Goal: Information Seeking & Learning: Learn about a topic

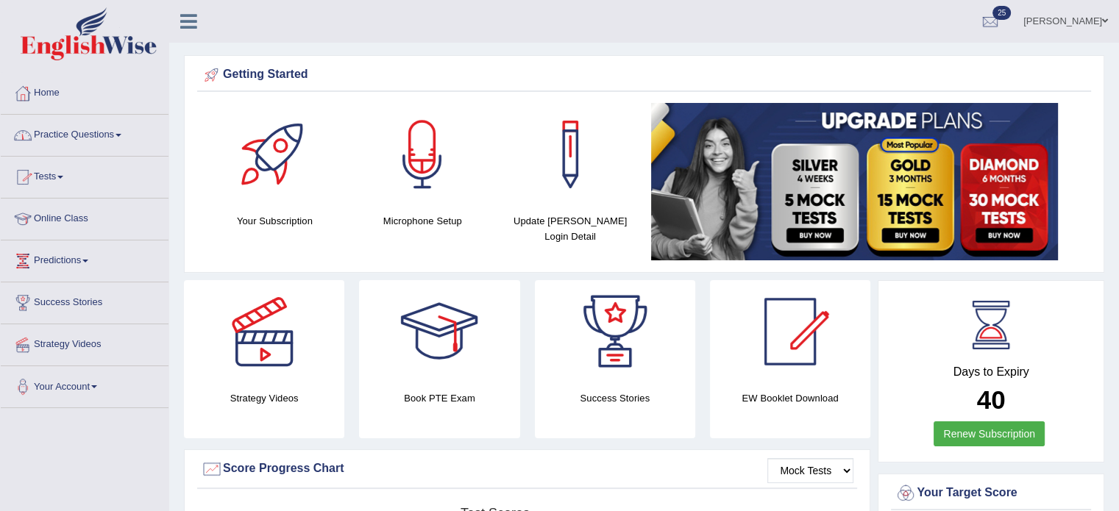
click at [106, 135] on link "Practice Questions" at bounding box center [85, 133] width 168 height 37
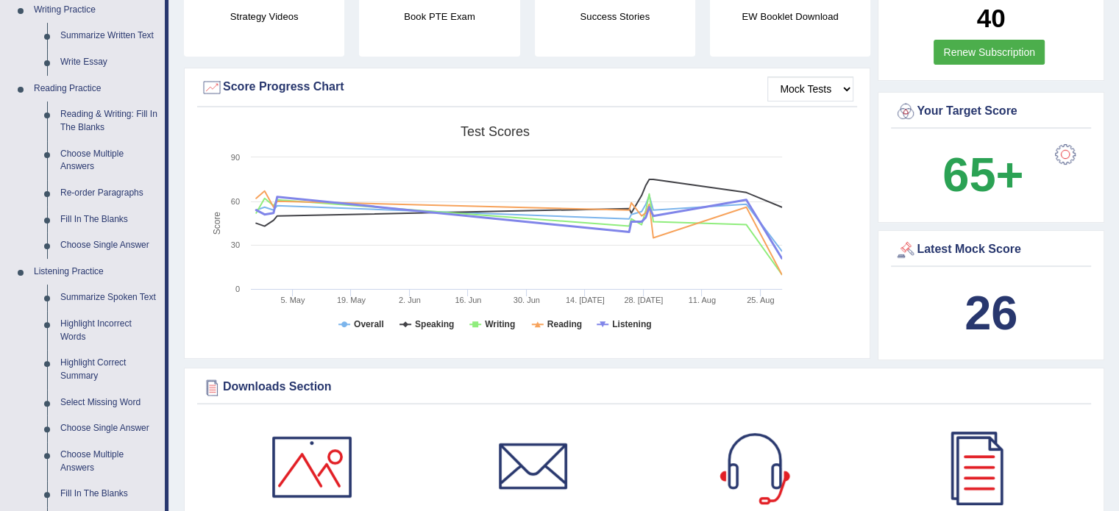
scroll to position [382, 0]
click at [109, 193] on link "Re-order Paragraphs" at bounding box center [109, 192] width 111 height 26
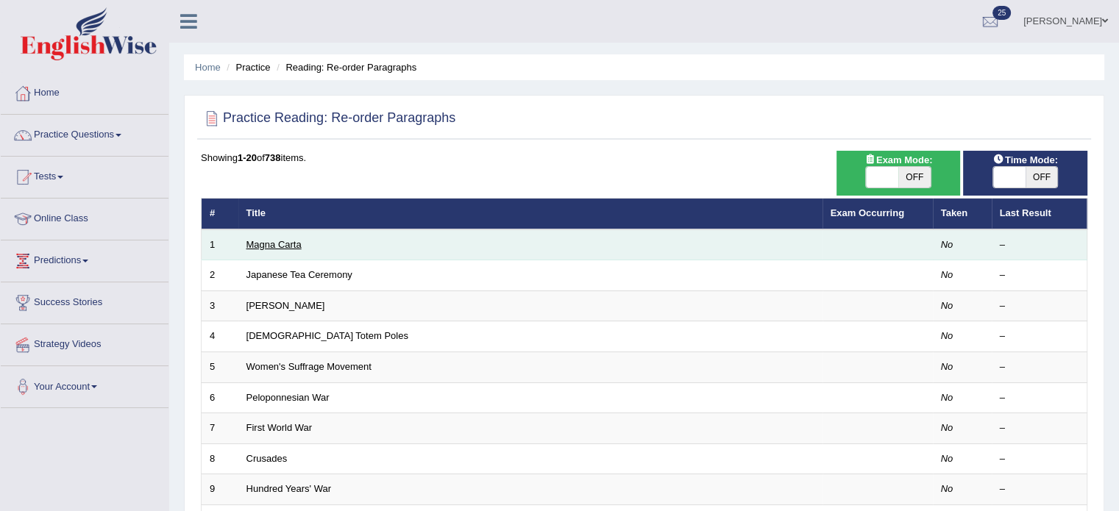
click at [282, 245] on link "Magna Carta" at bounding box center [273, 244] width 55 height 11
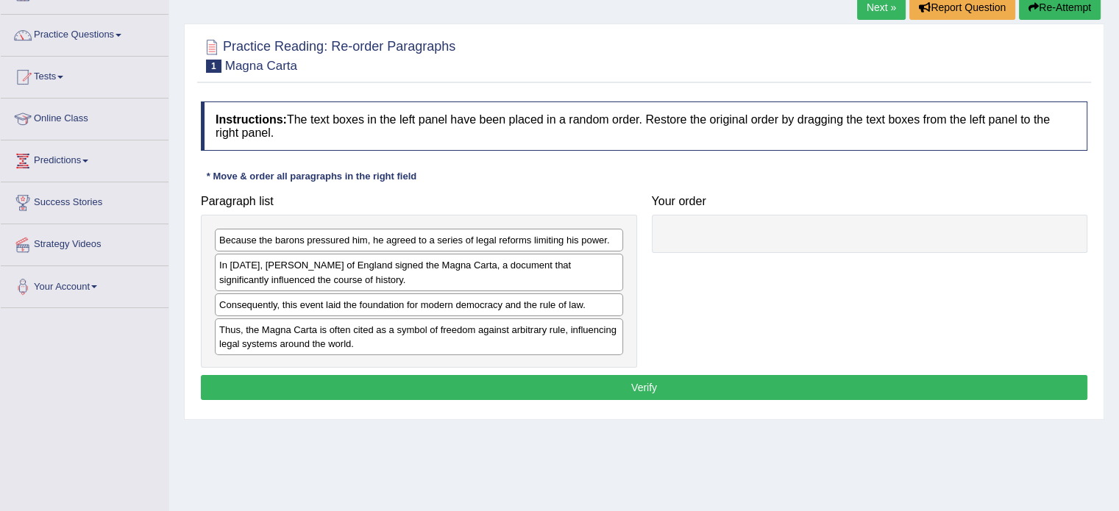
scroll to position [101, 0]
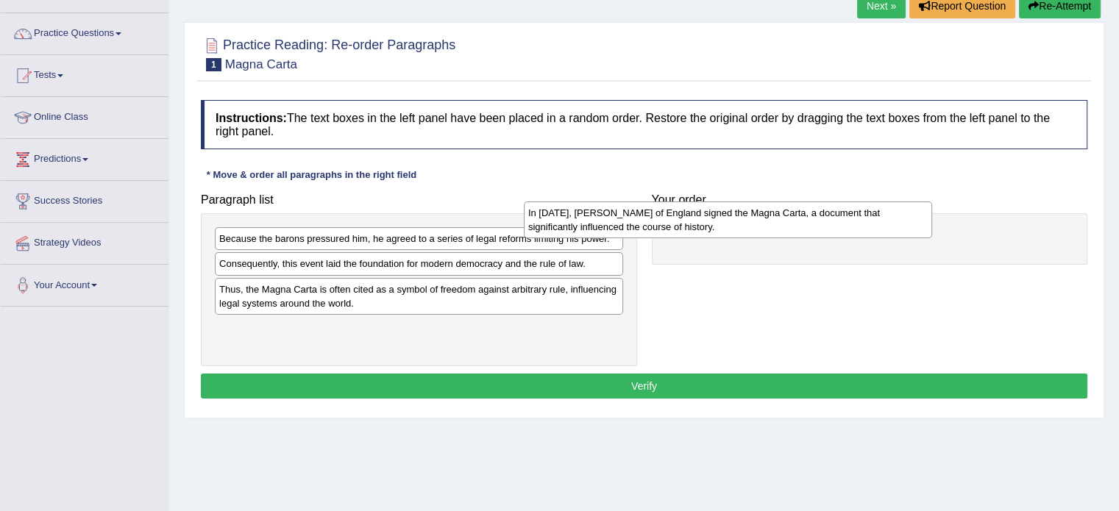
drag, startPoint x: 357, startPoint y: 276, endPoint x: 680, endPoint y: 227, distance: 327.3
click at [680, 227] on div "In [DATE], [PERSON_NAME] of England signed the Magna Carta, a document that sig…" at bounding box center [728, 219] width 408 height 37
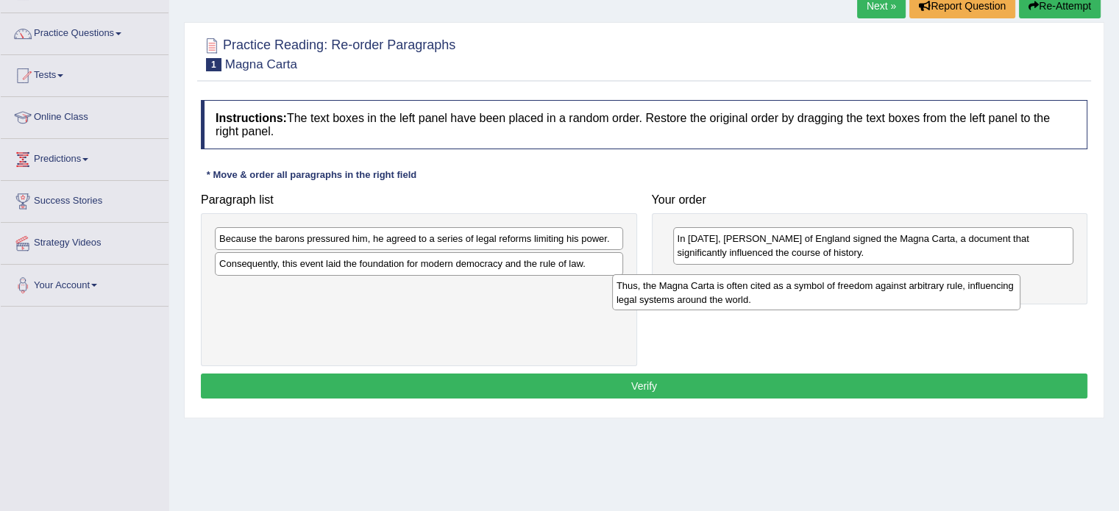
drag, startPoint x: 306, startPoint y: 298, endPoint x: 705, endPoint y: 290, distance: 398.7
click at [705, 290] on div "Thus, the Magna Carta is often cited as a symbol of freedom against arbitrary r…" at bounding box center [816, 292] width 408 height 37
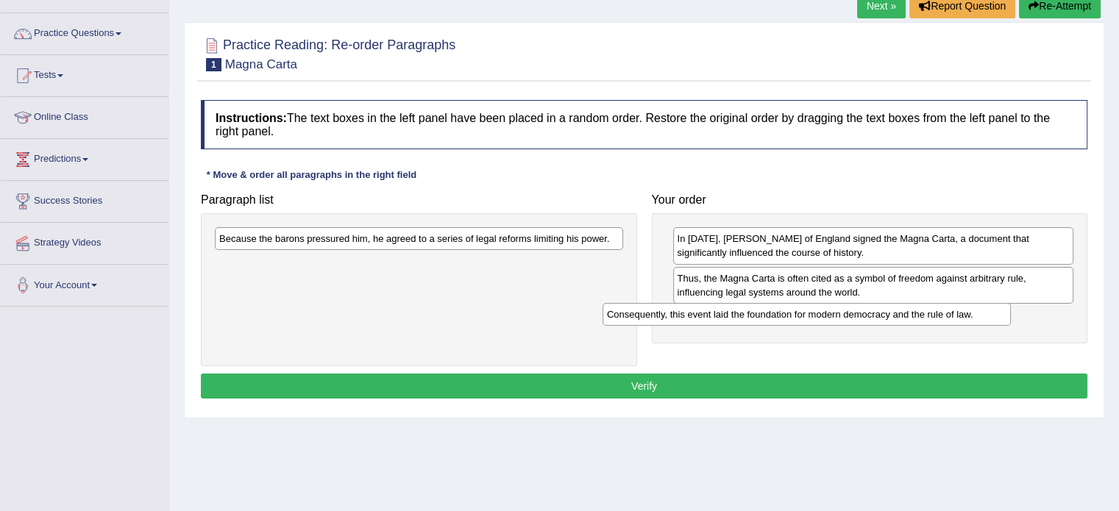
drag, startPoint x: 349, startPoint y: 264, endPoint x: 738, endPoint y: 313, distance: 392.1
click at [738, 313] on div "Consequently, this event laid the foundation for modern democracy and the rule …" at bounding box center [806, 314] width 408 height 23
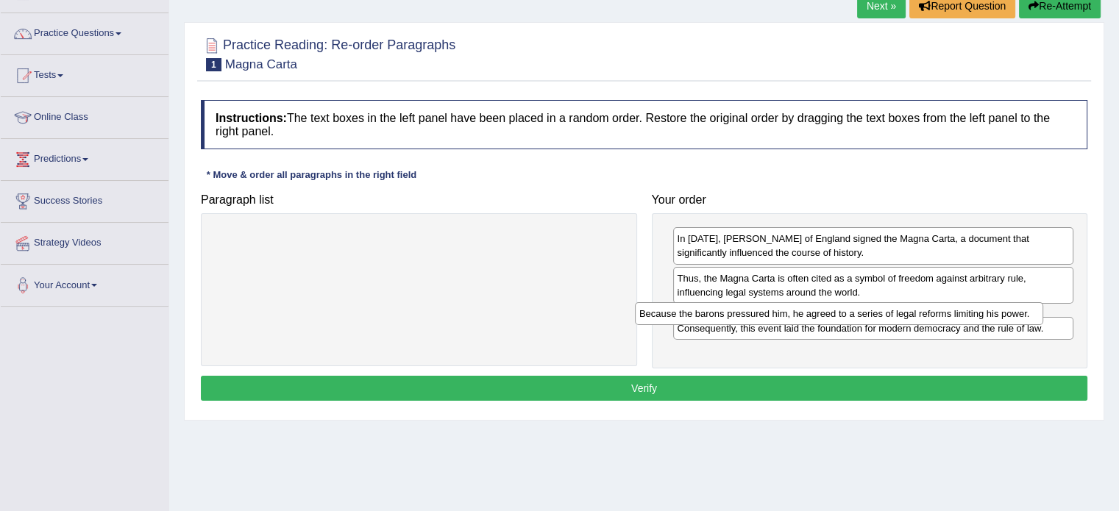
drag, startPoint x: 382, startPoint y: 238, endPoint x: 811, endPoint y: 313, distance: 435.2
click at [811, 313] on div "Because the barons pressured him, he agreed to a series of legal reforms limiti…" at bounding box center [839, 313] width 408 height 23
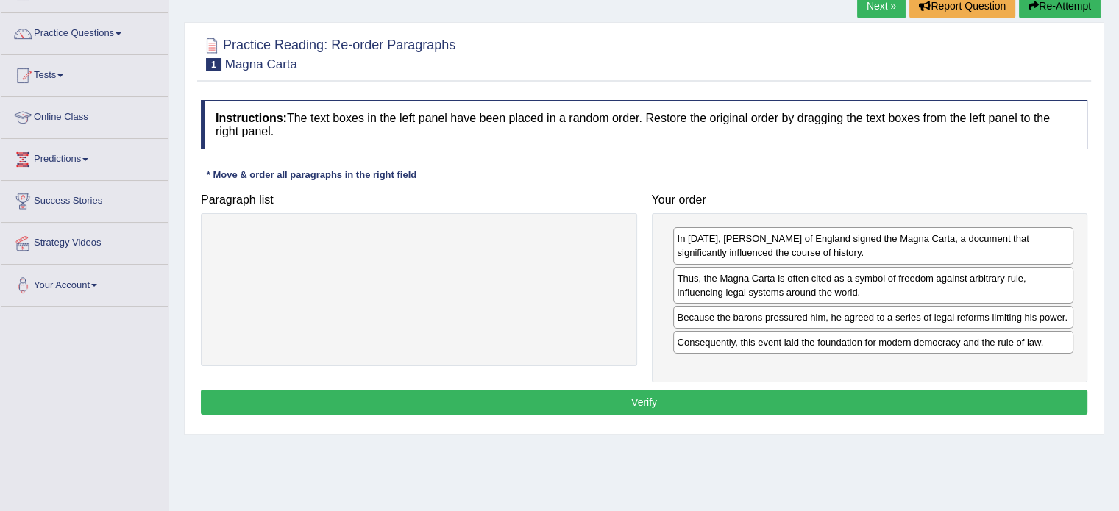
click at [654, 402] on button "Verify" at bounding box center [644, 402] width 886 height 25
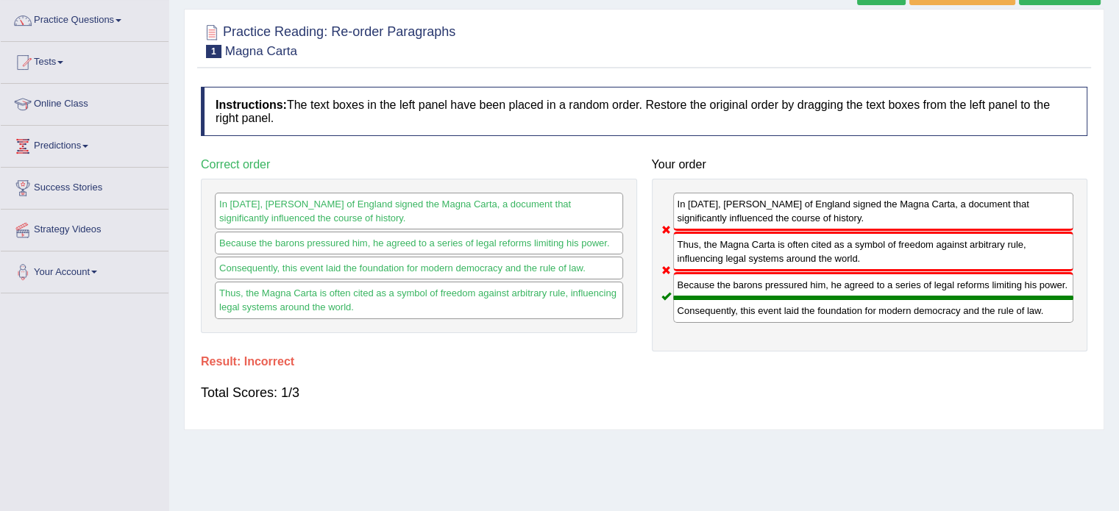
scroll to position [2, 0]
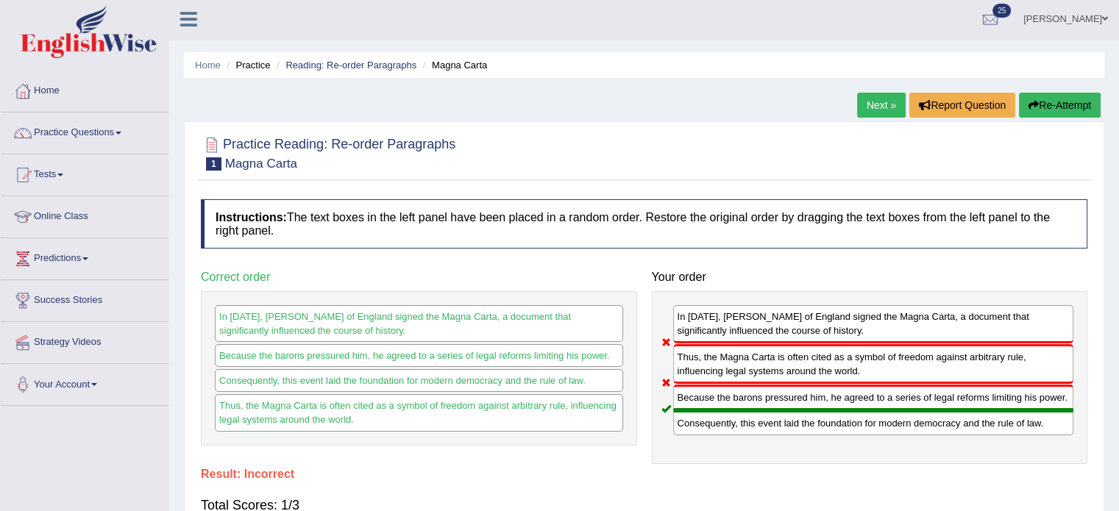
click at [1059, 96] on button "Re-Attempt" at bounding box center [1060, 105] width 82 height 25
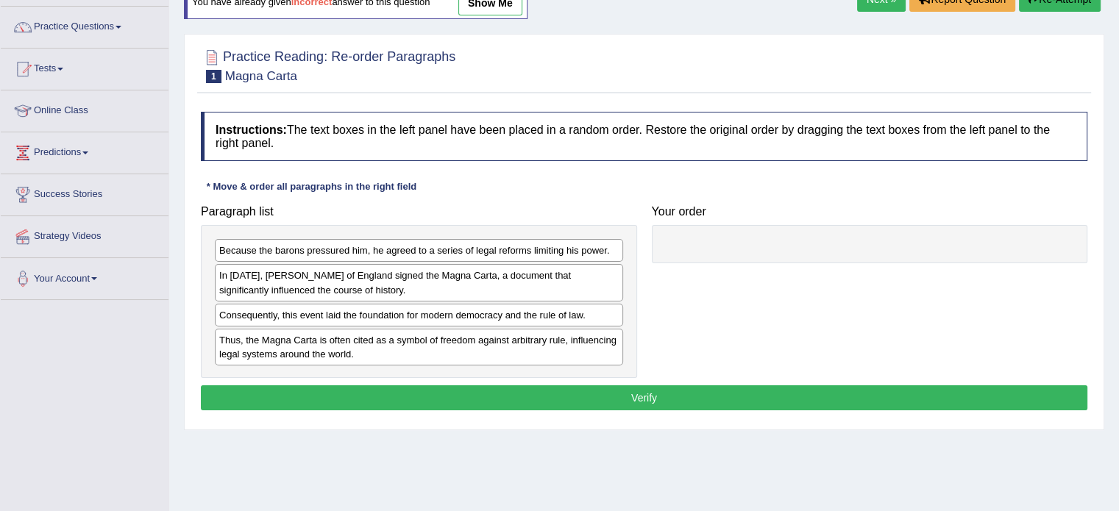
scroll to position [121, 0]
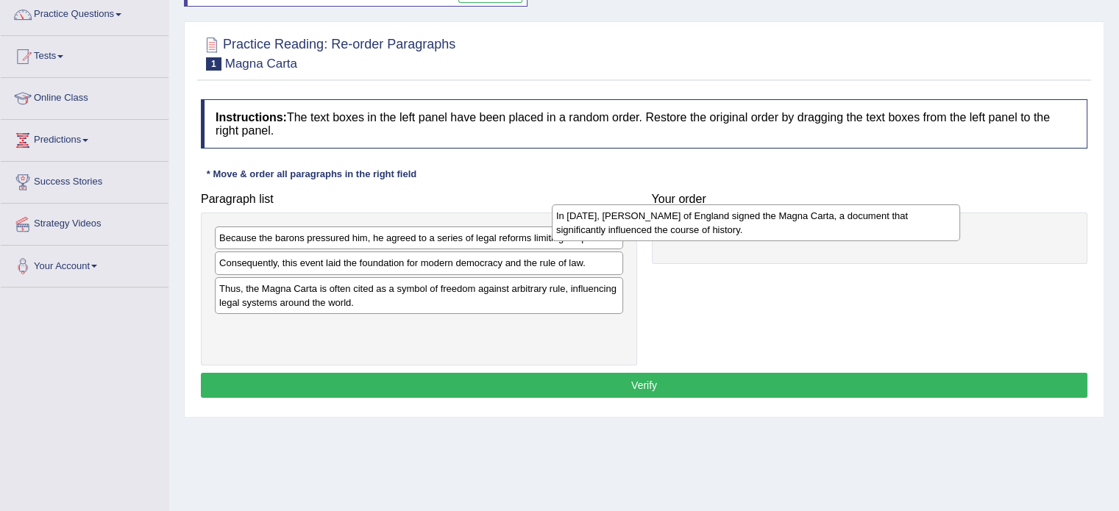
drag, startPoint x: 528, startPoint y: 267, endPoint x: 871, endPoint y: 220, distance: 345.9
click at [871, 220] on div "In [DATE], [PERSON_NAME] of England signed the Magna Carta, a document that sig…" at bounding box center [756, 222] width 408 height 37
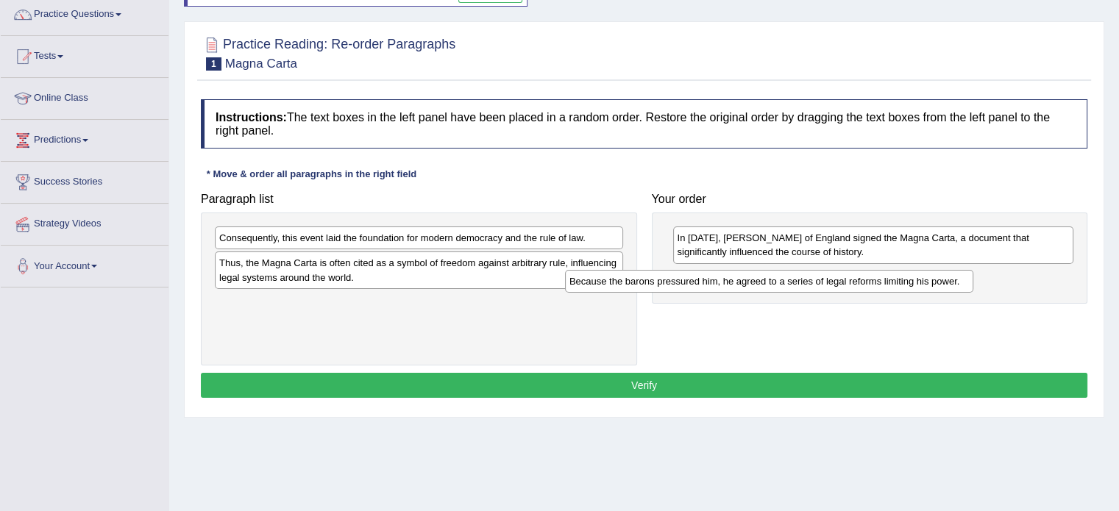
drag, startPoint x: 336, startPoint y: 239, endPoint x: 722, endPoint y: 282, distance: 388.4
click at [722, 282] on div "Because the barons pressured him, he agreed to a series of legal reforms limiti…" at bounding box center [769, 281] width 408 height 23
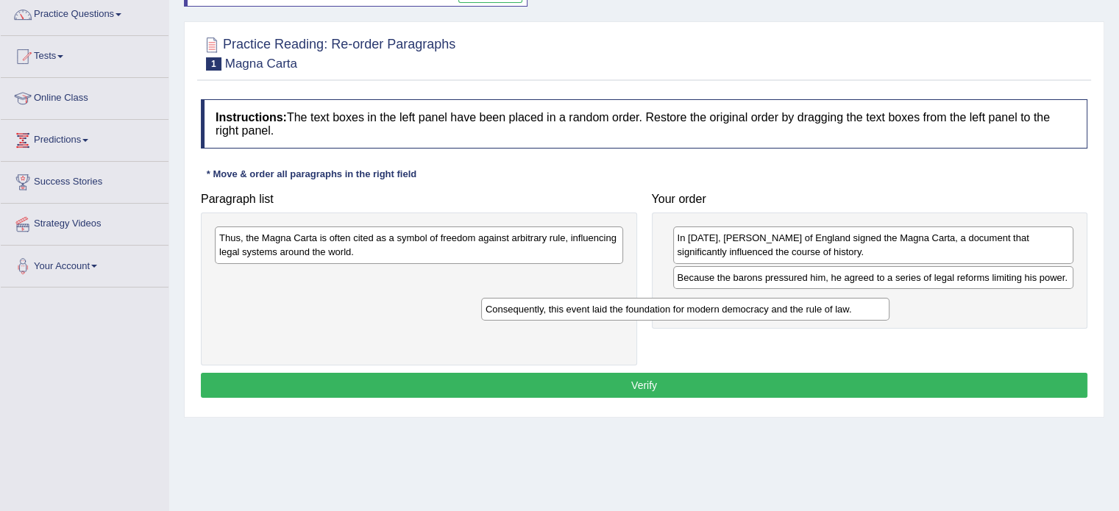
drag, startPoint x: 454, startPoint y: 237, endPoint x: 780, endPoint y: 294, distance: 330.8
click at [780, 298] on div "Consequently, this event laid the foundation for modern democracy and the rule …" at bounding box center [685, 309] width 408 height 23
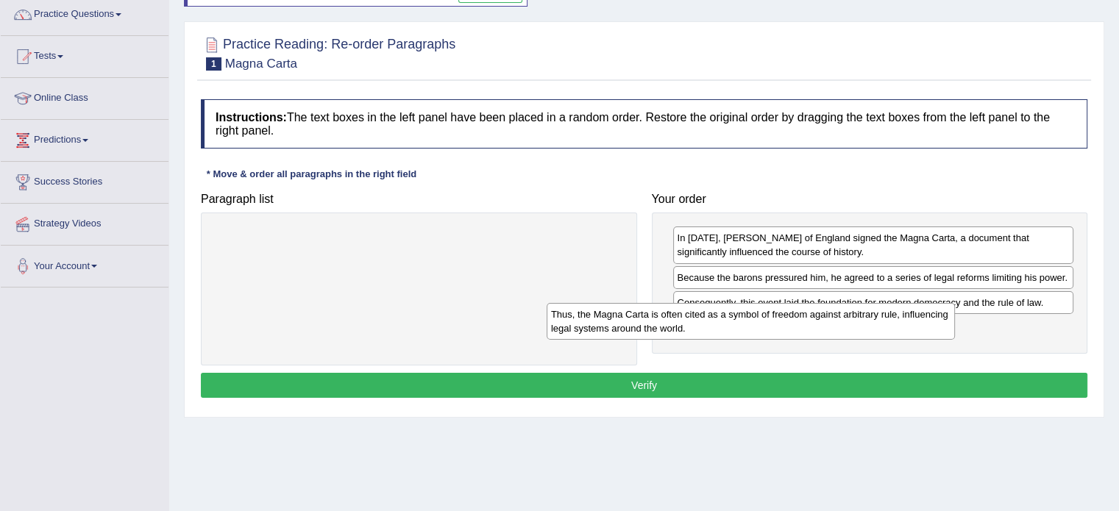
drag, startPoint x: 527, startPoint y: 243, endPoint x: 859, endPoint y: 320, distance: 340.4
click at [859, 320] on div "Thus, the Magna Carta is often cited as a symbol of freedom against arbitrary r…" at bounding box center [750, 321] width 408 height 37
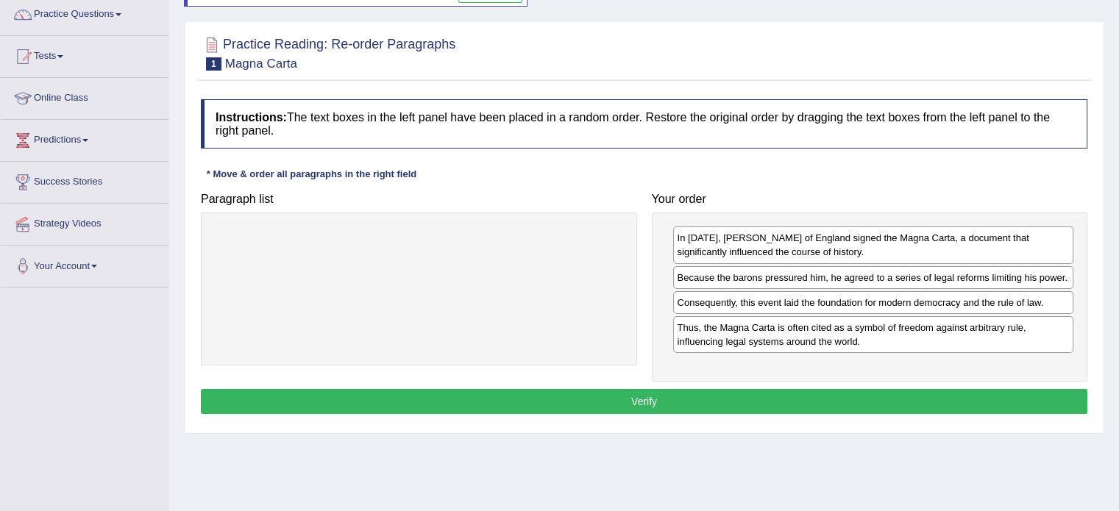
click at [732, 389] on button "Verify" at bounding box center [644, 401] width 886 height 25
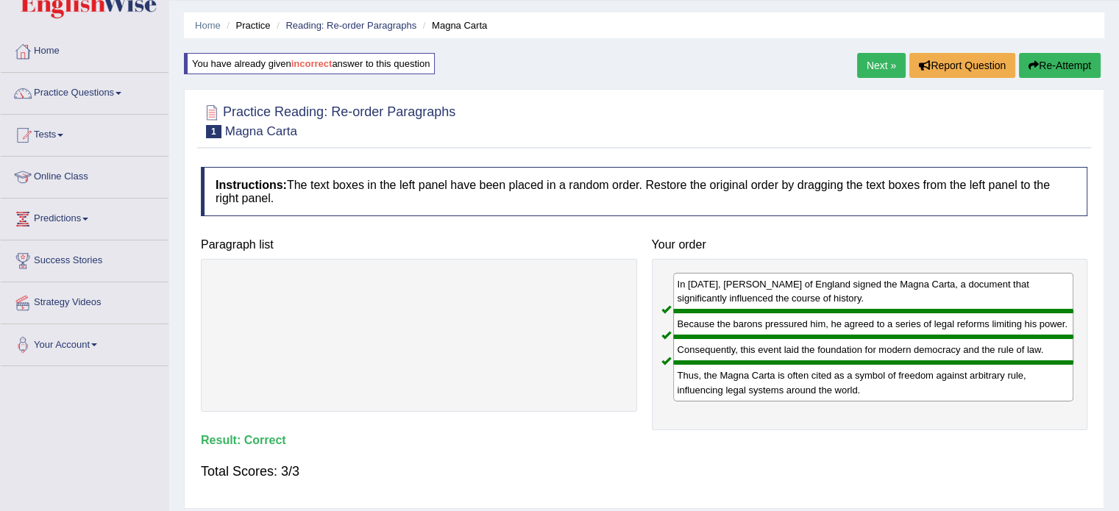
scroll to position [41, 0]
click at [876, 61] on link "Next »" at bounding box center [881, 66] width 49 height 25
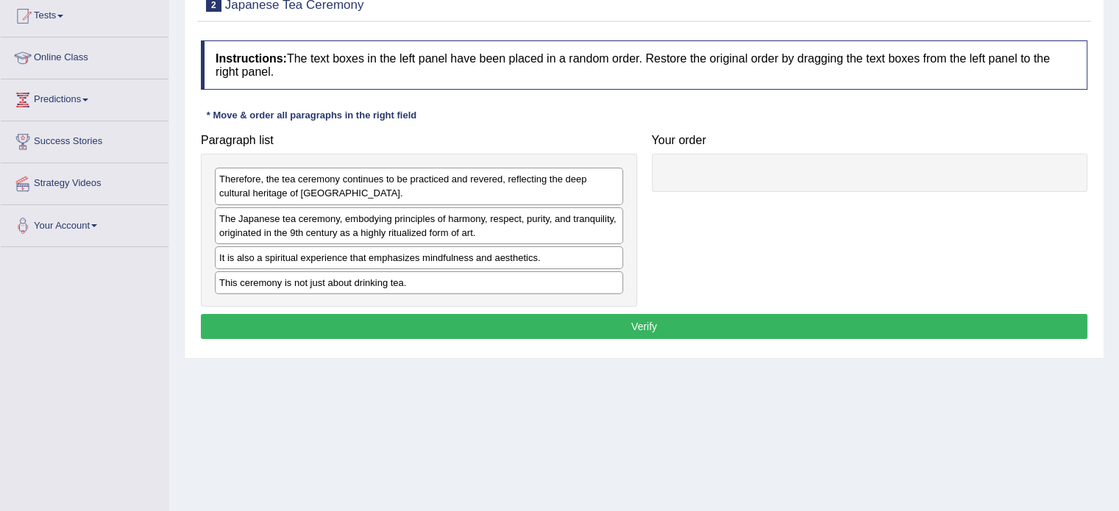
scroll to position [168, 0]
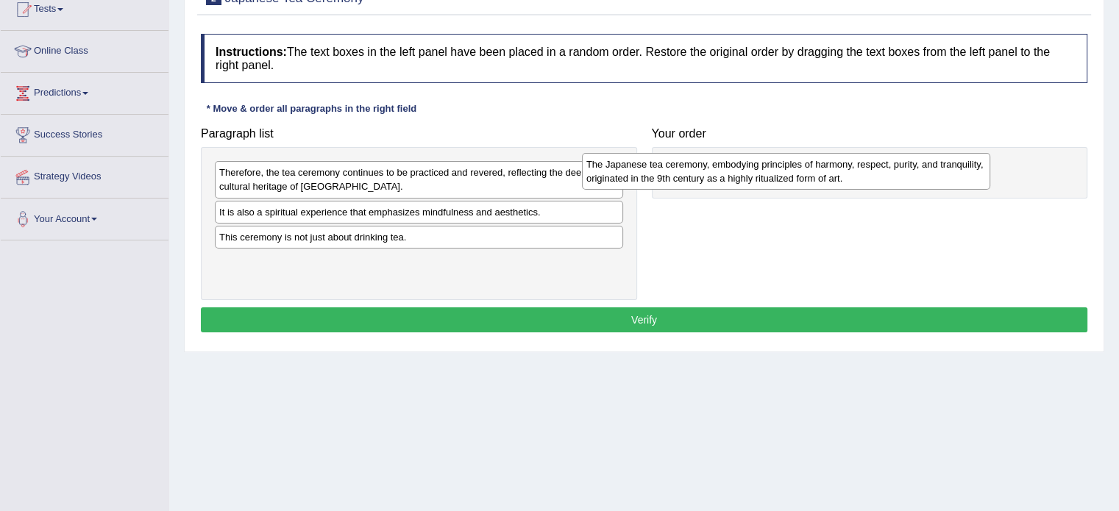
drag, startPoint x: 374, startPoint y: 213, endPoint x: 799, endPoint y: 155, distance: 428.3
click at [799, 155] on div "The Japanese tea ceremony, embodying principles of harmony, respect, purity, an…" at bounding box center [786, 171] width 408 height 37
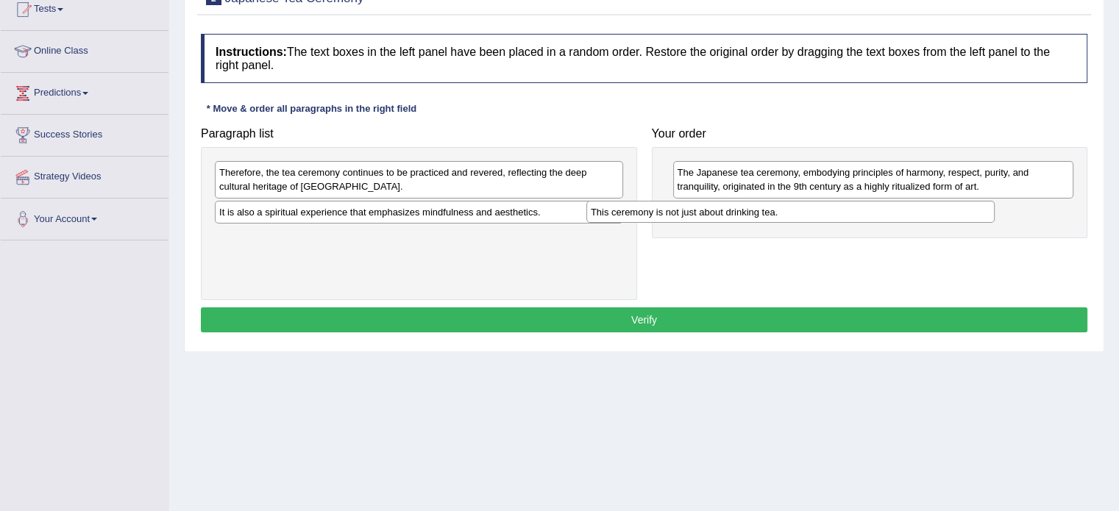
drag, startPoint x: 435, startPoint y: 238, endPoint x: 809, endPoint y: 214, distance: 374.3
click at [809, 214] on div "This ceremony is not just about drinking tea." at bounding box center [790, 212] width 408 height 23
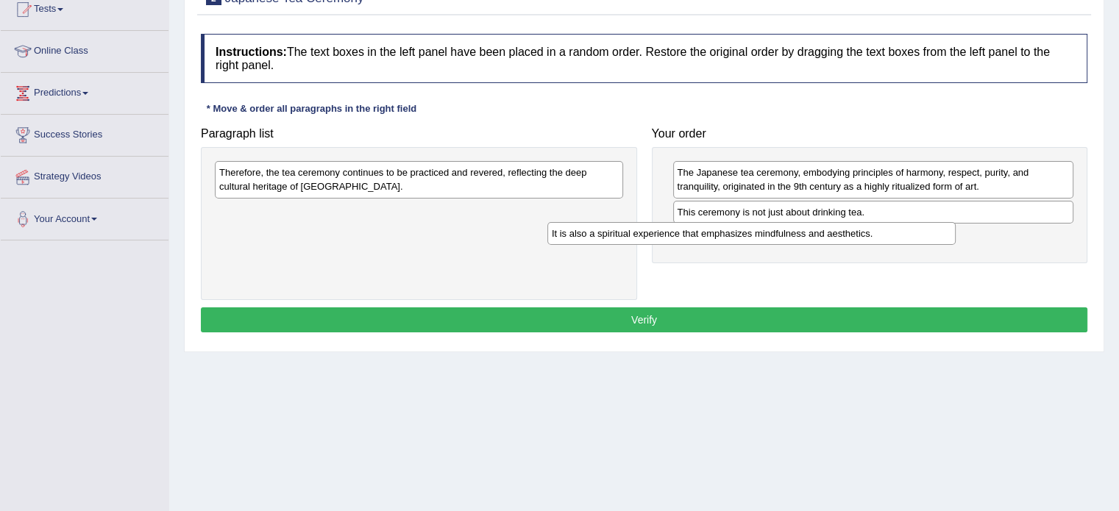
drag, startPoint x: 471, startPoint y: 210, endPoint x: 836, endPoint y: 230, distance: 366.1
click at [836, 230] on div "It is also a spiritual experience that emphasizes mindfulness and aesthetics." at bounding box center [751, 233] width 408 height 23
click at [463, 188] on div "Therefore, the tea ceremony continues to be practiced and revered, reflecting t…" at bounding box center [419, 179] width 408 height 37
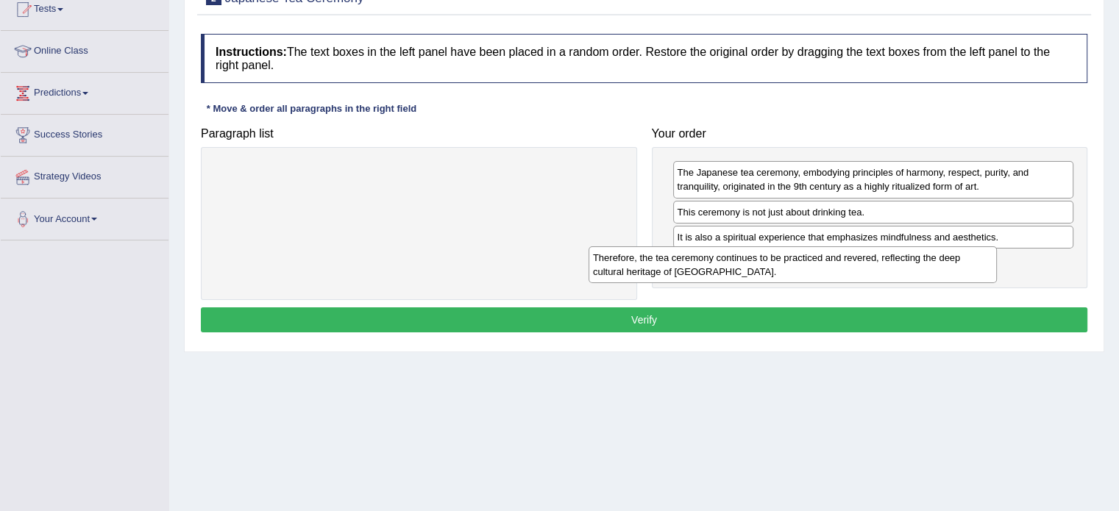
drag, startPoint x: 403, startPoint y: 179, endPoint x: 785, endPoint y: 266, distance: 391.6
click at [785, 266] on div "Therefore, the tea ceremony continues to be practiced and revered, reflecting t…" at bounding box center [792, 264] width 408 height 37
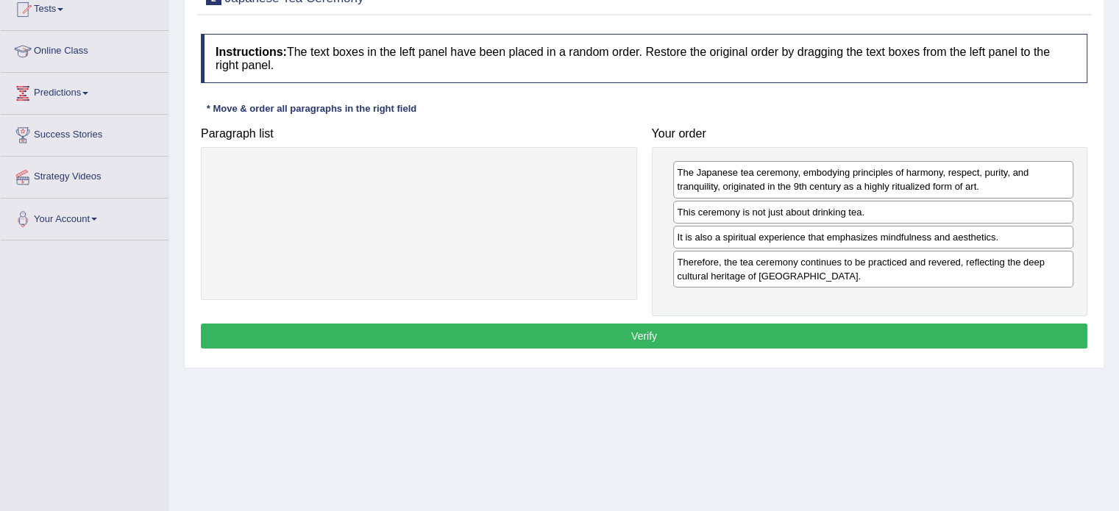
click at [693, 317] on div "Instructions: The text boxes in the left panel have been placed in a random ord…" at bounding box center [644, 193] width 894 height 334
click at [681, 332] on button "Verify" at bounding box center [644, 336] width 886 height 25
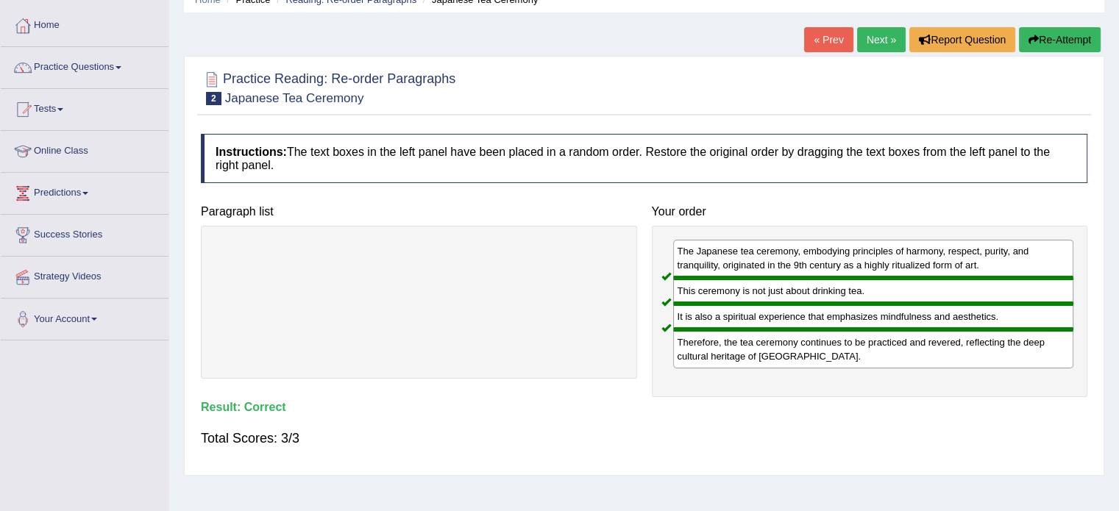
scroll to position [70, 0]
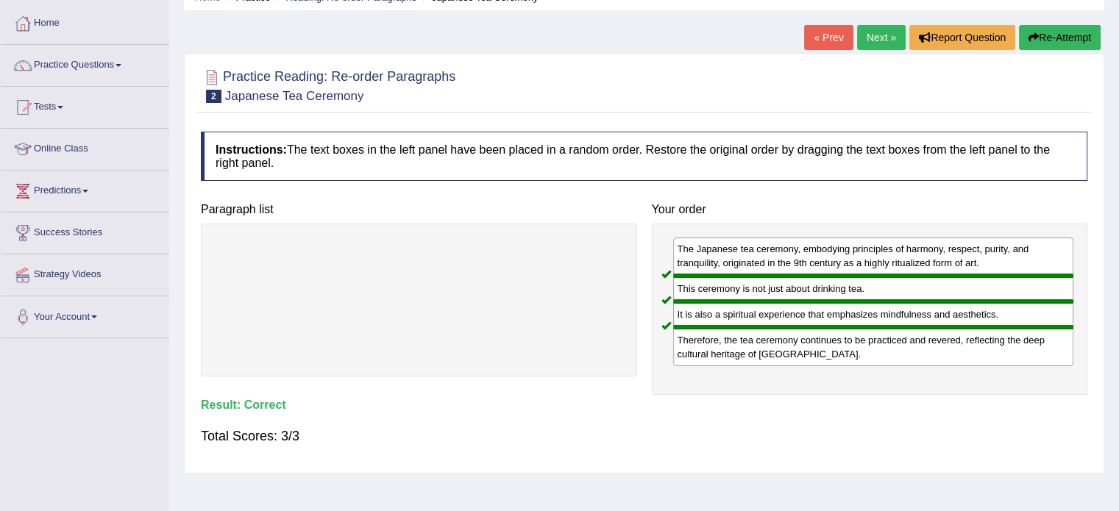
click at [878, 33] on link "Next »" at bounding box center [881, 37] width 49 height 25
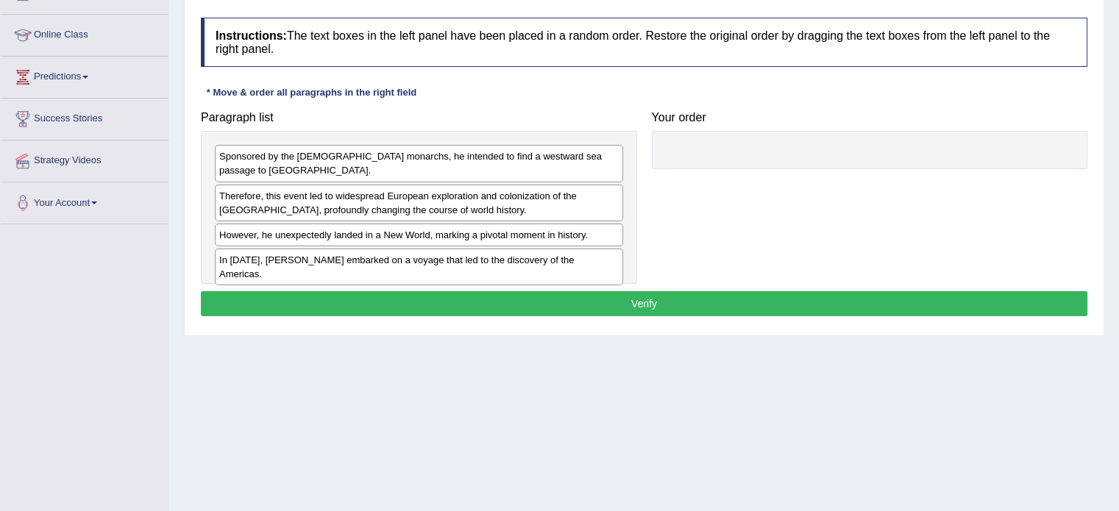
scroll to position [187, 0]
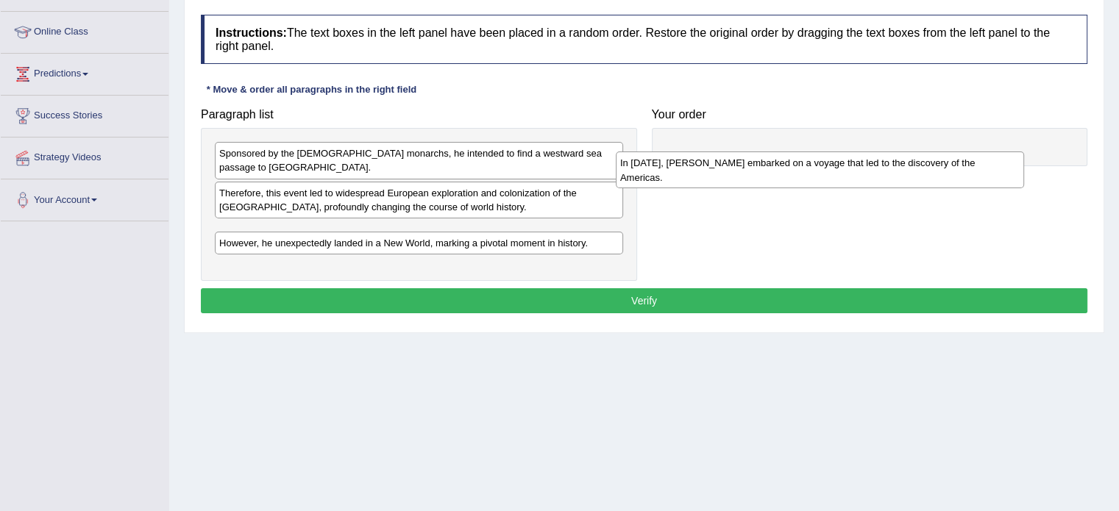
drag, startPoint x: 300, startPoint y: 256, endPoint x: 710, endPoint y: 174, distance: 418.5
click at [710, 174] on div "In 1492, Christopher Columbus embarked on a voyage that led to the discovery of…" at bounding box center [820, 169] width 408 height 37
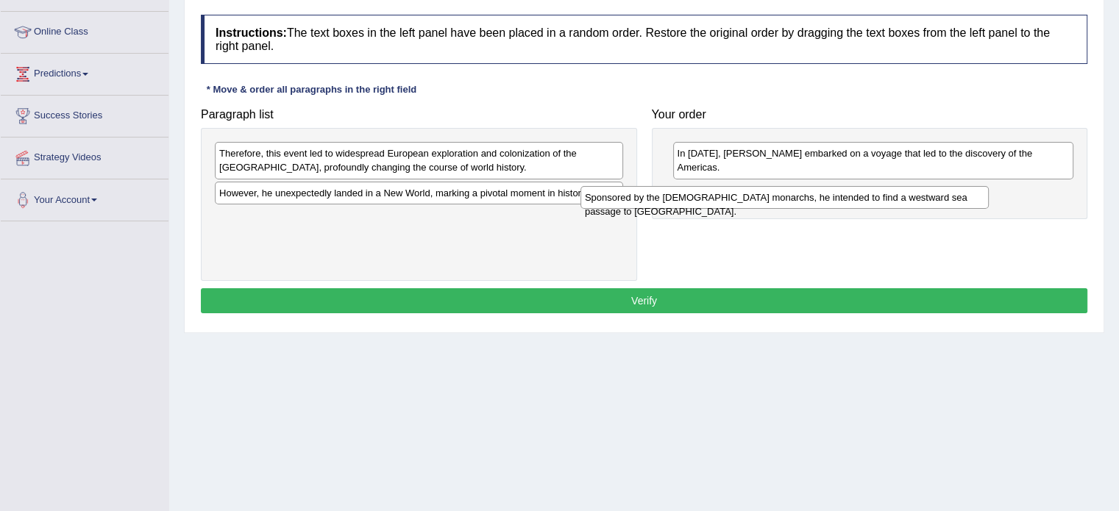
drag, startPoint x: 326, startPoint y: 157, endPoint x: 697, endPoint y: 196, distance: 373.3
click at [697, 196] on div "Sponsored by the Spanish monarchs, he intended to find a westward sea passage t…" at bounding box center [784, 197] width 408 height 23
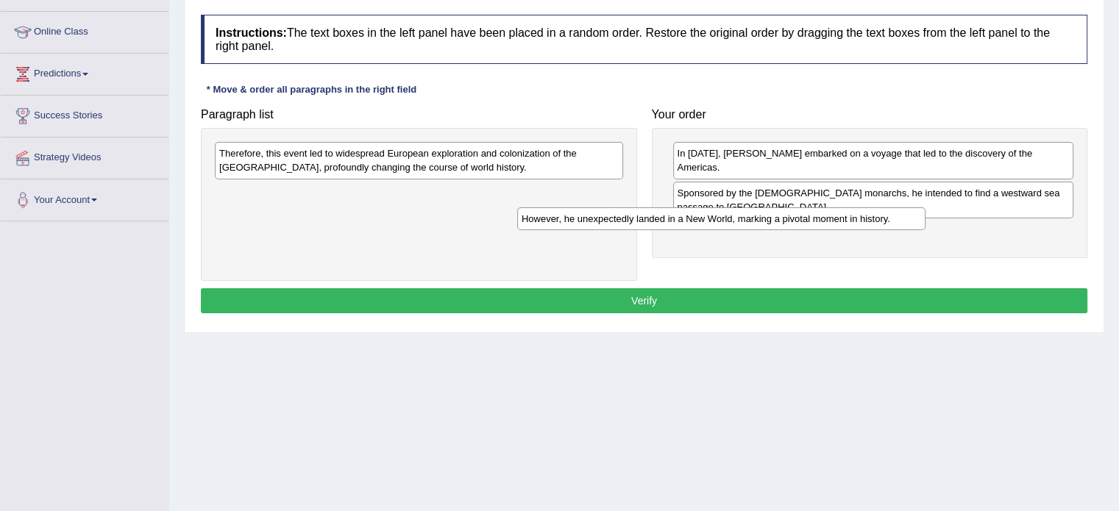
drag, startPoint x: 449, startPoint y: 196, endPoint x: 782, endPoint y: 217, distance: 333.8
click at [782, 217] on div "However, he unexpectedly landed in a New World, marking a pivotal moment in his…" at bounding box center [721, 218] width 408 height 23
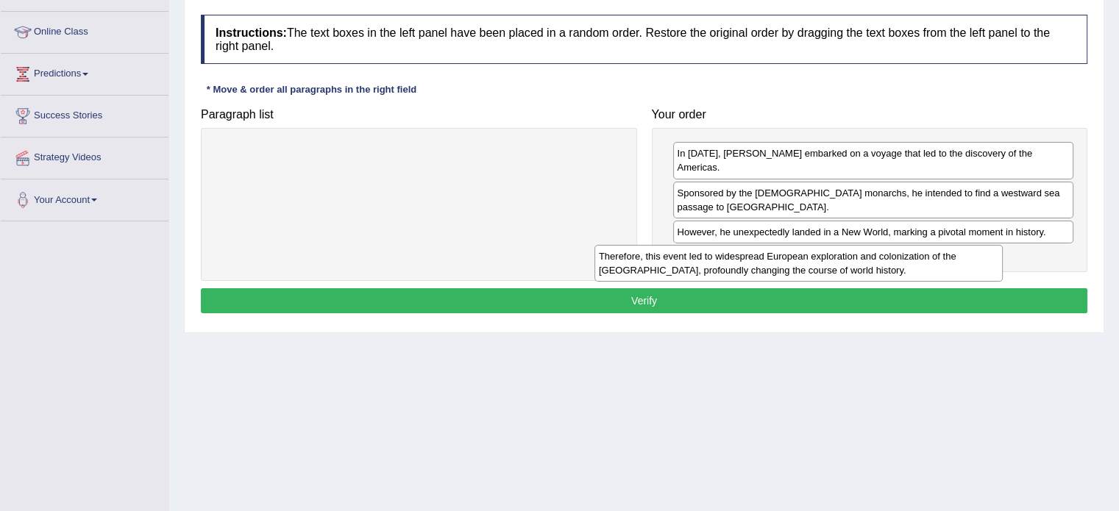
drag, startPoint x: 474, startPoint y: 162, endPoint x: 895, endPoint y: 238, distance: 428.1
click at [895, 245] on div "Therefore, this event led to widespread European exploration and colonization o…" at bounding box center [798, 263] width 408 height 37
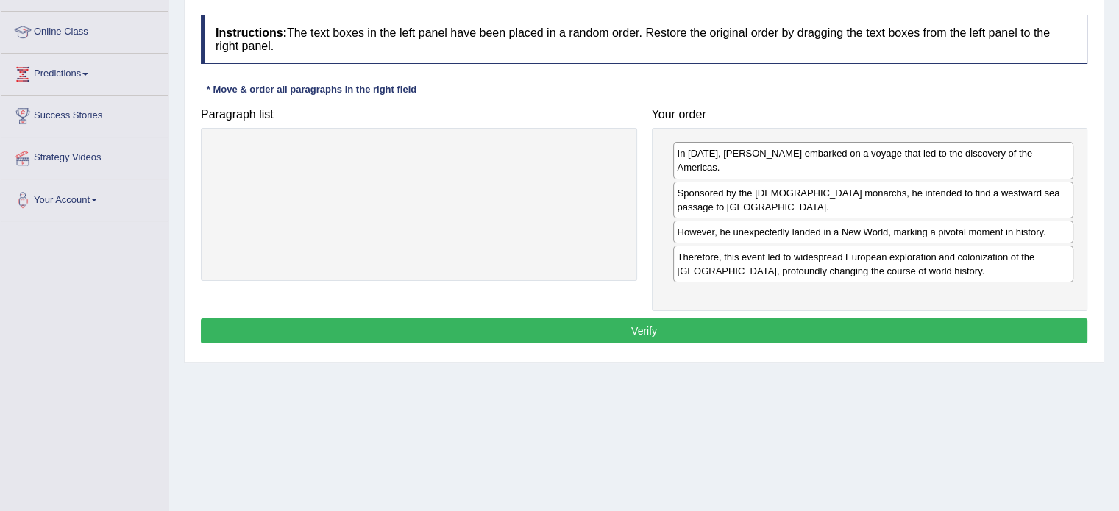
click at [629, 318] on button "Verify" at bounding box center [644, 330] width 886 height 25
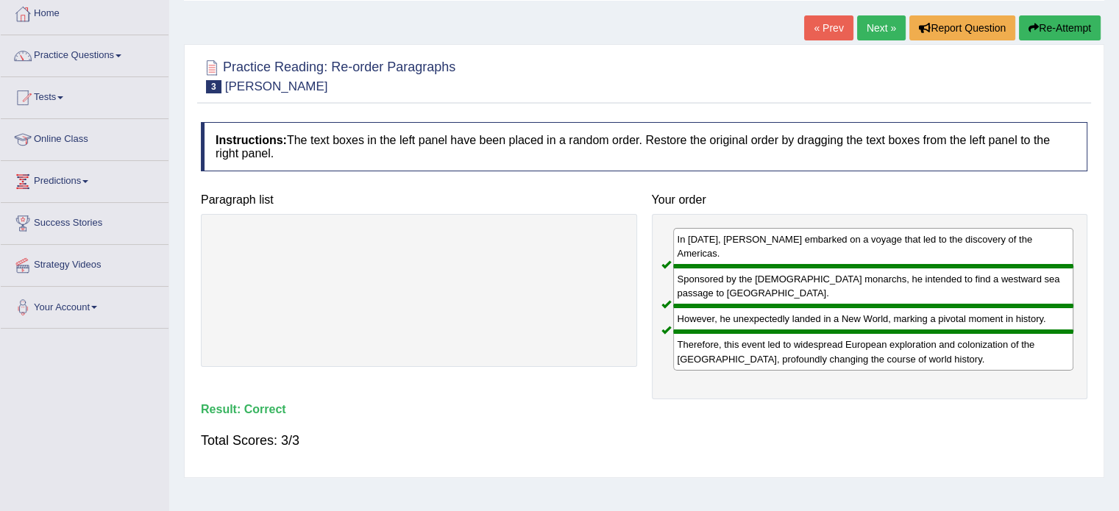
scroll to position [78, 0]
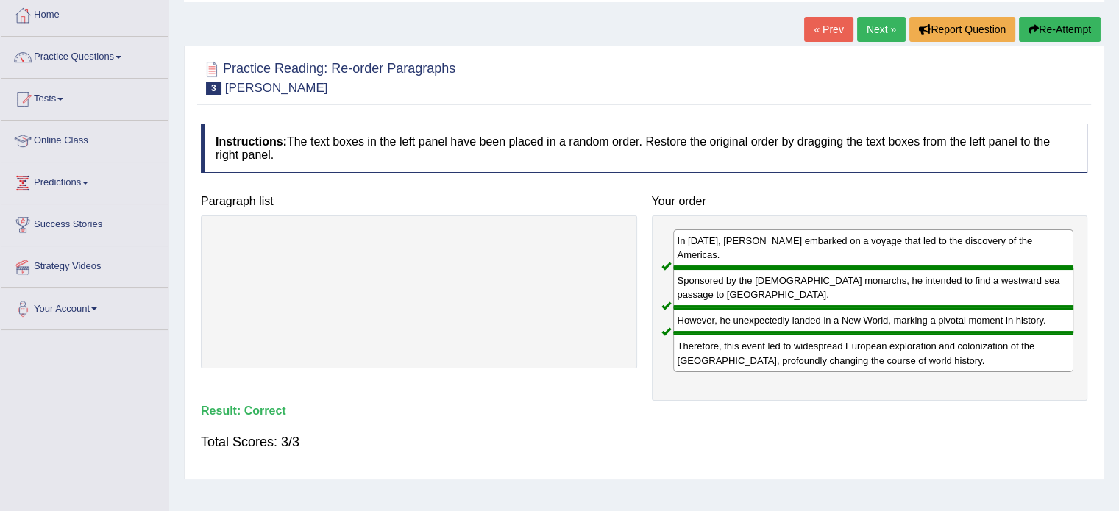
click at [881, 30] on link "Next »" at bounding box center [881, 29] width 49 height 25
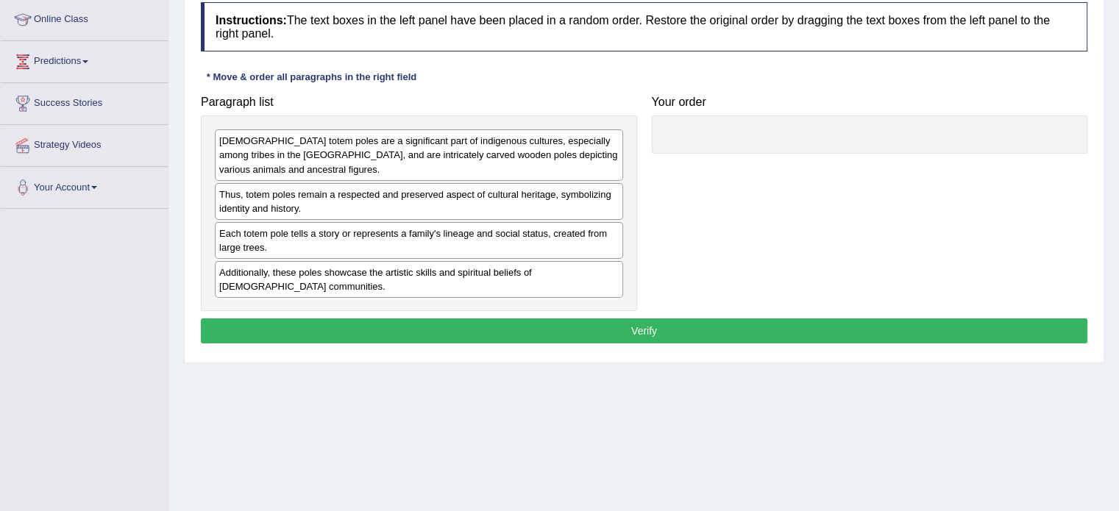
scroll to position [200, 0]
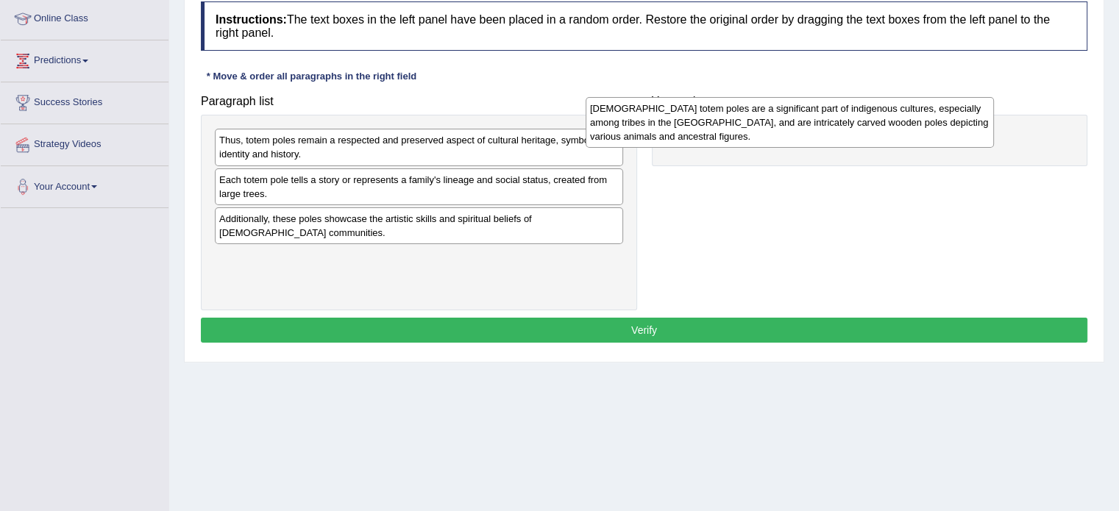
drag, startPoint x: 327, startPoint y: 158, endPoint x: 714, endPoint y: 130, distance: 388.6
click at [714, 130] on div "Native American totem poles are a significant part of indigenous cultures, espe…" at bounding box center [789, 122] width 408 height 51
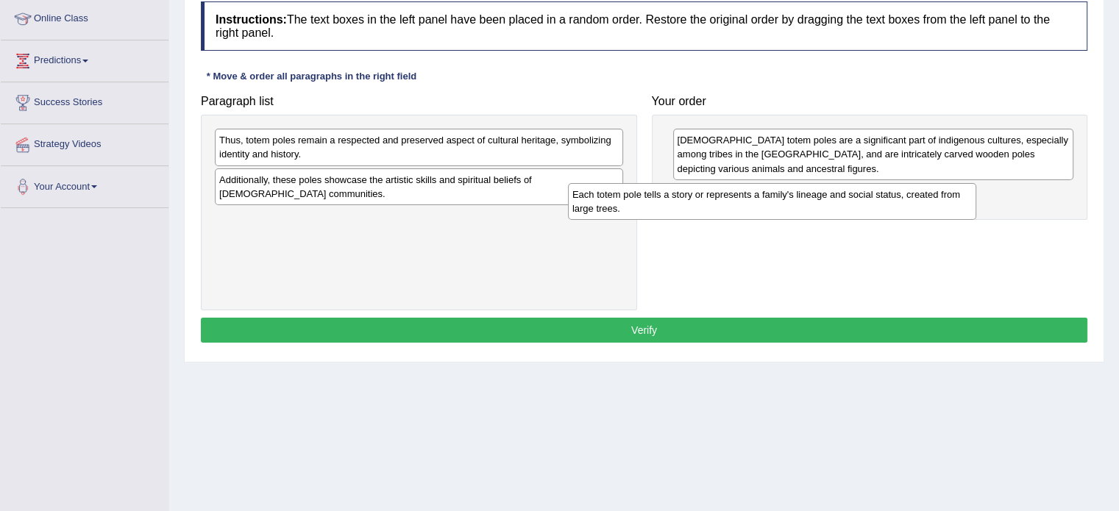
drag, startPoint x: 327, startPoint y: 193, endPoint x: 699, endPoint y: 211, distance: 373.3
click at [699, 211] on div "Each totem pole tells a story or represents a family's lineage and social statu…" at bounding box center [772, 201] width 408 height 37
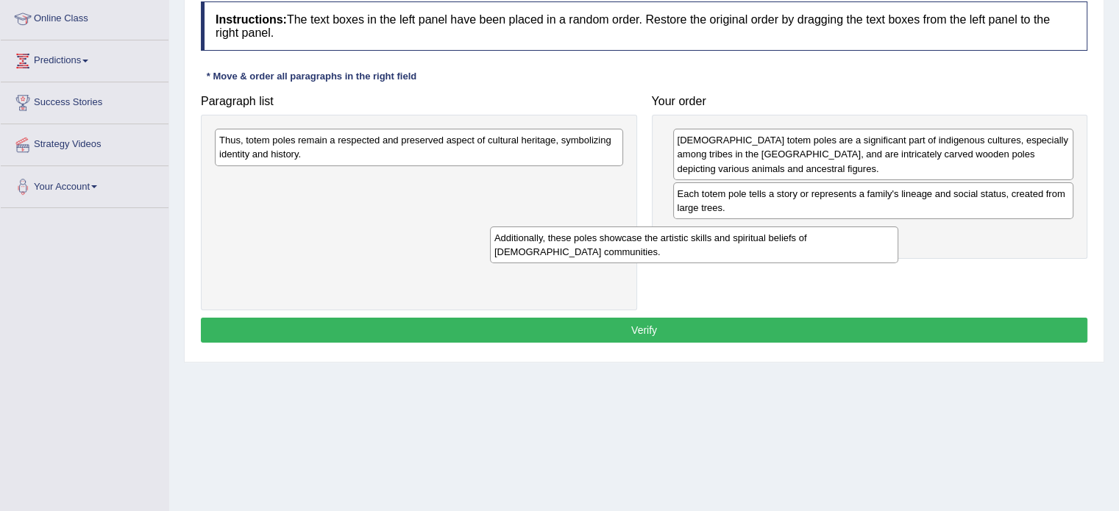
drag, startPoint x: 427, startPoint y: 186, endPoint x: 782, endPoint y: 249, distance: 360.8
click at [782, 249] on div "Additionally, these poles showcase the artistic skills and spiritual beliefs of…" at bounding box center [694, 245] width 408 height 37
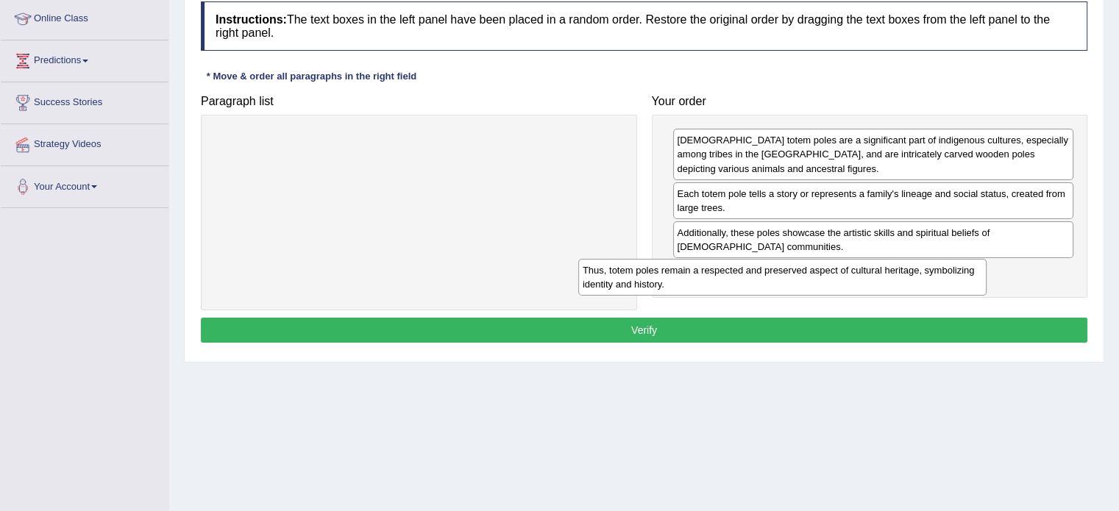
drag, startPoint x: 456, startPoint y: 148, endPoint x: 823, endPoint y: 282, distance: 390.6
click at [823, 282] on div "Thus, totem poles remain a respected and preserved aspect of cultural heritage,…" at bounding box center [782, 277] width 408 height 37
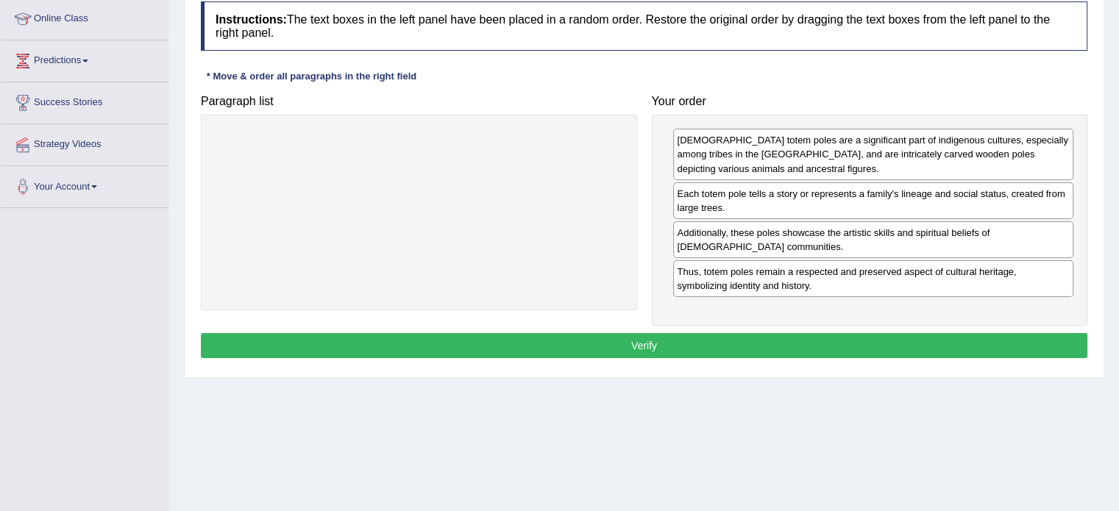
click at [705, 337] on button "Verify" at bounding box center [644, 345] width 886 height 25
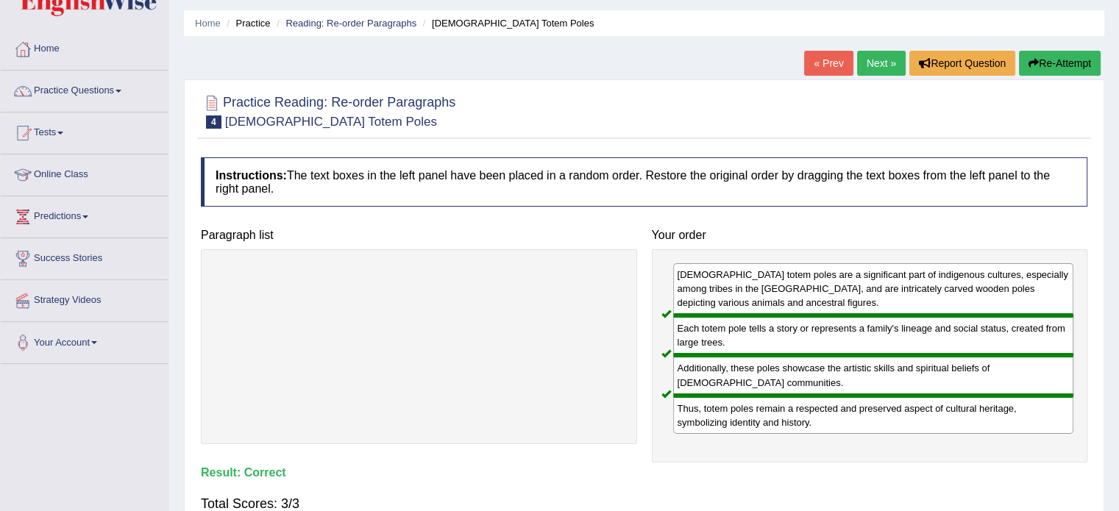
scroll to position [43, 0]
click at [876, 61] on link "Next »" at bounding box center [881, 63] width 49 height 25
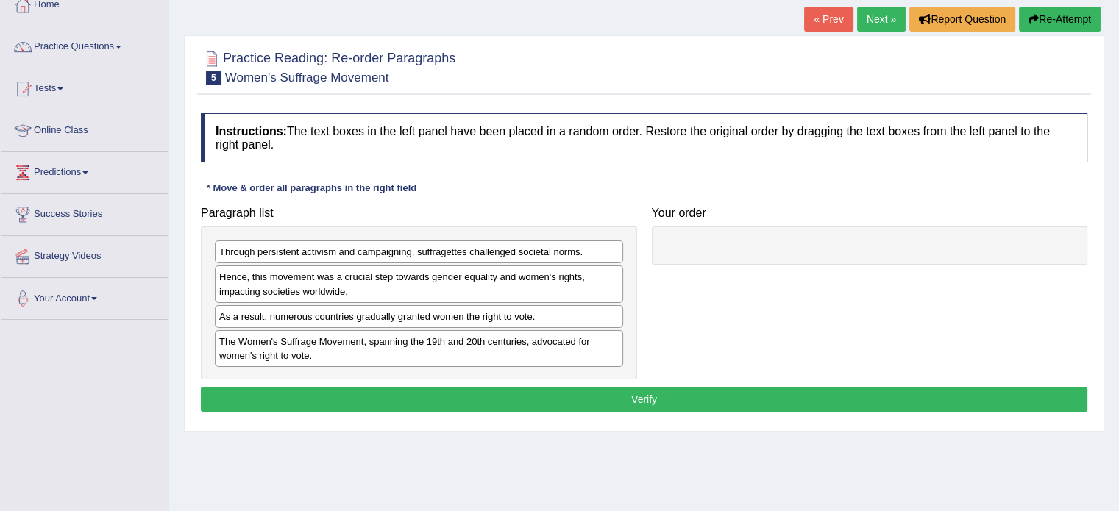
scroll to position [166, 0]
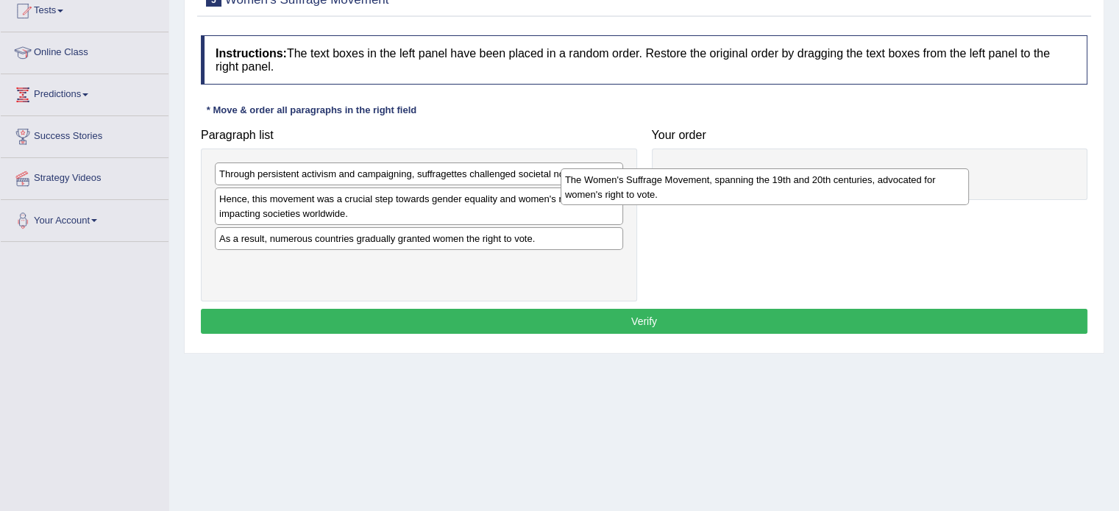
drag, startPoint x: 288, startPoint y: 273, endPoint x: 640, endPoint y: 189, distance: 361.4
click at [640, 189] on div "The Women's Suffrage Movement, spanning the 19th and 20th centuries, advocated …" at bounding box center [764, 186] width 408 height 37
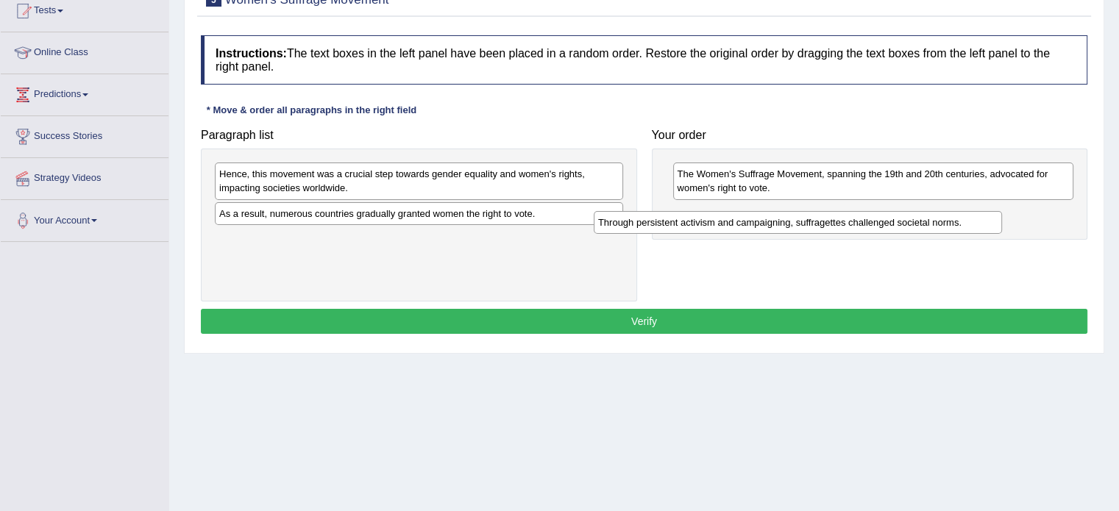
drag, startPoint x: 327, startPoint y: 179, endPoint x: 707, endPoint y: 227, distance: 383.9
click at [707, 227] on div "Through persistent activism and campaigning, suffragettes challenged societal n…" at bounding box center [797, 222] width 408 height 23
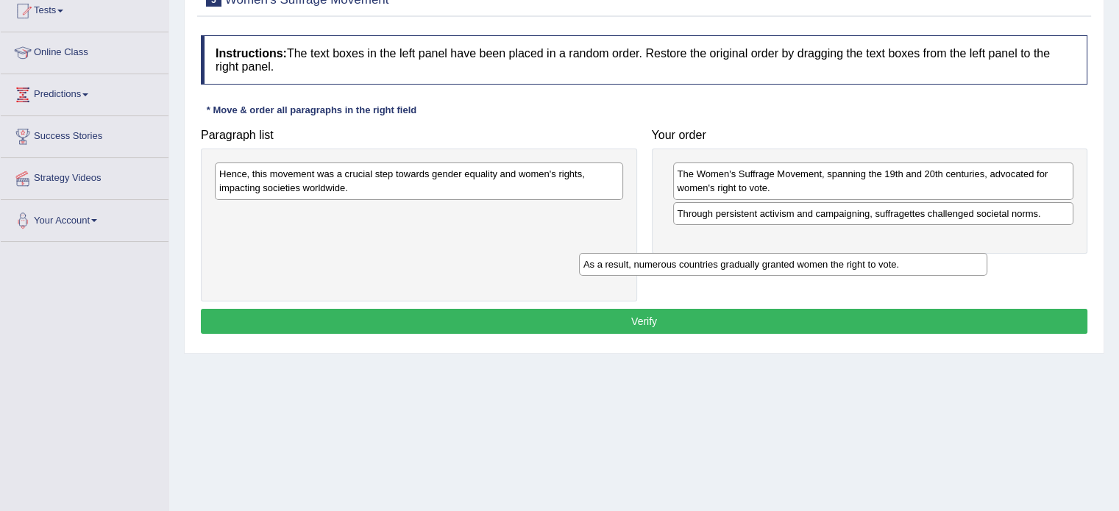
drag, startPoint x: 476, startPoint y: 208, endPoint x: 872, endPoint y: 242, distance: 397.8
click at [872, 253] on div "As a result, numerous countries gradually granted women the right to vote." at bounding box center [783, 264] width 408 height 23
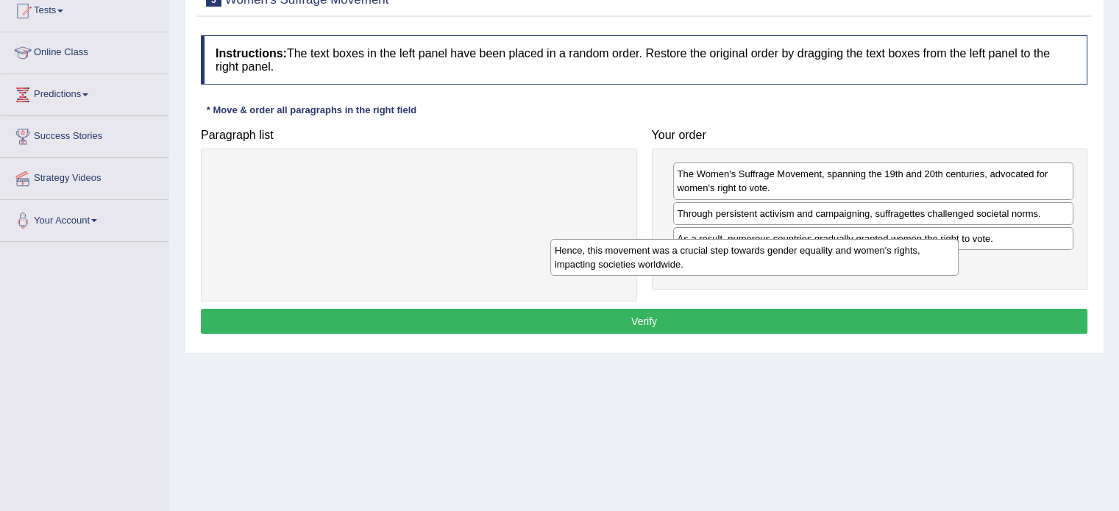
drag, startPoint x: 585, startPoint y: 188, endPoint x: 969, endPoint y: 276, distance: 393.9
click at [958, 276] on div "Hence, this movement was a crucial step towards gender equality and women's rig…" at bounding box center [754, 257] width 408 height 37
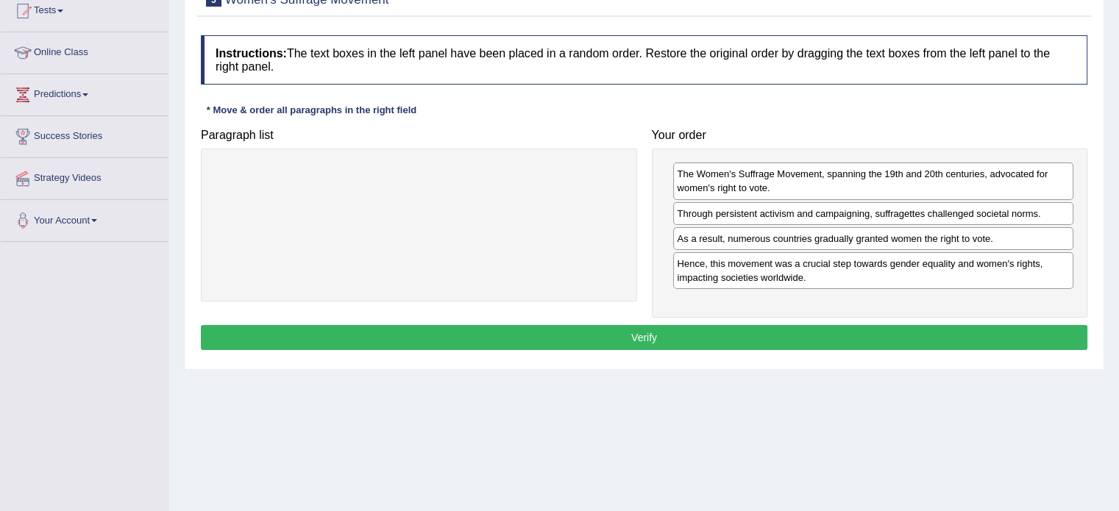
click at [791, 333] on button "Verify" at bounding box center [644, 337] width 886 height 25
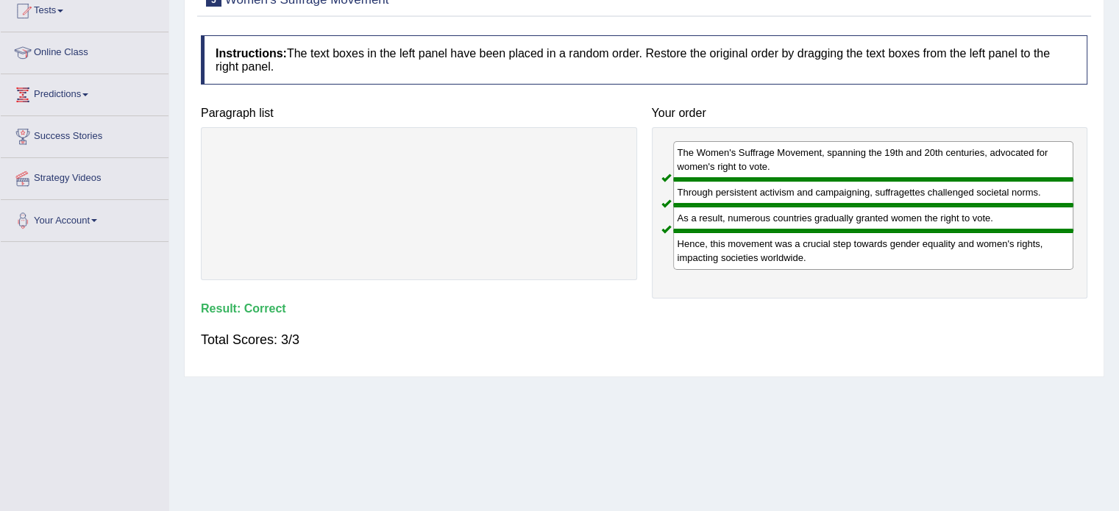
scroll to position [0, 0]
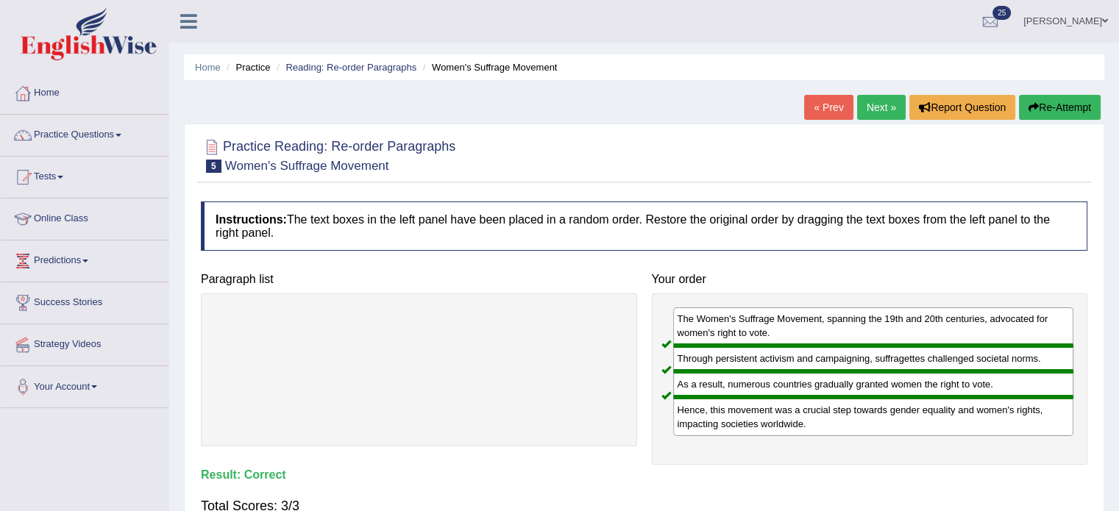
click at [875, 101] on link "Next »" at bounding box center [881, 107] width 49 height 25
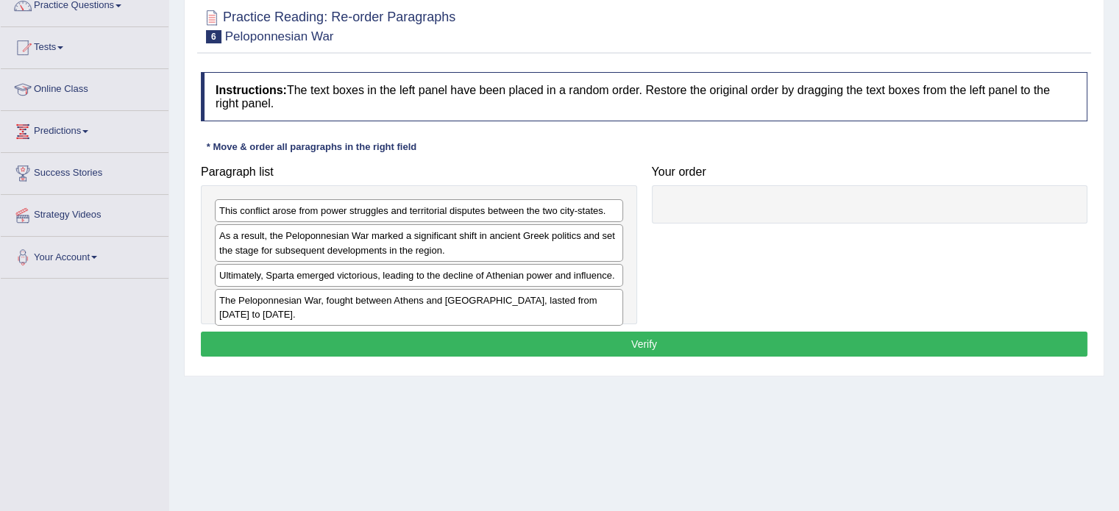
scroll to position [134, 0]
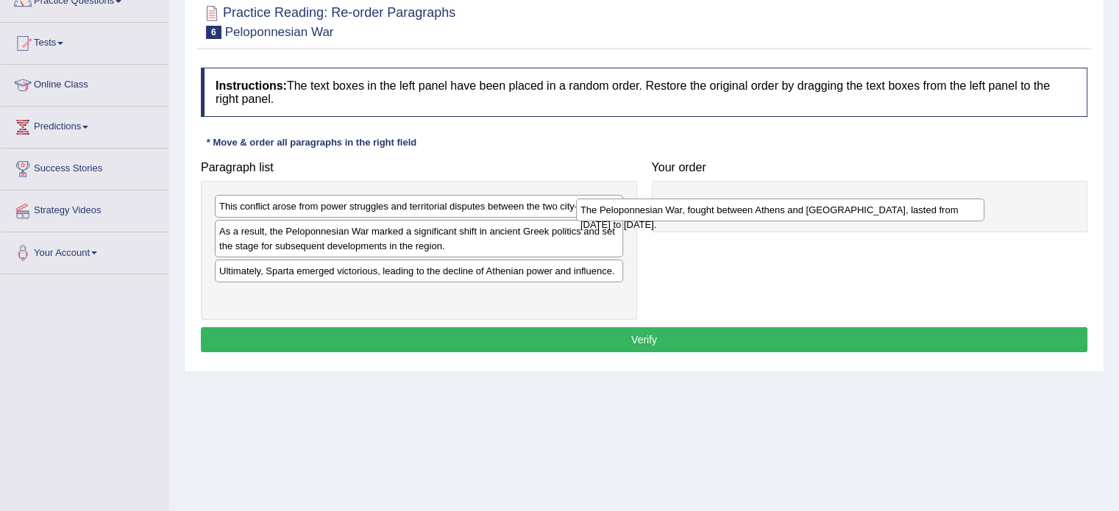
drag, startPoint x: 437, startPoint y: 299, endPoint x: 802, endPoint y: 215, distance: 374.4
click at [802, 215] on div "The Peloponnesian War, fought between Athens and [GEOGRAPHIC_DATA], lasted from…" at bounding box center [780, 210] width 408 height 23
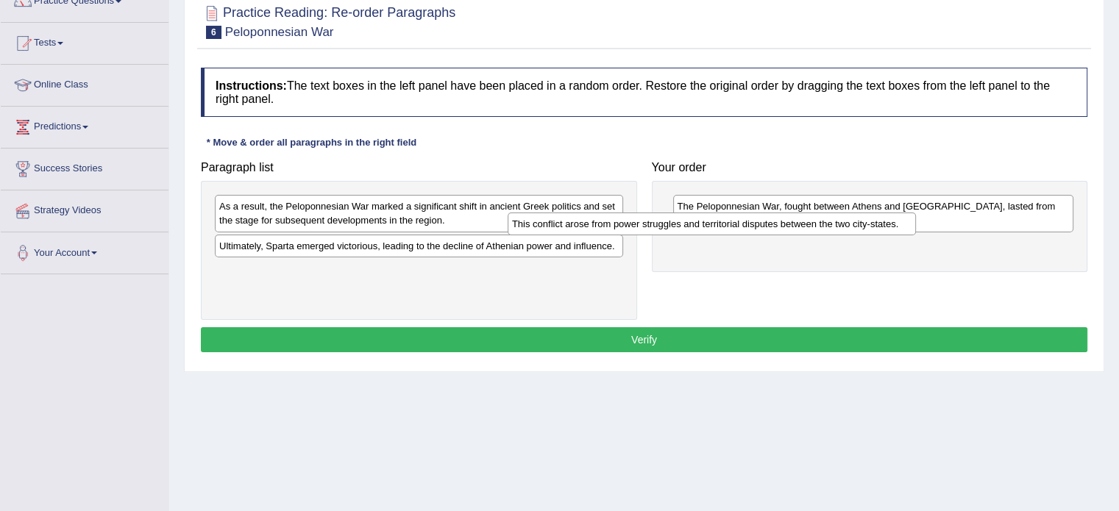
drag, startPoint x: 385, startPoint y: 205, endPoint x: 755, endPoint y: 240, distance: 370.9
click at [755, 235] on div "This conflict arose from power struggles and territorial disputes between the t…" at bounding box center [711, 224] width 408 height 23
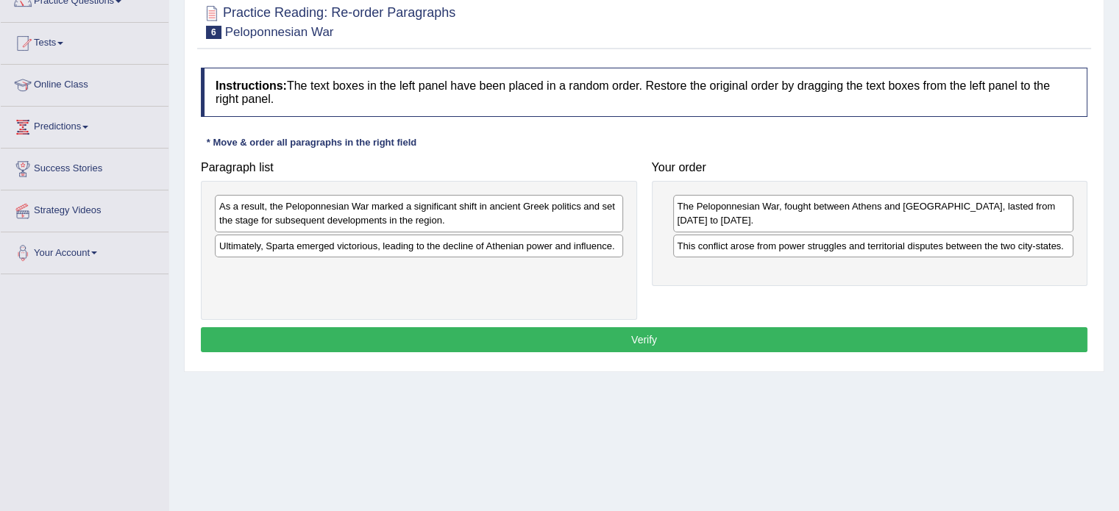
click at [361, 213] on div "As a result, the Peloponnesian War marked a significant shift in ancient Greek …" at bounding box center [419, 213] width 408 height 37
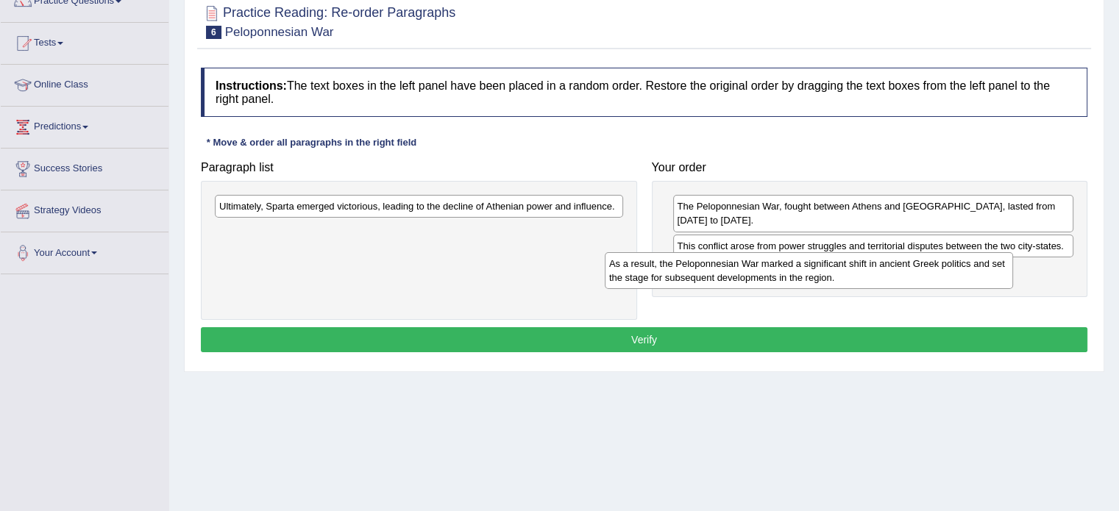
drag, startPoint x: 347, startPoint y: 222, endPoint x: 741, endPoint y: 274, distance: 397.6
click at [741, 274] on div "As a result, the Peloponnesian War marked a significant shift in ancient Greek …" at bounding box center [808, 270] width 408 height 37
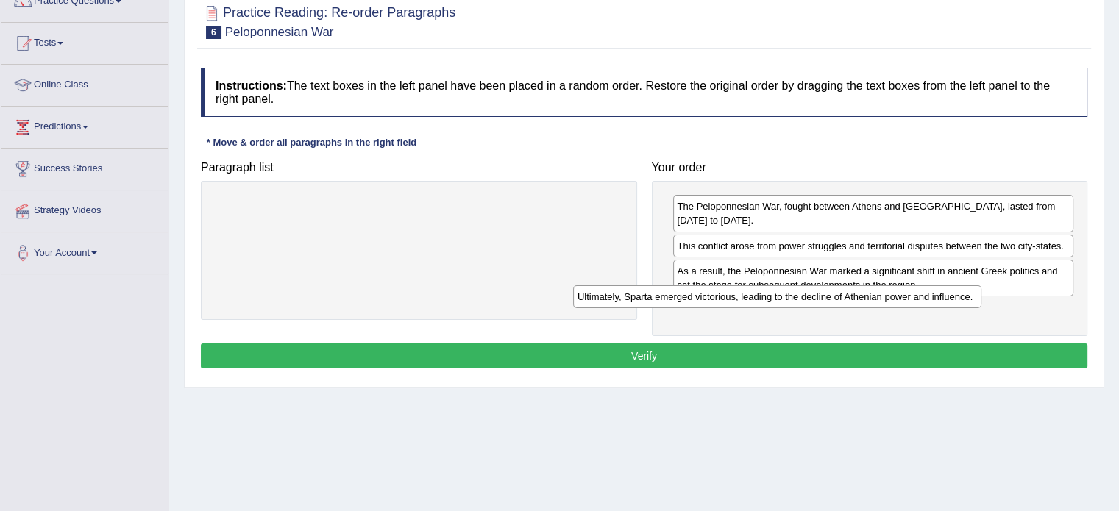
drag, startPoint x: 500, startPoint y: 204, endPoint x: 894, endPoint y: 285, distance: 402.4
click at [894, 285] on div "Ultimately, Sparta emerged victorious, leading to the decline of Athenian power…" at bounding box center [777, 296] width 408 height 23
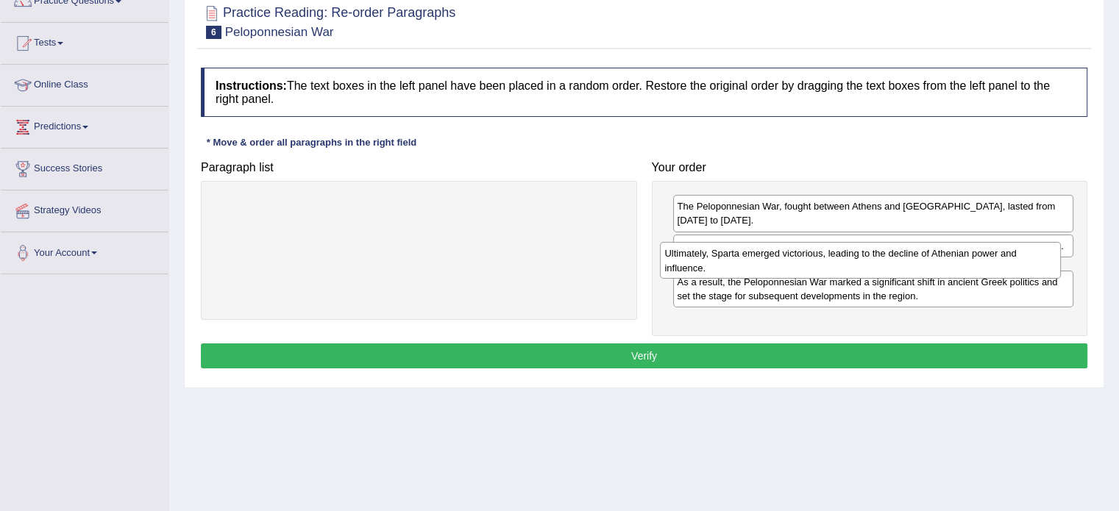
drag, startPoint x: 860, startPoint y: 298, endPoint x: 847, endPoint y: 252, distance: 48.0
click at [847, 252] on div "Ultimately, Sparta emerged victorious, leading to the decline of Athenian power…" at bounding box center [860, 260] width 401 height 37
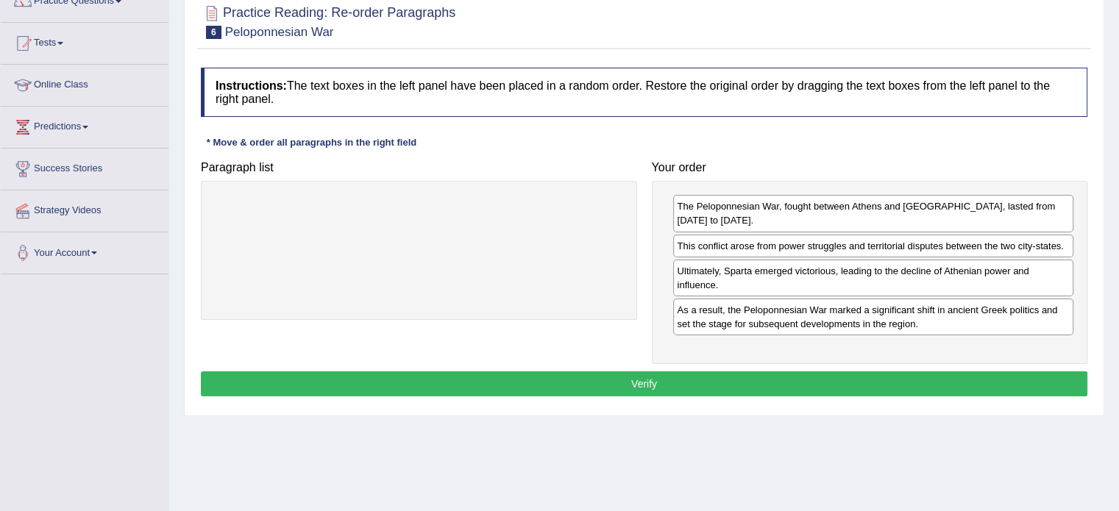
click at [608, 371] on button "Verify" at bounding box center [644, 383] width 886 height 25
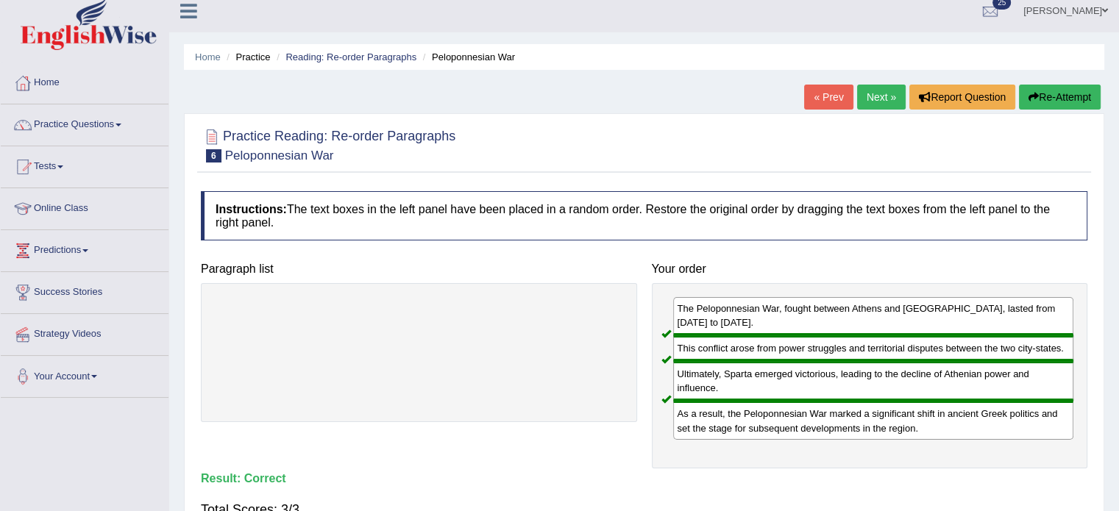
scroll to position [0, 0]
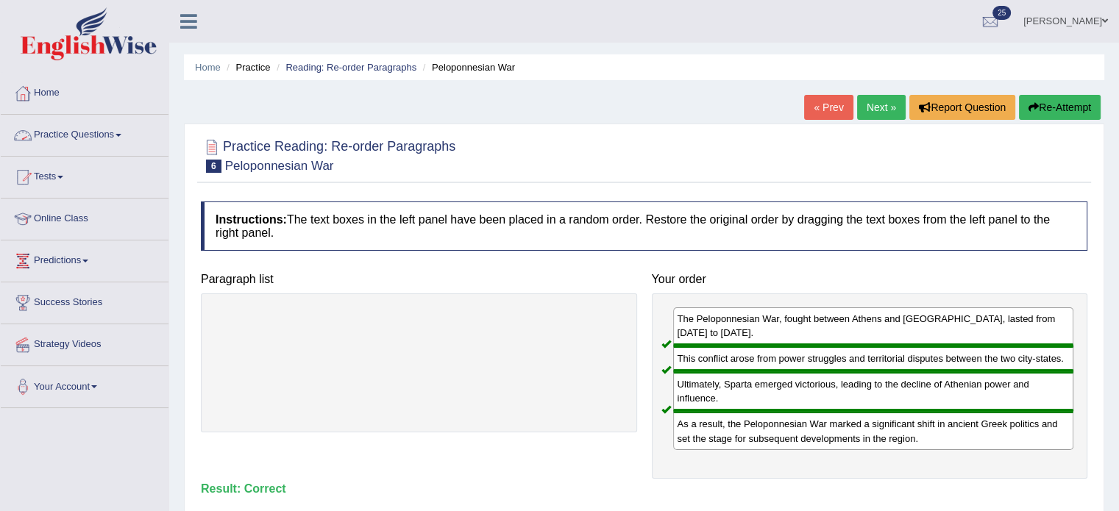
click at [124, 132] on link "Practice Questions" at bounding box center [85, 133] width 168 height 37
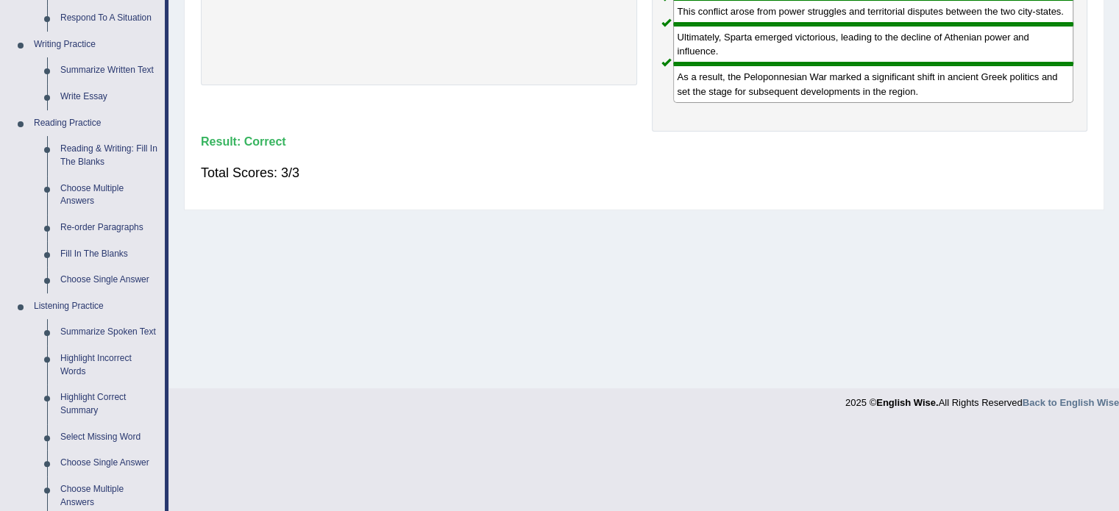
scroll to position [343, 0]
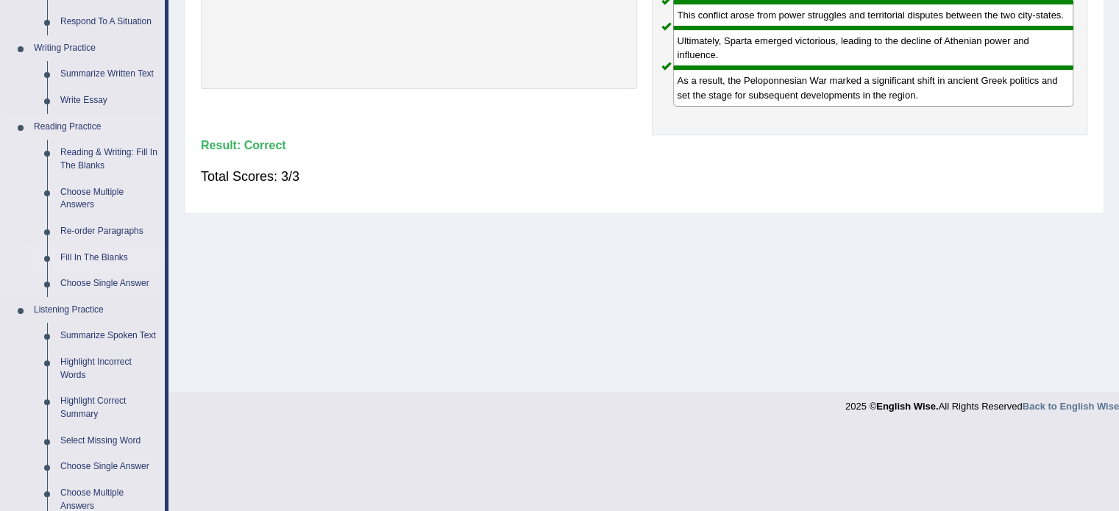
click at [94, 257] on link "Fill In The Blanks" at bounding box center [109, 258] width 111 height 26
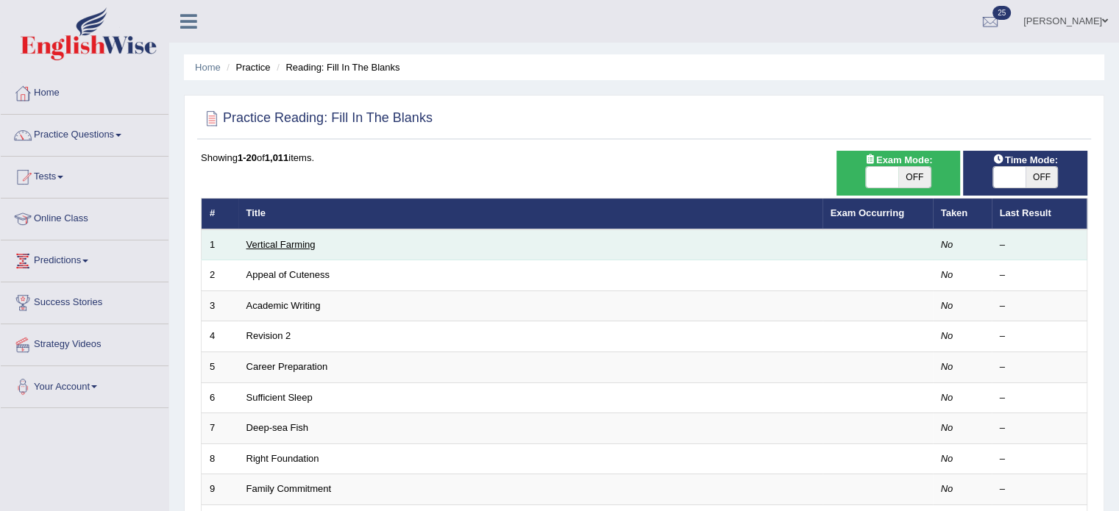
click at [293, 243] on link "Vertical Farming" at bounding box center [280, 244] width 69 height 11
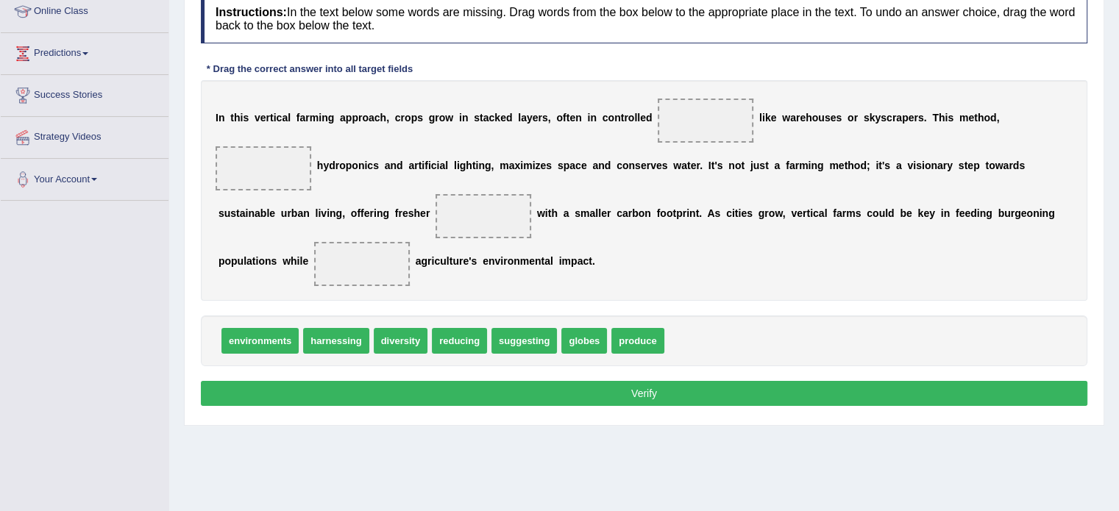
scroll to position [209, 0]
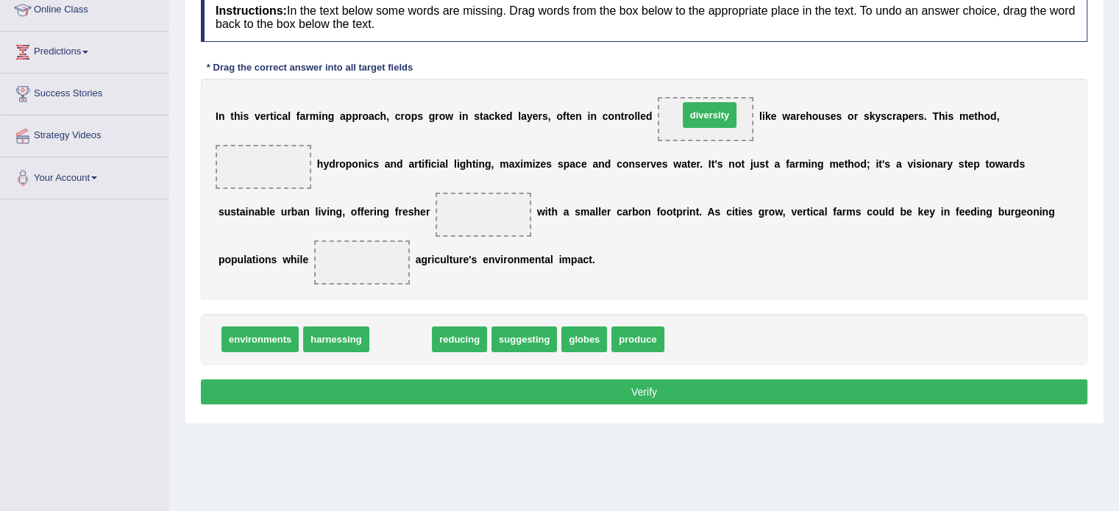
drag, startPoint x: 403, startPoint y: 338, endPoint x: 712, endPoint y: 113, distance: 381.7
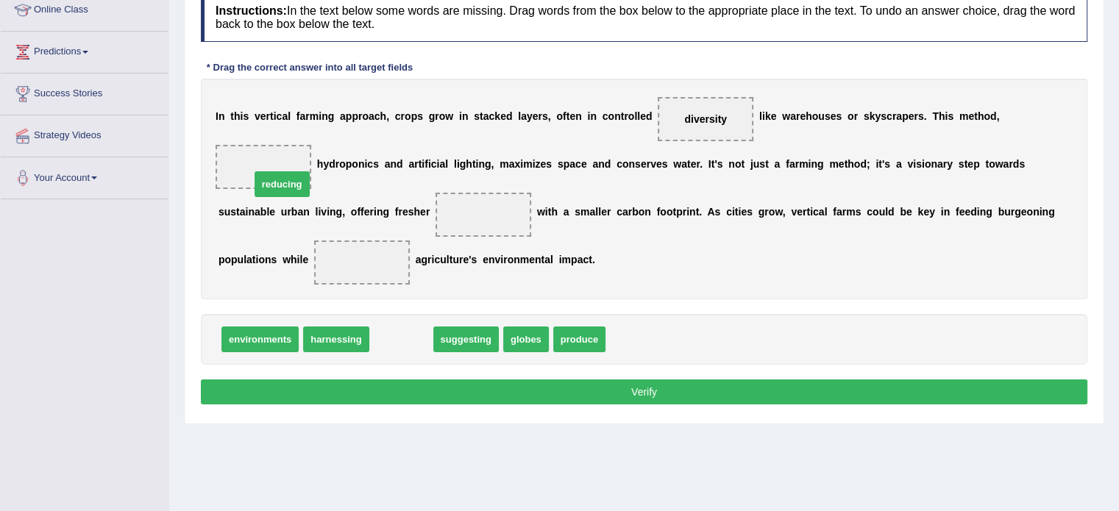
drag, startPoint x: 405, startPoint y: 331, endPoint x: 285, endPoint y: 147, distance: 219.5
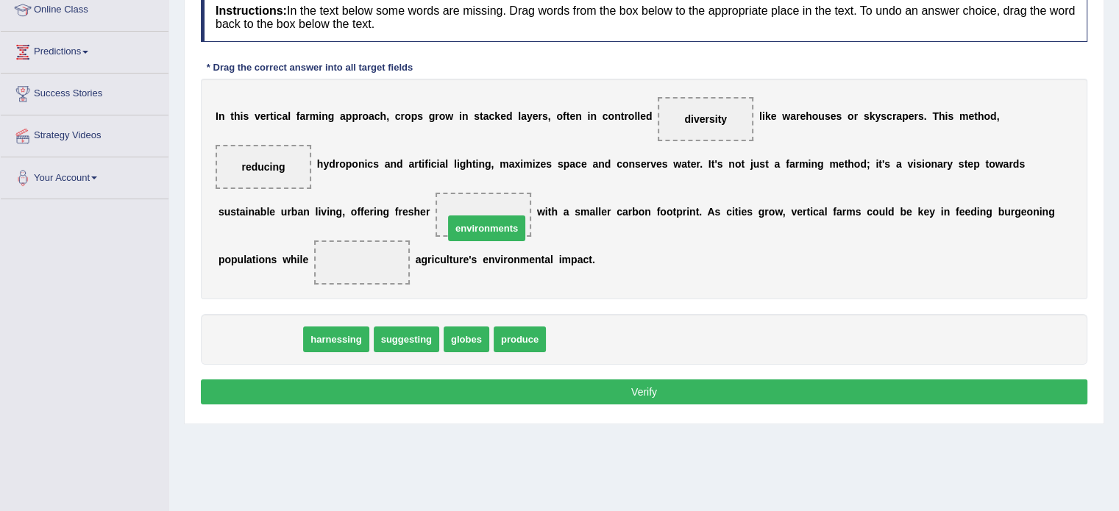
drag, startPoint x: 268, startPoint y: 338, endPoint x: 496, endPoint y: 227, distance: 253.6
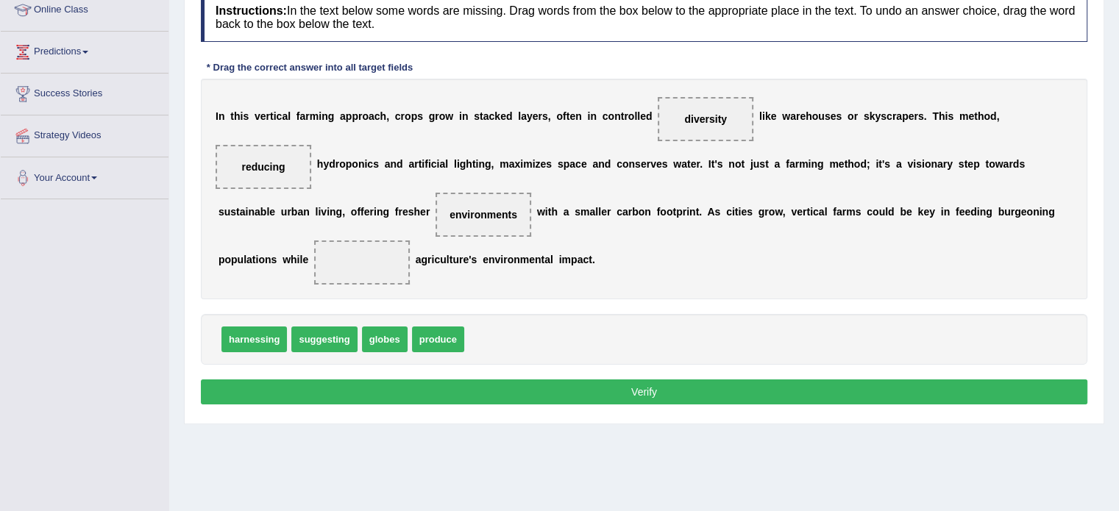
drag, startPoint x: 318, startPoint y: 352, endPoint x: 347, endPoint y: 352, distance: 29.4
click at [347, 352] on div "harnessing suggesting globes produce" at bounding box center [644, 339] width 886 height 51
drag, startPoint x: 312, startPoint y: 338, endPoint x: 343, endPoint y: 255, distance: 88.2
click at [491, 382] on button "Verify" at bounding box center [644, 391] width 886 height 25
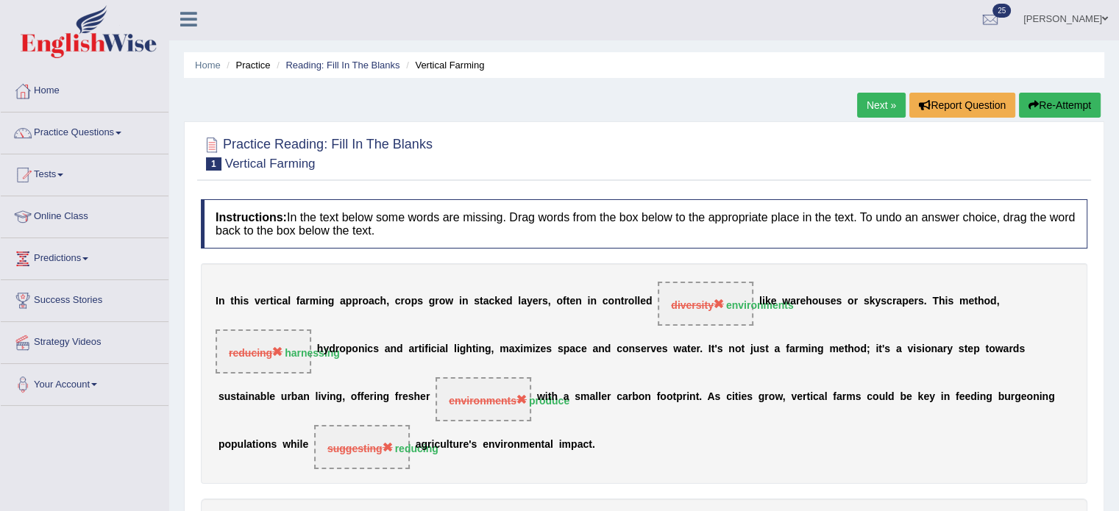
scroll to position [0, 0]
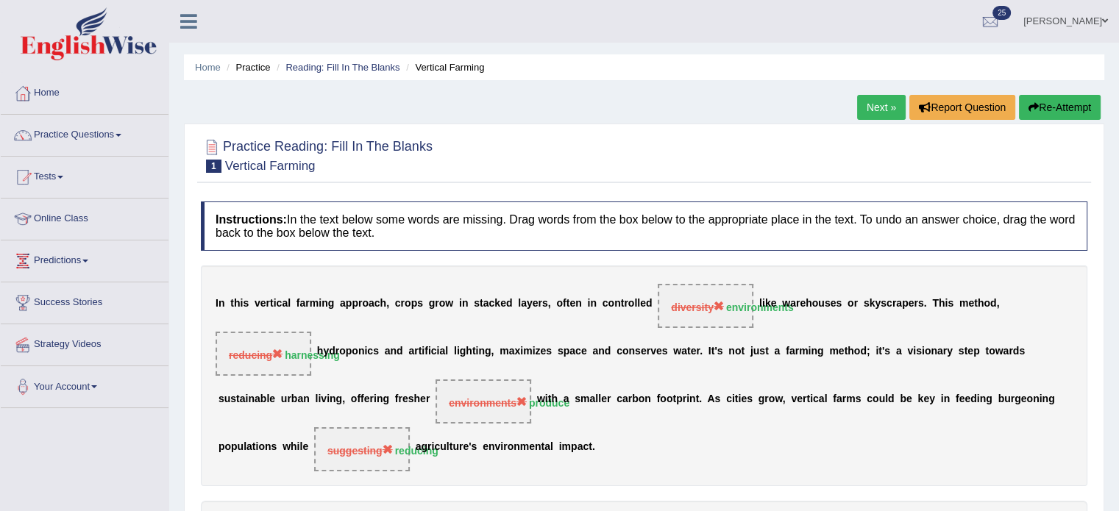
click at [1056, 105] on button "Re-Attempt" at bounding box center [1060, 107] width 82 height 25
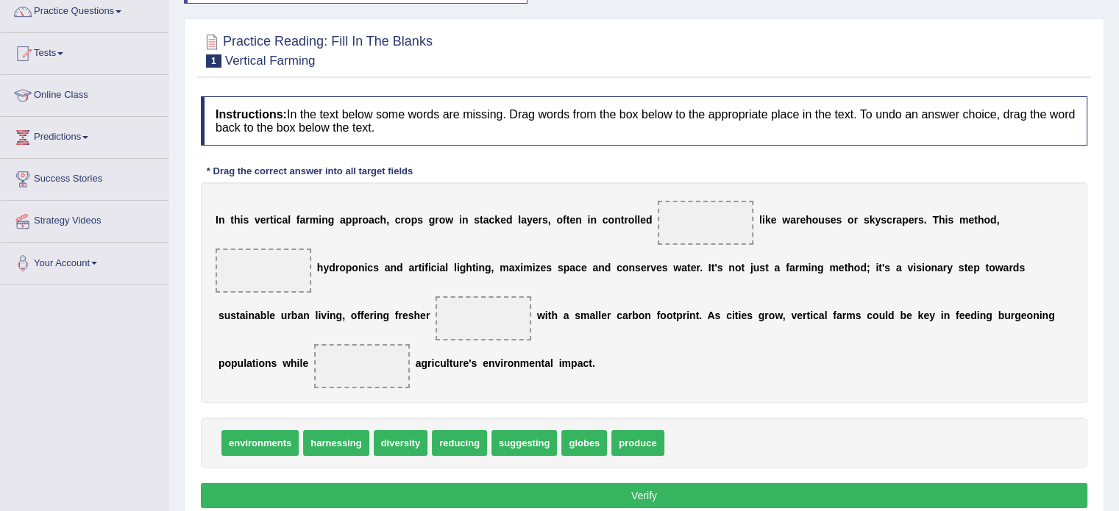
scroll to position [125, 0]
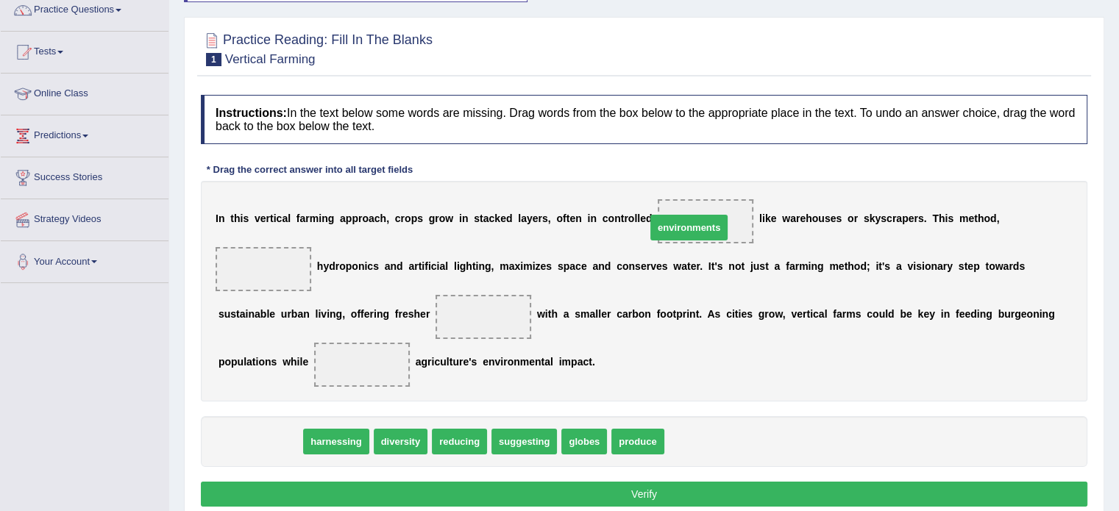
drag, startPoint x: 257, startPoint y: 441, endPoint x: 690, endPoint y: 227, distance: 483.1
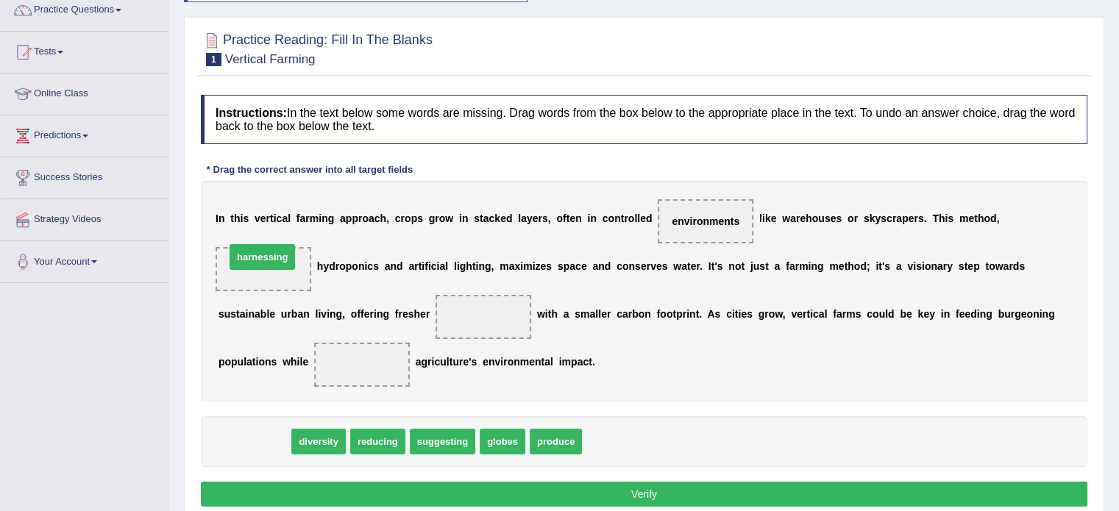
drag, startPoint x: 260, startPoint y: 438, endPoint x: 269, endPoint y: 264, distance: 173.8
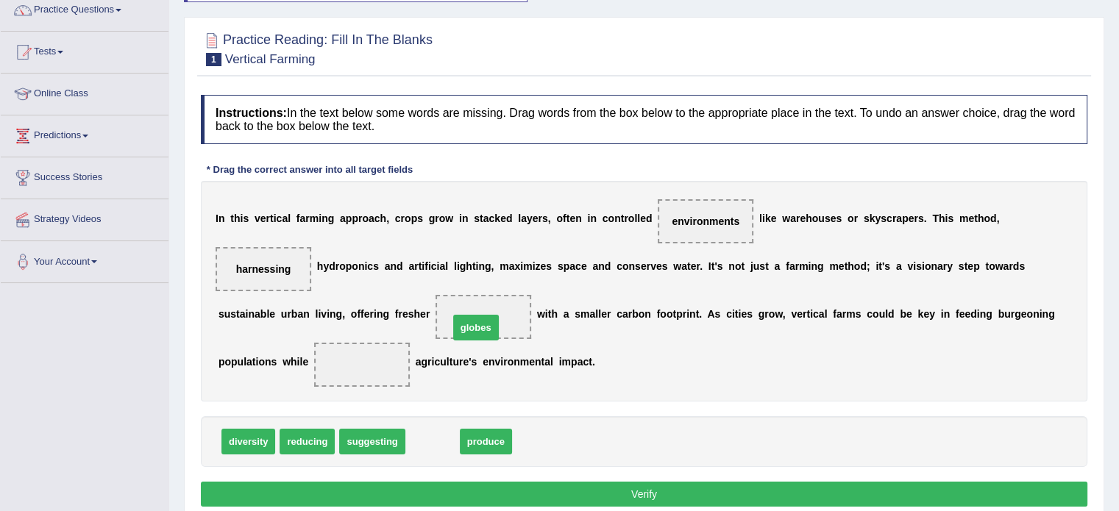
drag, startPoint x: 422, startPoint y: 441, endPoint x: 468, endPoint y: 326, distance: 123.4
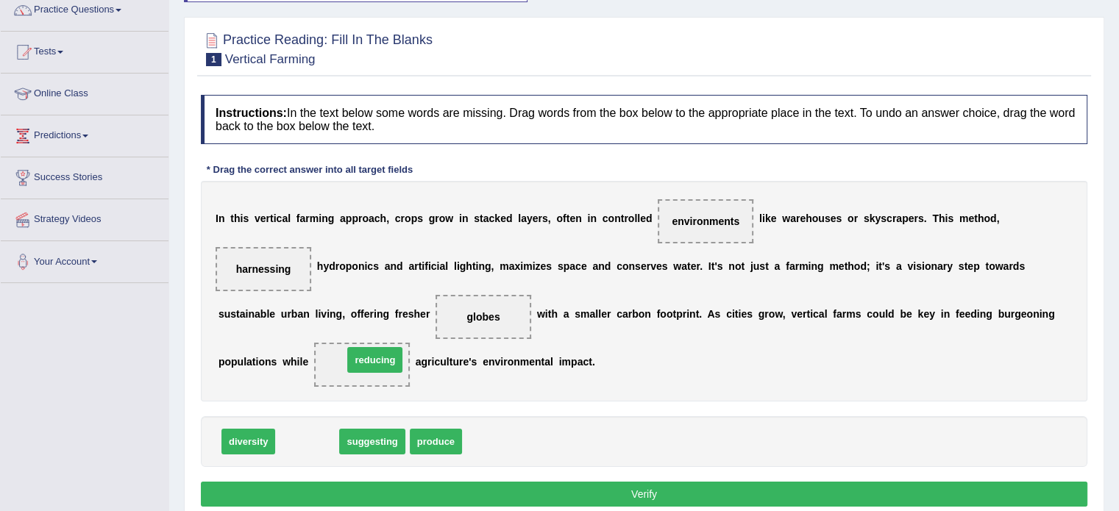
drag, startPoint x: 302, startPoint y: 438, endPoint x: 370, endPoint y: 358, distance: 104.9
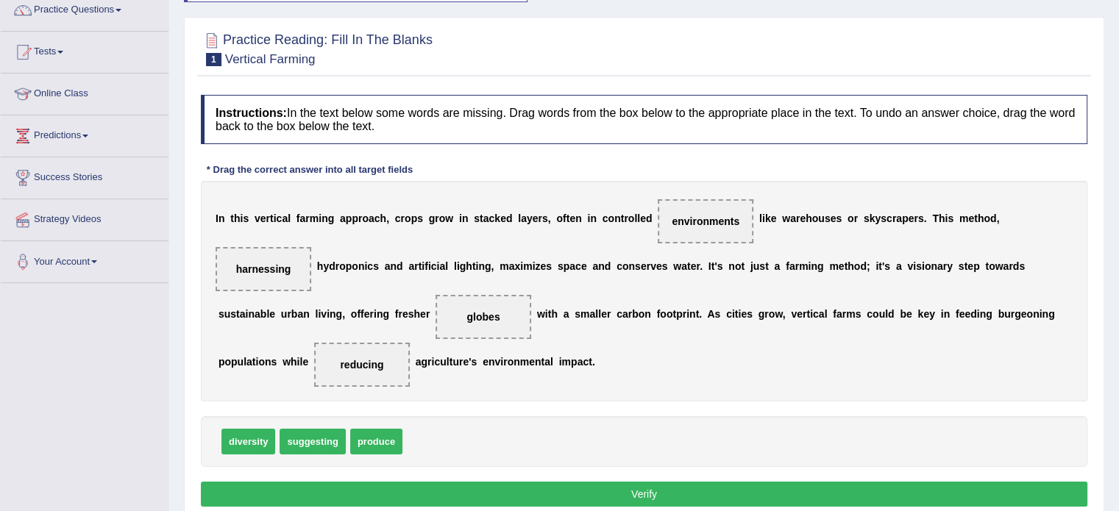
click at [554, 482] on button "Verify" at bounding box center [644, 494] width 886 height 25
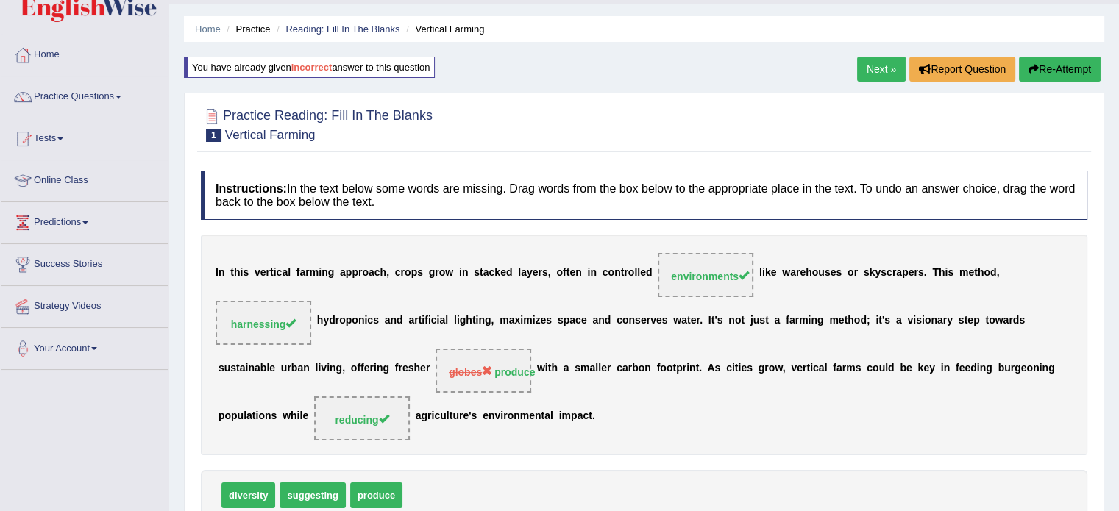
scroll to position [38, 0]
click at [871, 66] on link "Next »" at bounding box center [881, 69] width 49 height 25
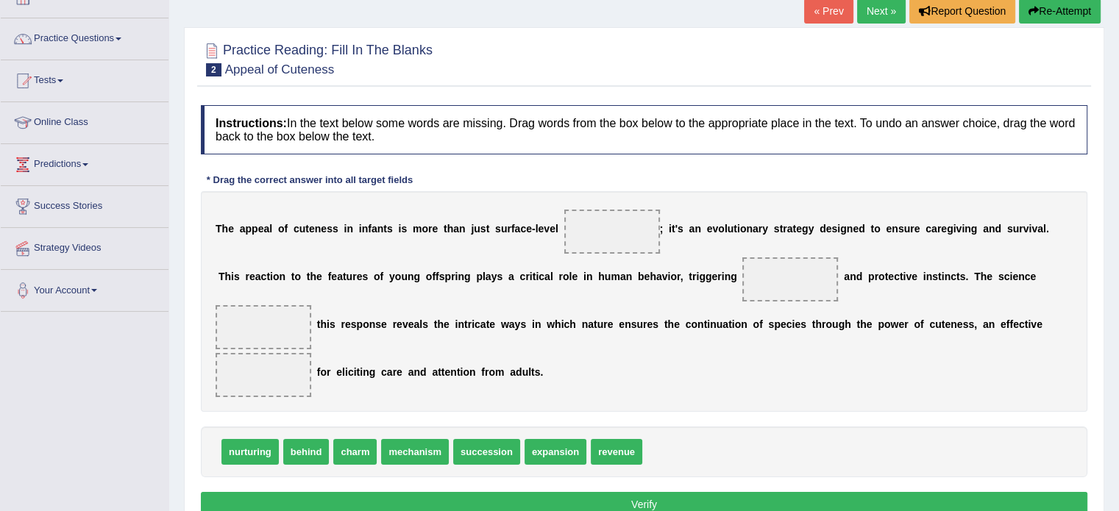
scroll to position [134, 0]
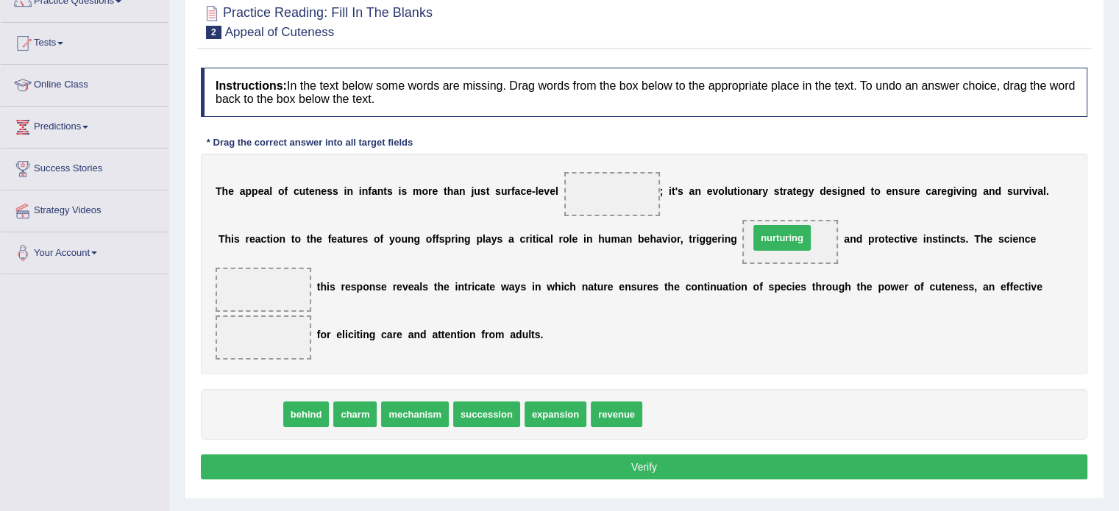
drag, startPoint x: 241, startPoint y: 416, endPoint x: 774, endPoint y: 243, distance: 559.8
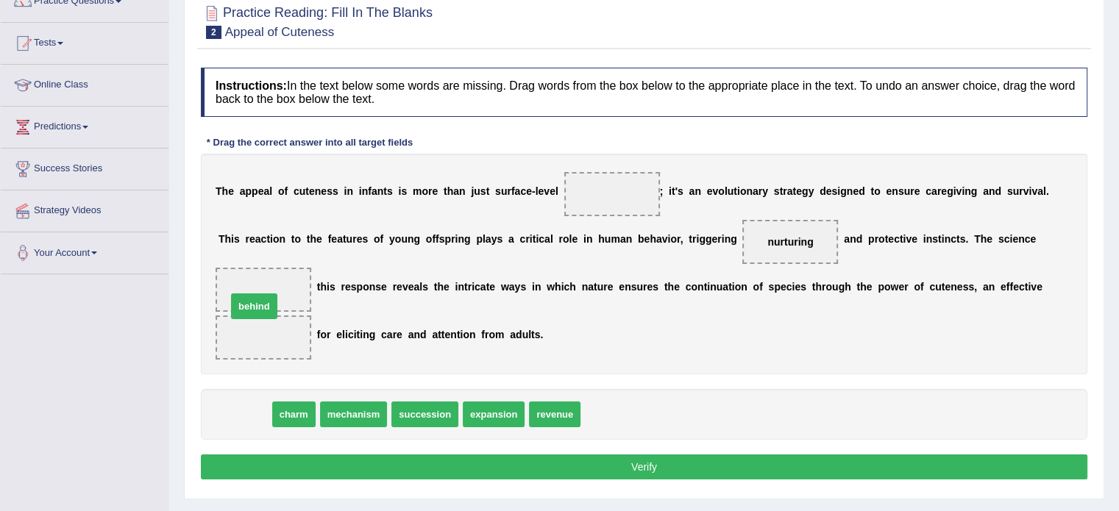
drag, startPoint x: 247, startPoint y: 413, endPoint x: 261, endPoint y: 292, distance: 121.4
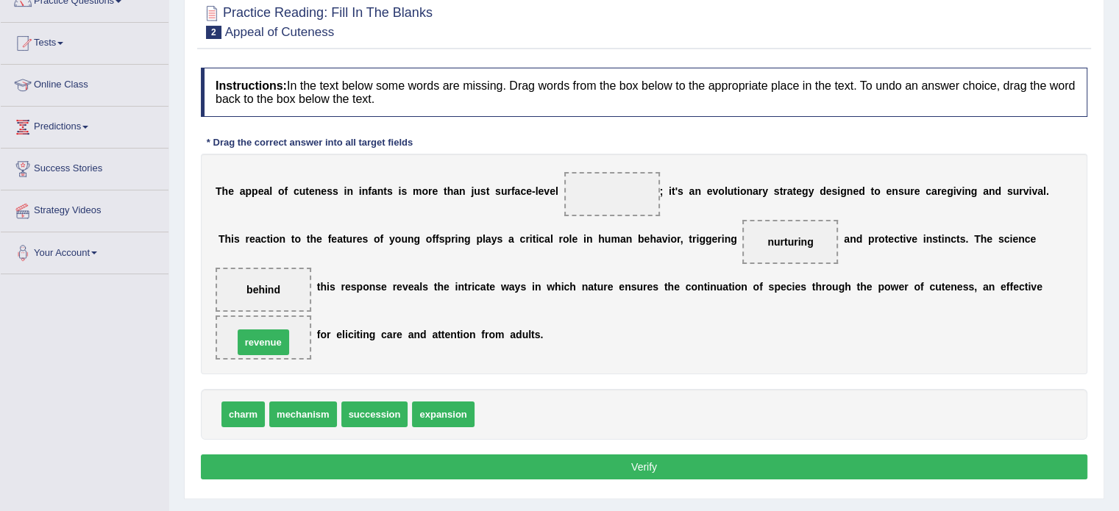
drag, startPoint x: 505, startPoint y: 411, endPoint x: 264, endPoint y: 340, distance: 251.5
drag, startPoint x: 443, startPoint y: 411, endPoint x: 608, endPoint y: 205, distance: 263.7
click at [609, 459] on button "Verify" at bounding box center [644, 466] width 886 height 25
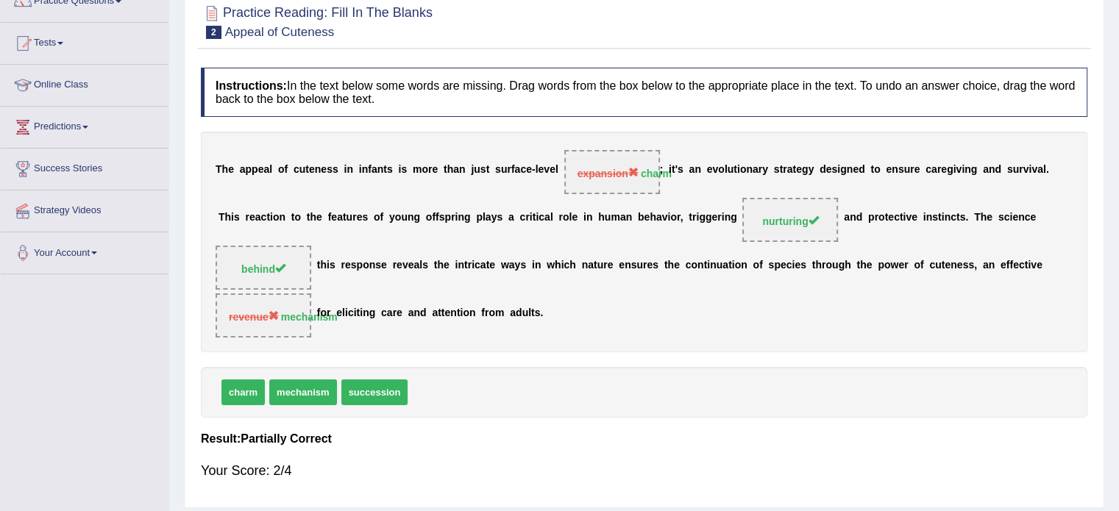
scroll to position [0, 0]
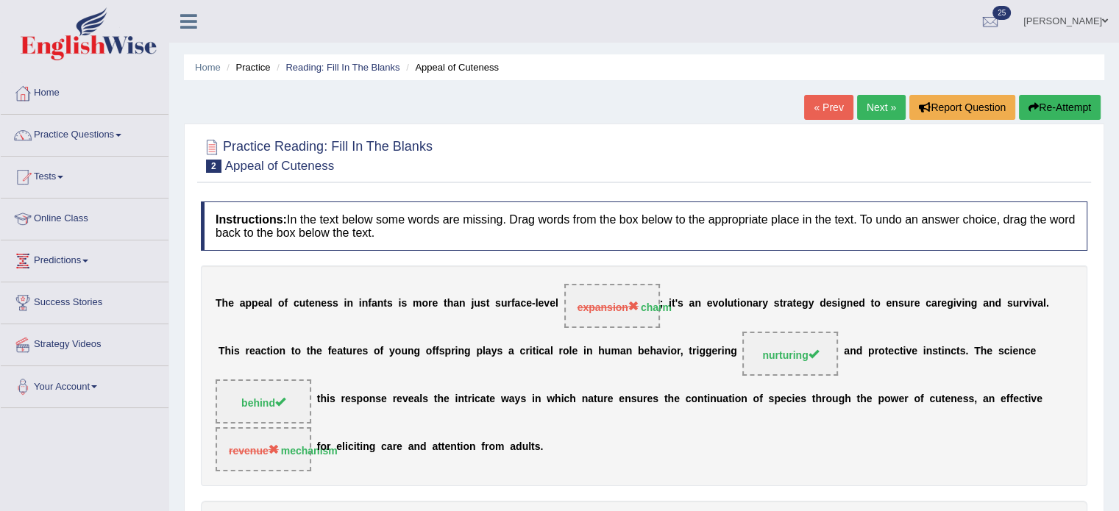
click at [1040, 107] on button "Re-Attempt" at bounding box center [1060, 107] width 82 height 25
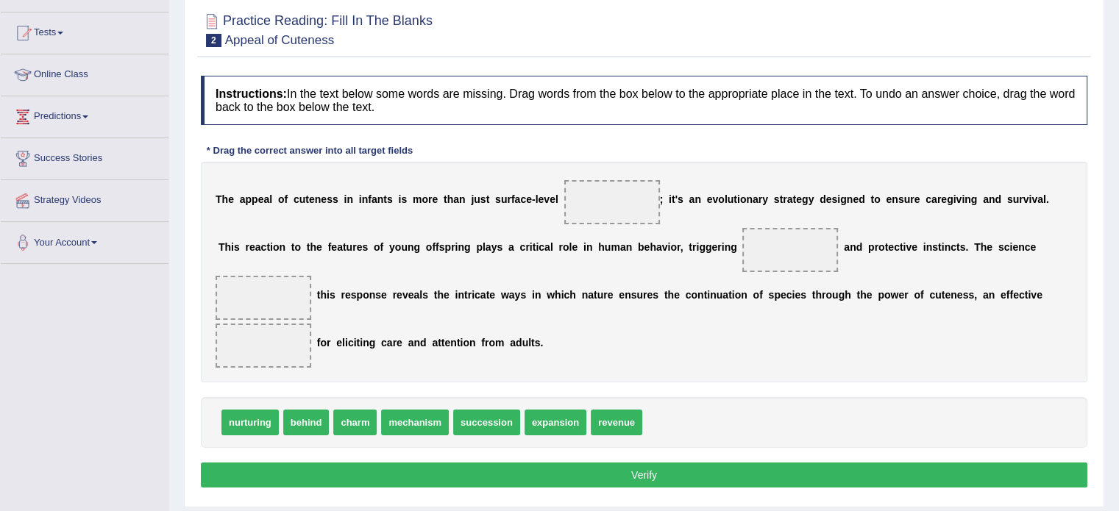
scroll to position [149, 0]
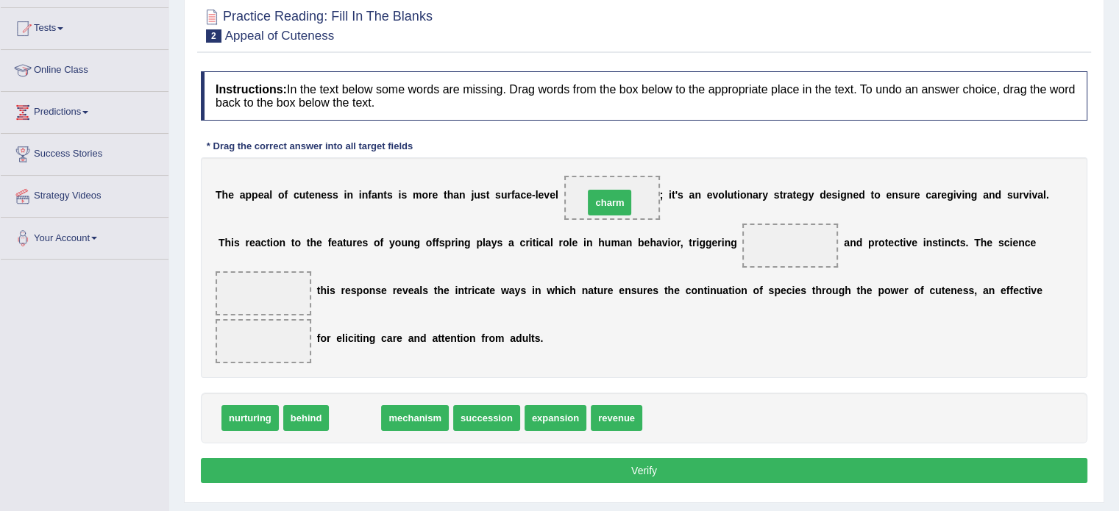
drag, startPoint x: 355, startPoint y: 421, endPoint x: 613, endPoint y: 204, distance: 337.2
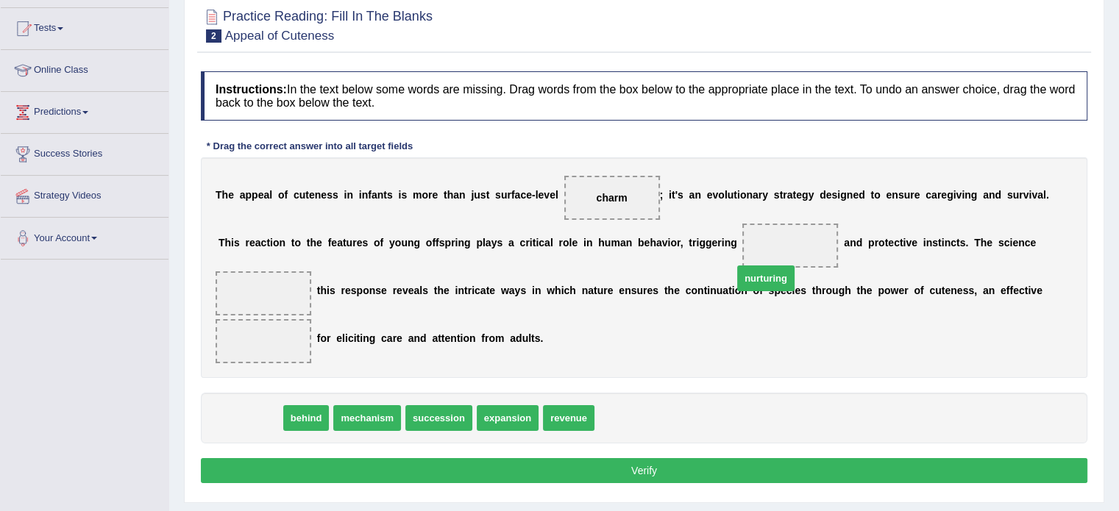
drag, startPoint x: 246, startPoint y: 417, endPoint x: 780, endPoint y: 277, distance: 551.4
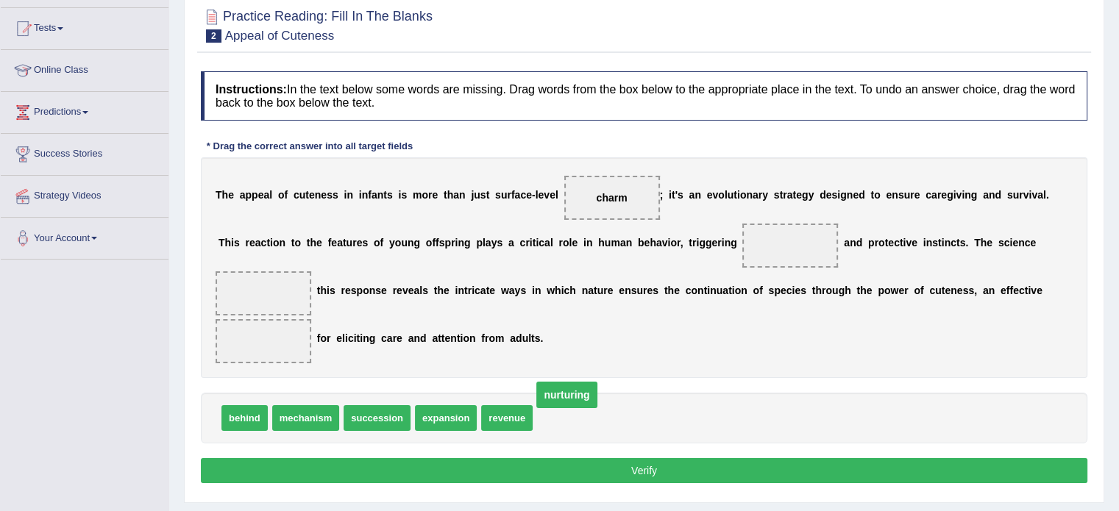
drag, startPoint x: 775, startPoint y: 246, endPoint x: 531, endPoint y: 415, distance: 297.0
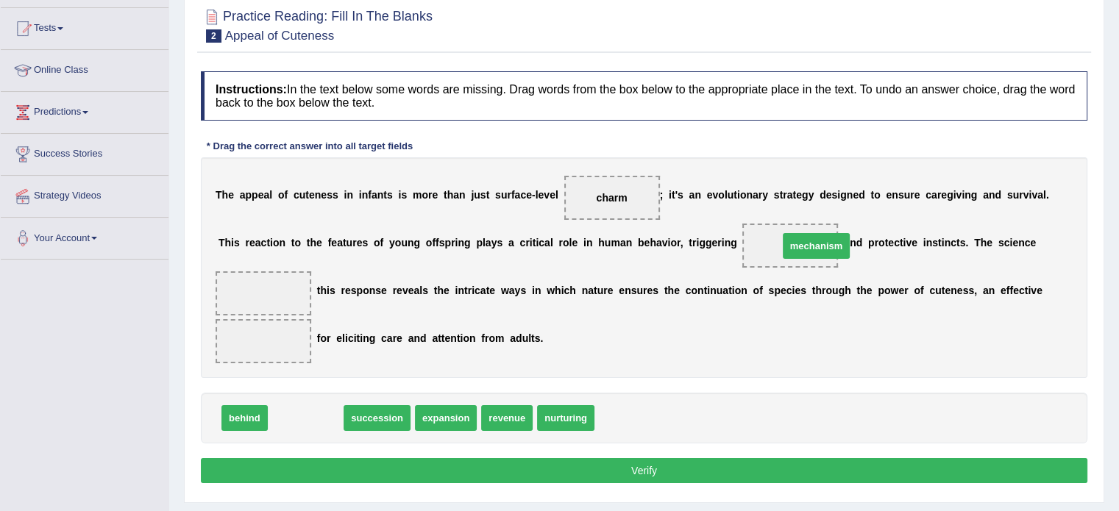
drag, startPoint x: 318, startPoint y: 416, endPoint x: 828, endPoint y: 243, distance: 538.8
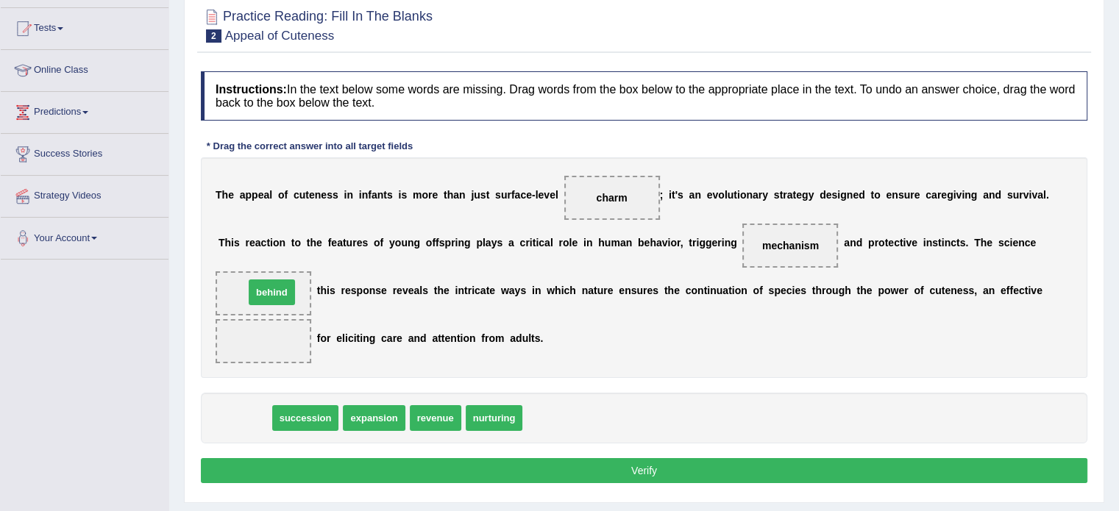
drag, startPoint x: 241, startPoint y: 415, endPoint x: 268, endPoint y: 290, distance: 127.9
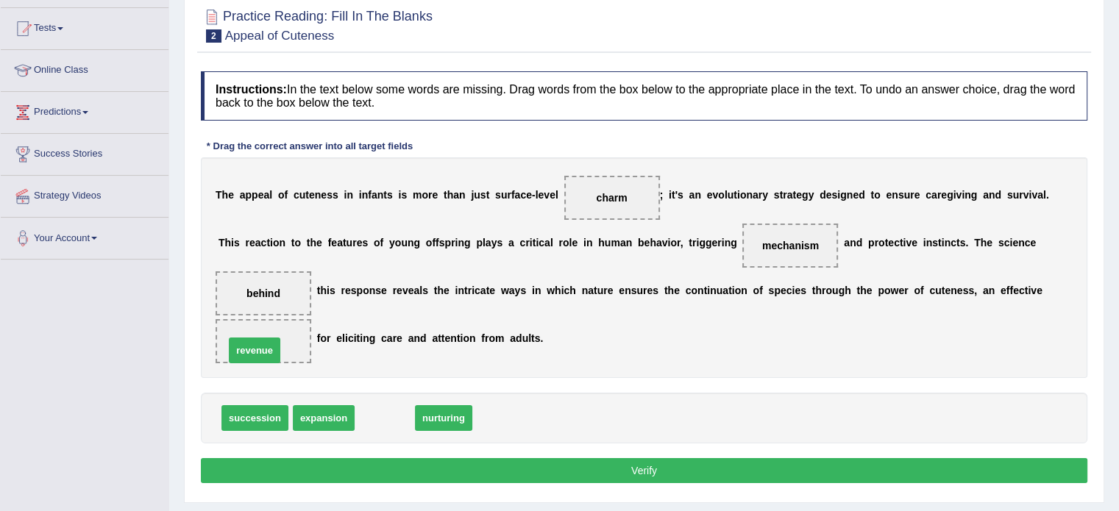
drag, startPoint x: 382, startPoint y: 419, endPoint x: 252, endPoint y: 352, distance: 146.0
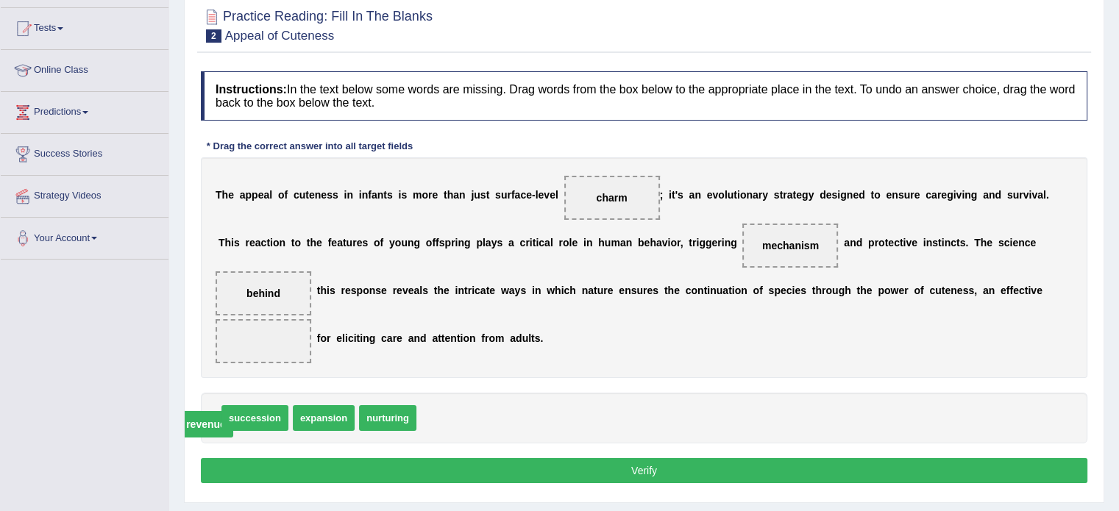
drag, startPoint x: 263, startPoint y: 338, endPoint x: 204, endPoint y: 421, distance: 102.0
click at [204, 421] on div "succession expansion nurturing revenue" at bounding box center [644, 418] width 886 height 51
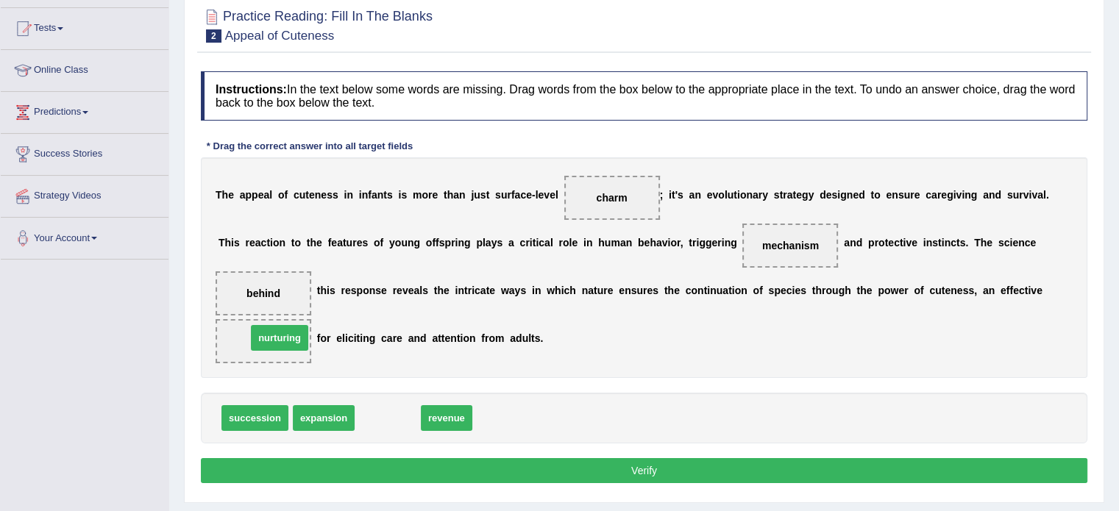
drag, startPoint x: 388, startPoint y: 412, endPoint x: 278, endPoint y: 332, distance: 135.8
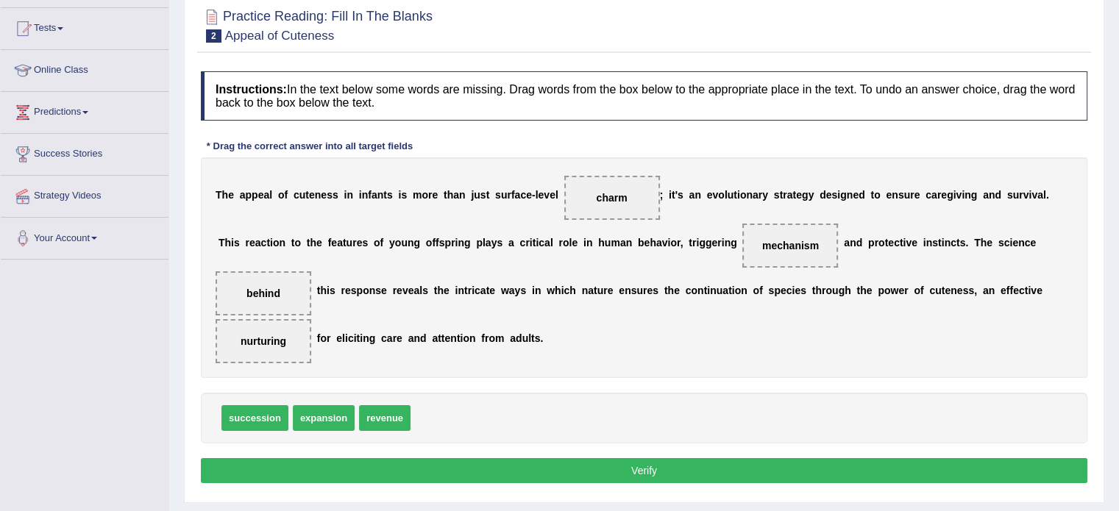
click at [429, 470] on button "Verify" at bounding box center [644, 470] width 886 height 25
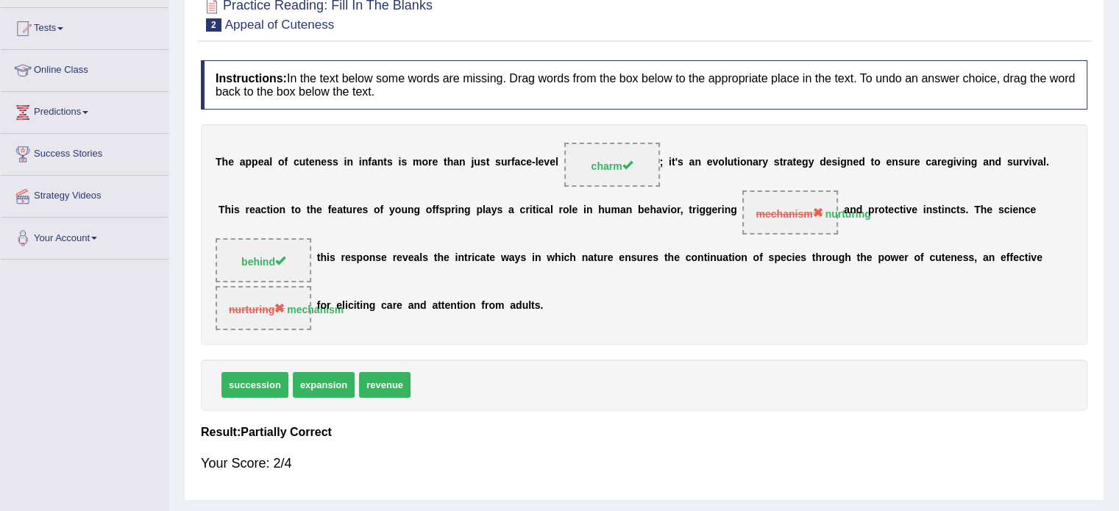
scroll to position [0, 0]
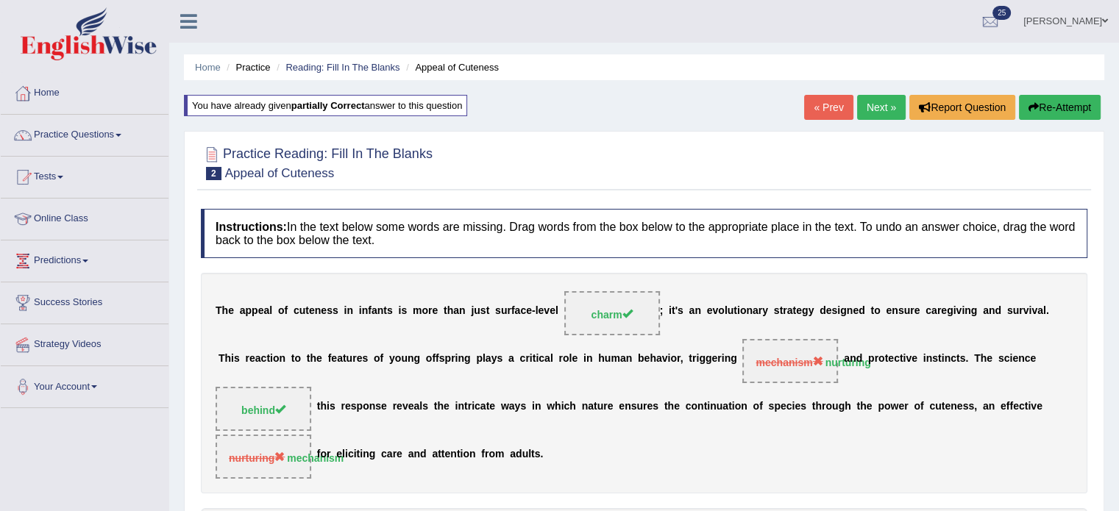
click at [1050, 103] on button "Re-Attempt" at bounding box center [1060, 107] width 82 height 25
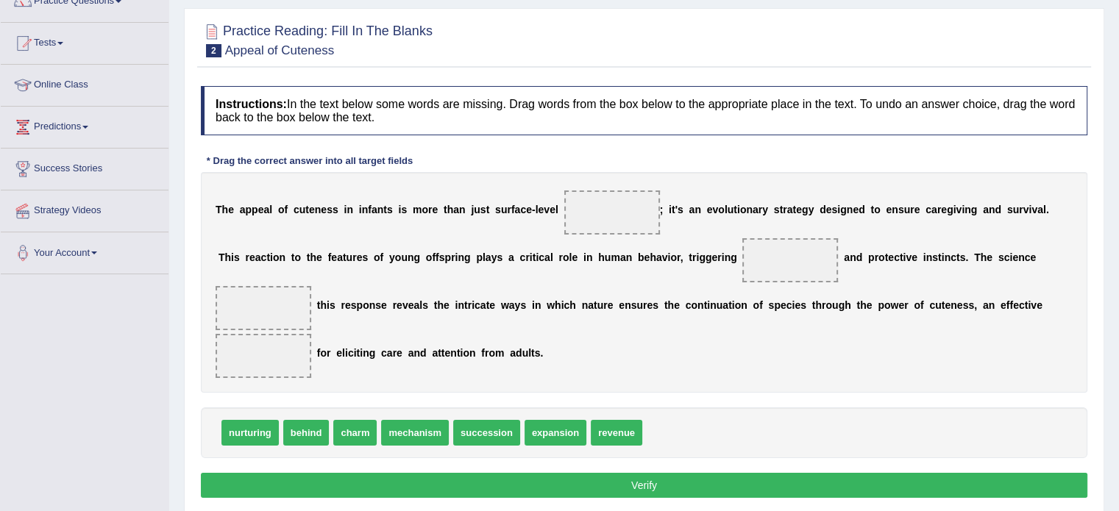
scroll to position [138, 0]
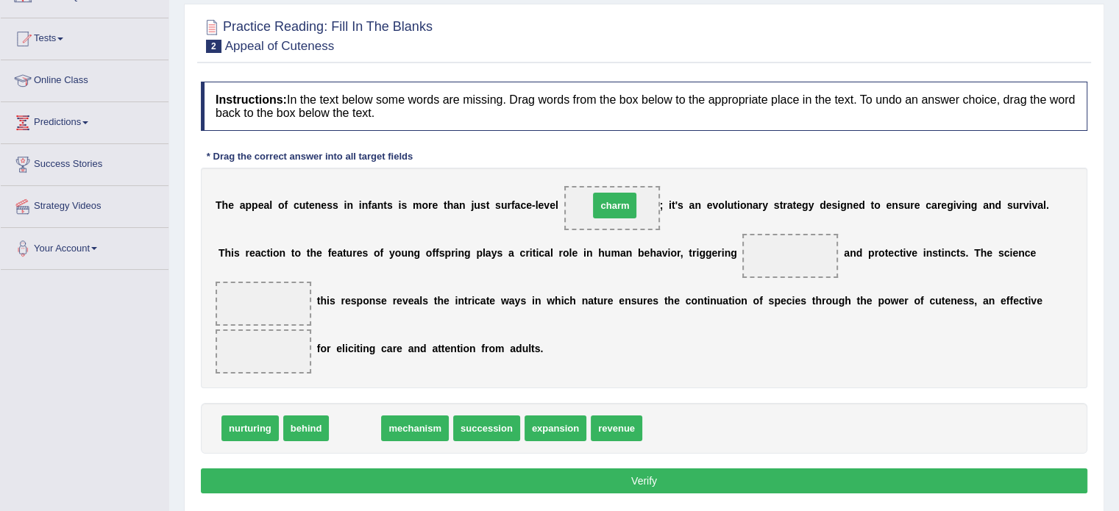
drag, startPoint x: 350, startPoint y: 422, endPoint x: 606, endPoint y: 182, distance: 351.2
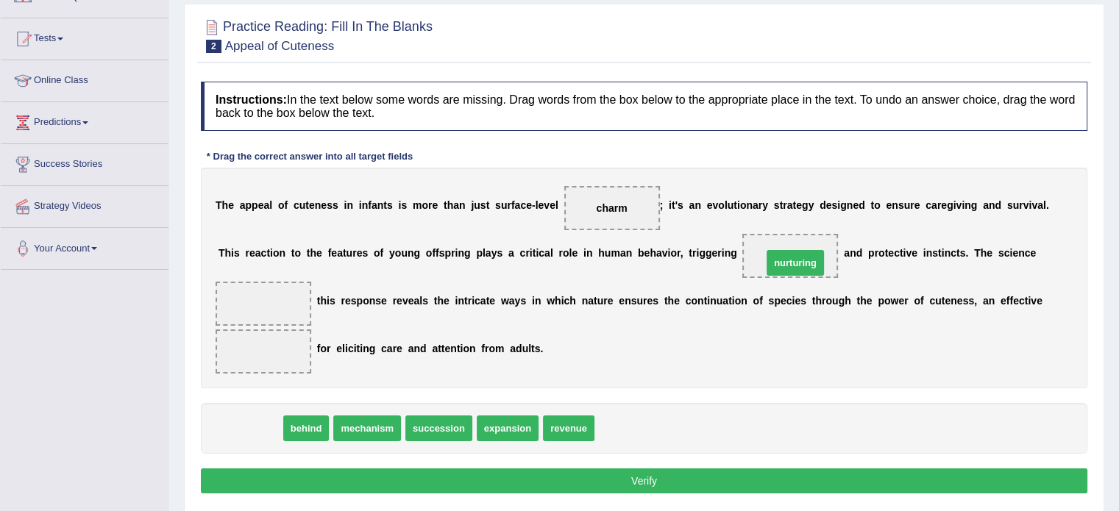
drag, startPoint x: 238, startPoint y: 429, endPoint x: 781, endPoint y: 262, distance: 568.5
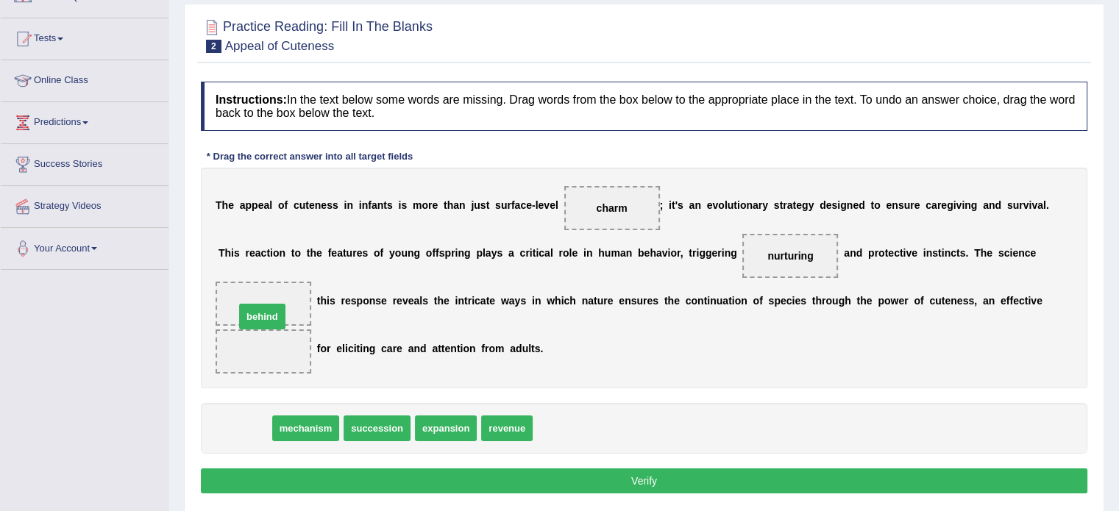
drag, startPoint x: 241, startPoint y: 426, endPoint x: 261, endPoint y: 310, distance: 117.2
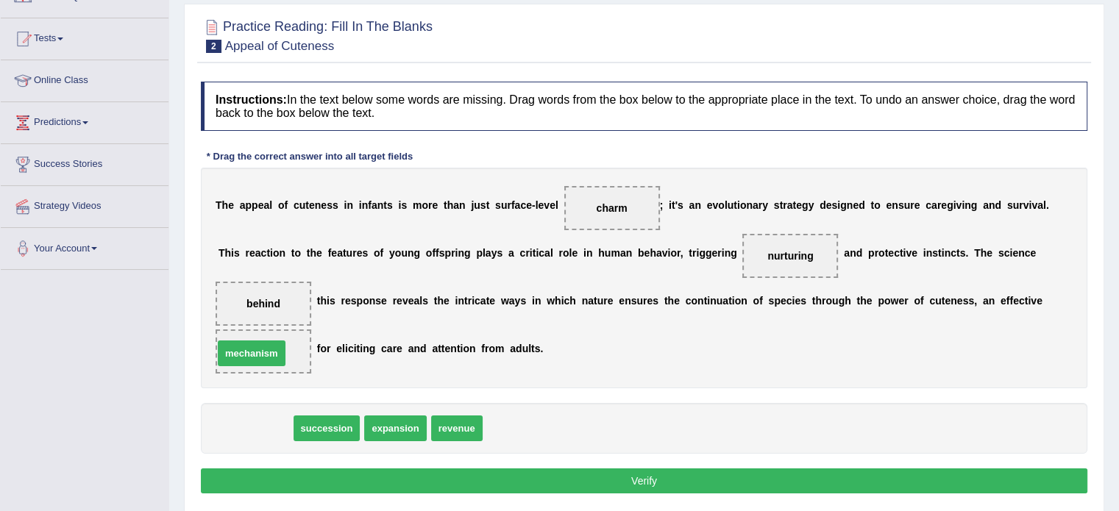
drag, startPoint x: 252, startPoint y: 427, endPoint x: 248, endPoint y: 352, distance: 74.4
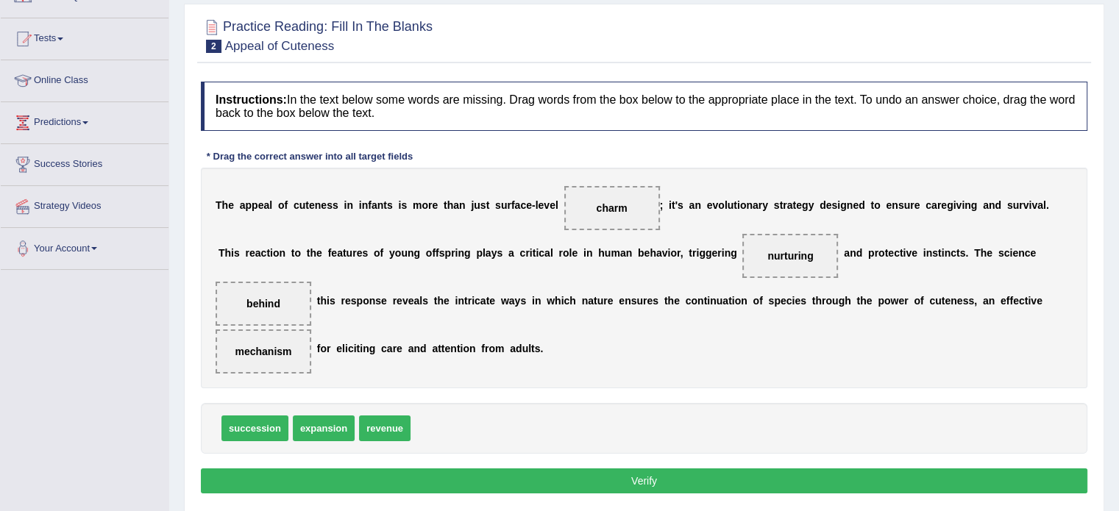
click at [624, 480] on button "Verify" at bounding box center [644, 480] width 886 height 25
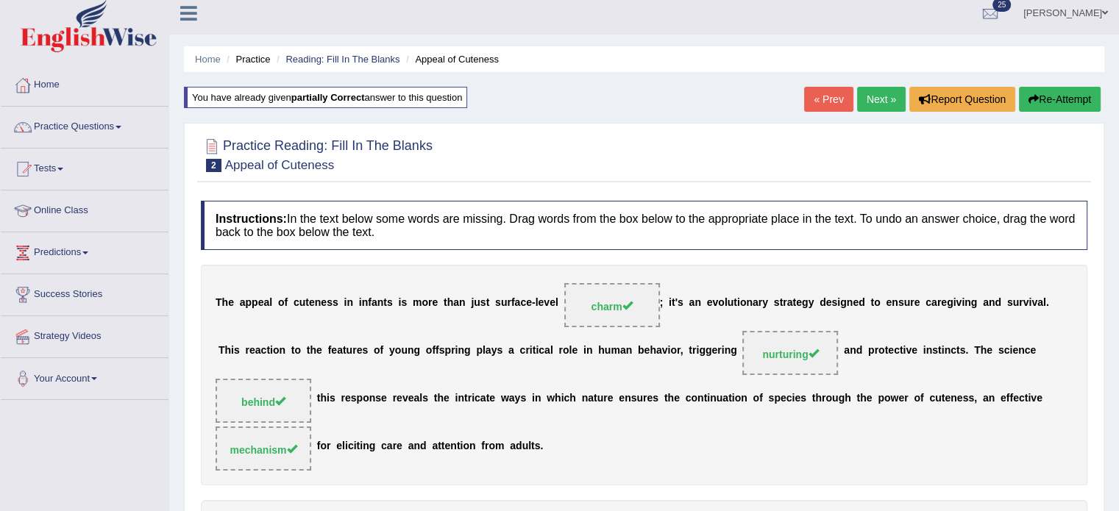
scroll to position [0, 0]
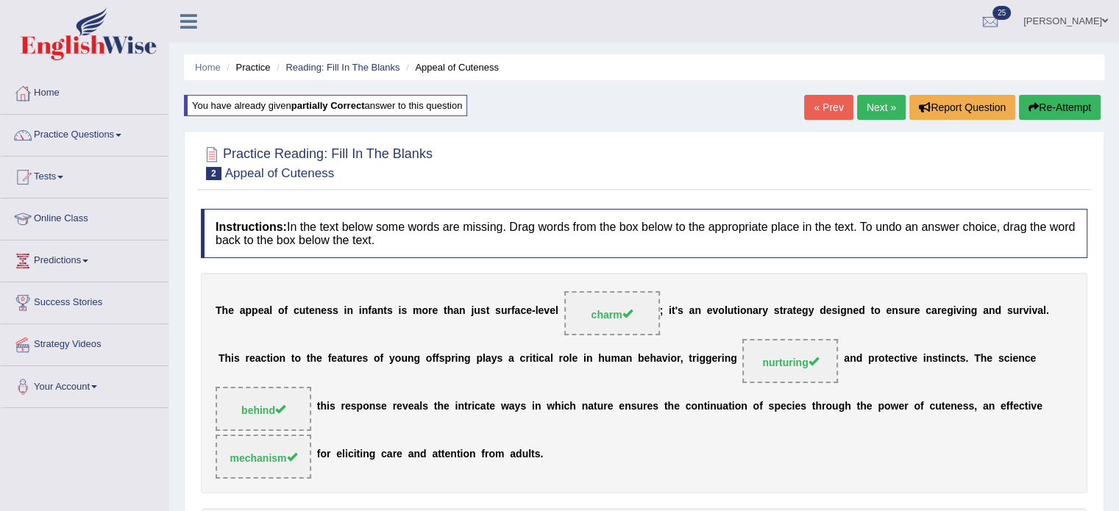
click at [868, 102] on link "Next »" at bounding box center [881, 107] width 49 height 25
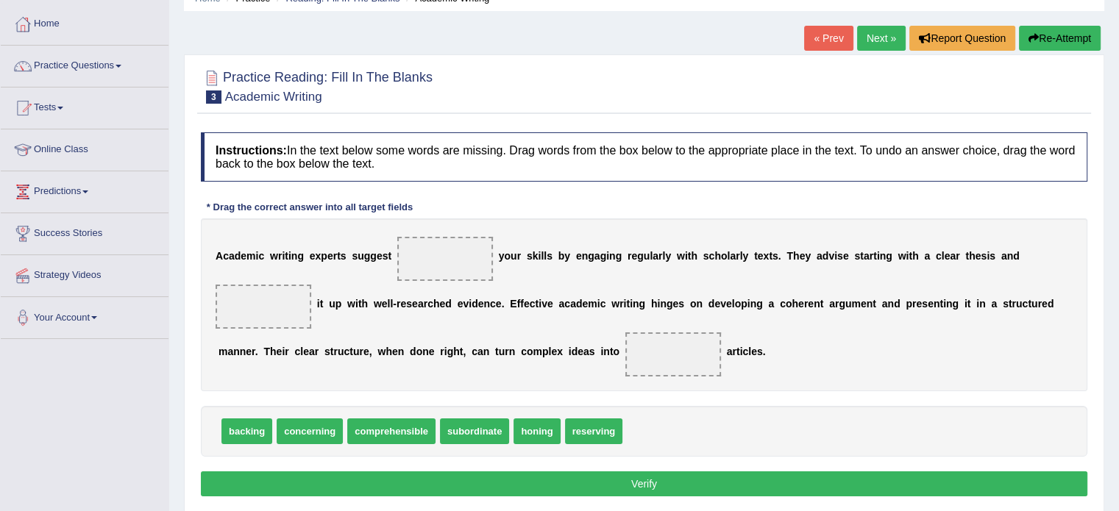
scroll to position [97, 0]
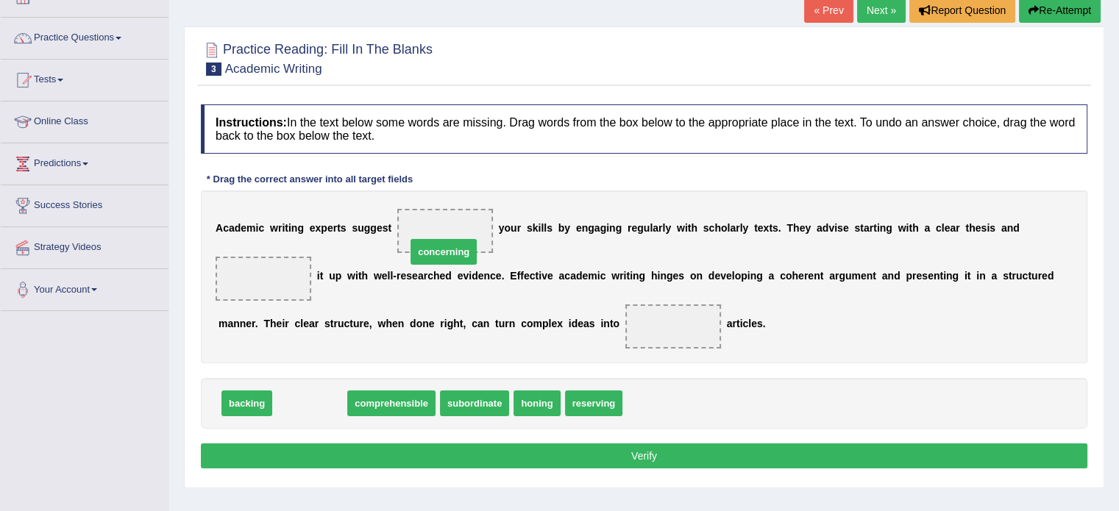
drag, startPoint x: 307, startPoint y: 401, endPoint x: 441, endPoint y: 247, distance: 203.8
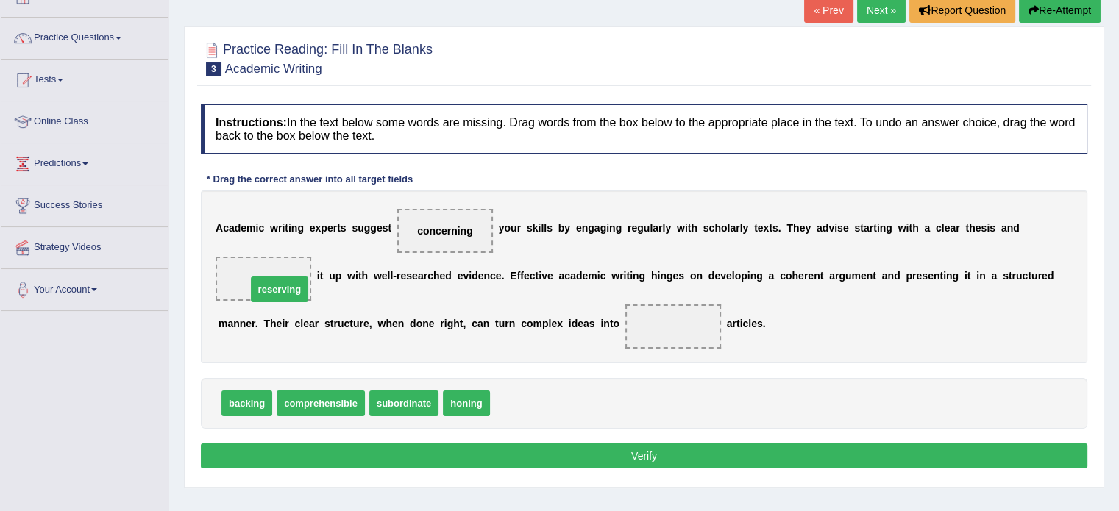
drag, startPoint x: 533, startPoint y: 396, endPoint x: 290, endPoint y: 282, distance: 269.1
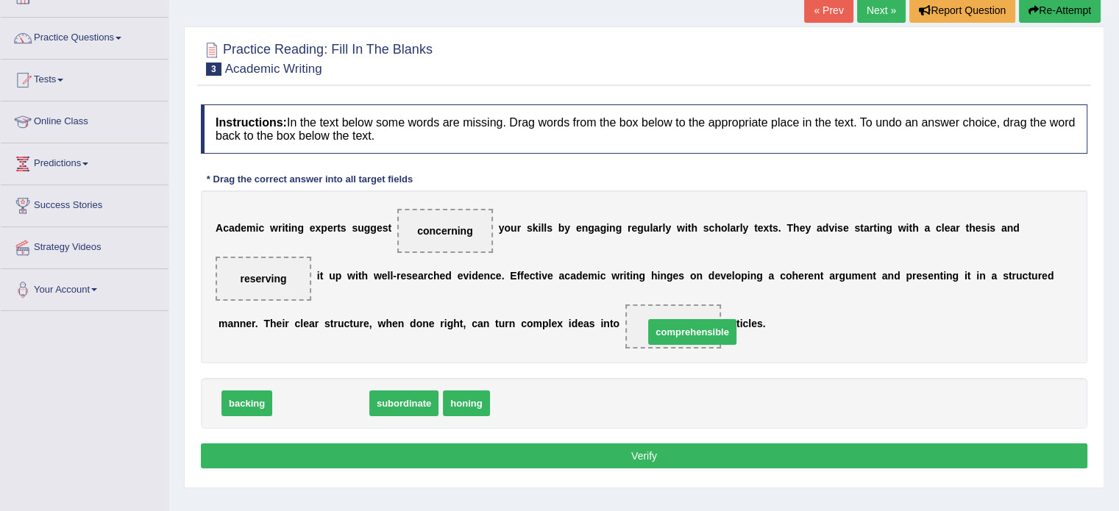
drag, startPoint x: 314, startPoint y: 402, endPoint x: 710, endPoint y: 326, distance: 403.0
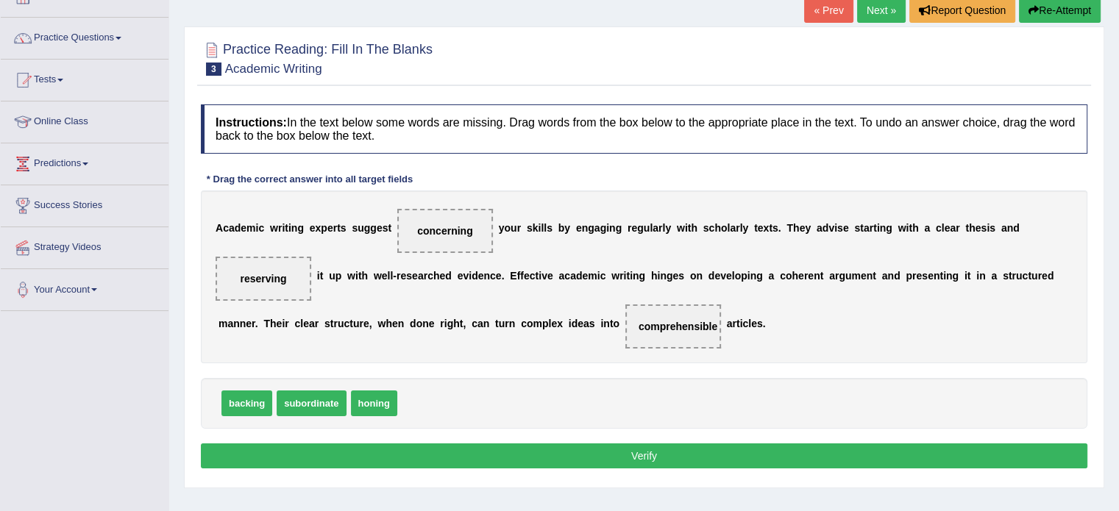
click at [535, 457] on button "Verify" at bounding box center [644, 455] width 886 height 25
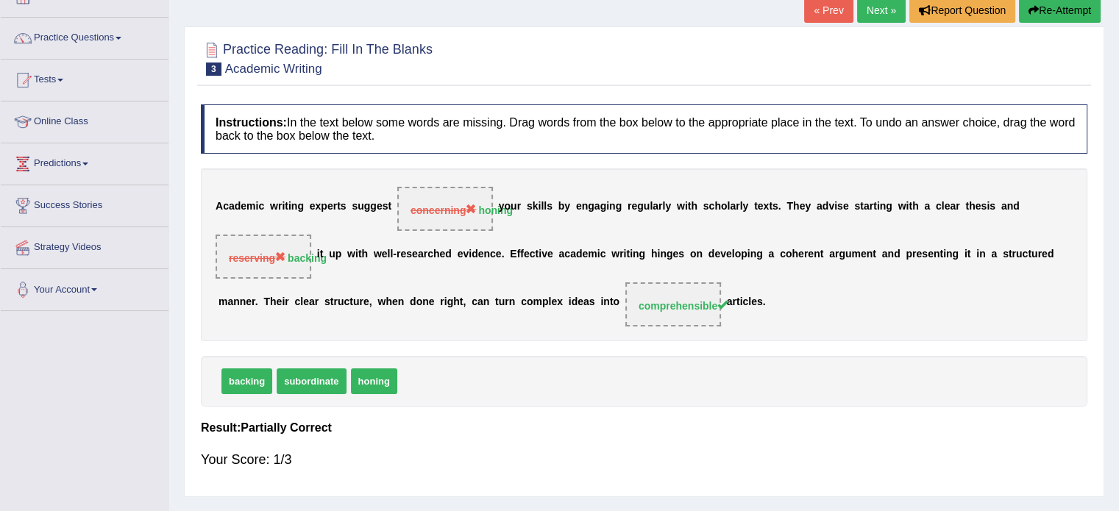
scroll to position [0, 0]
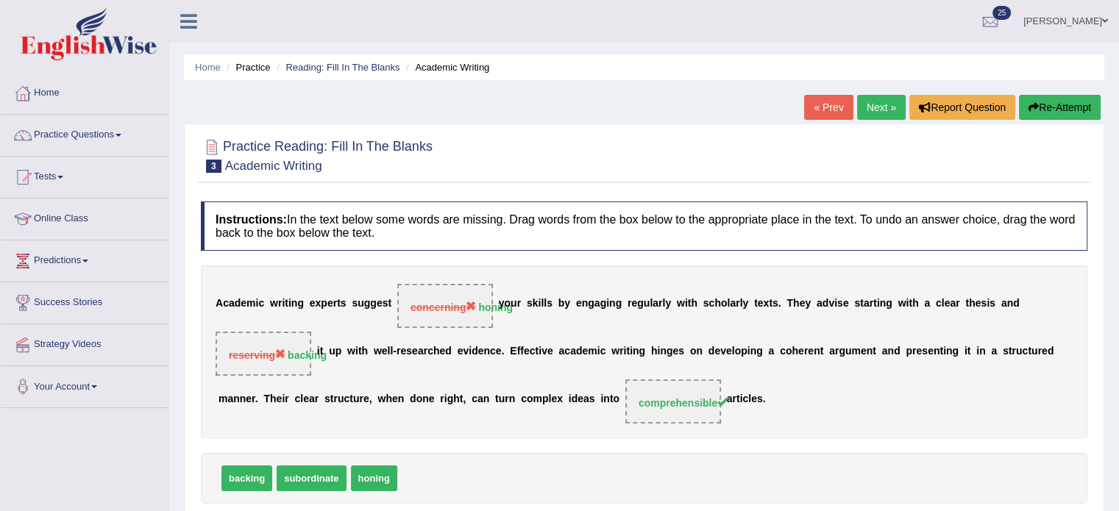
click at [1047, 107] on button "Re-Attempt" at bounding box center [1060, 107] width 82 height 25
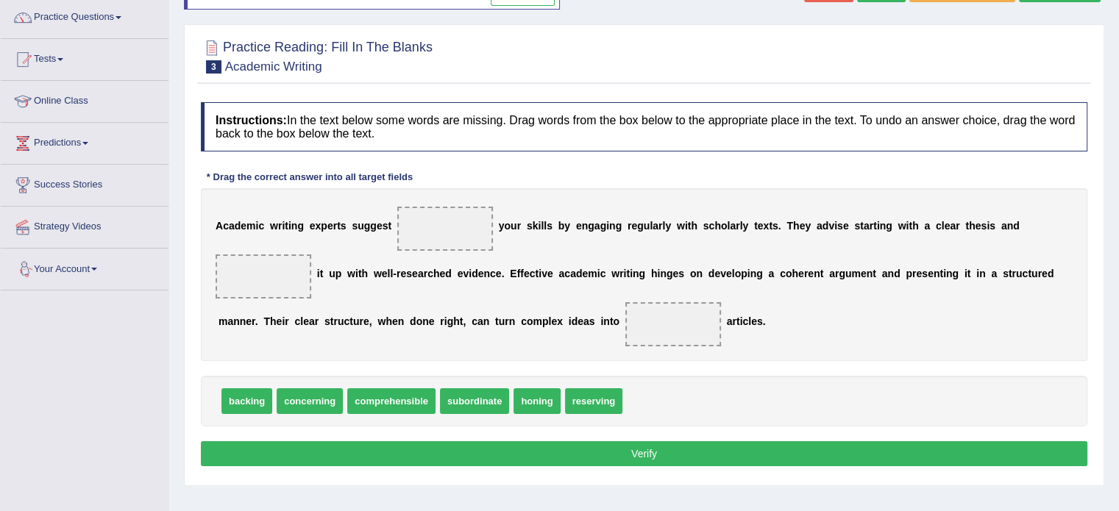
scroll to position [121, 0]
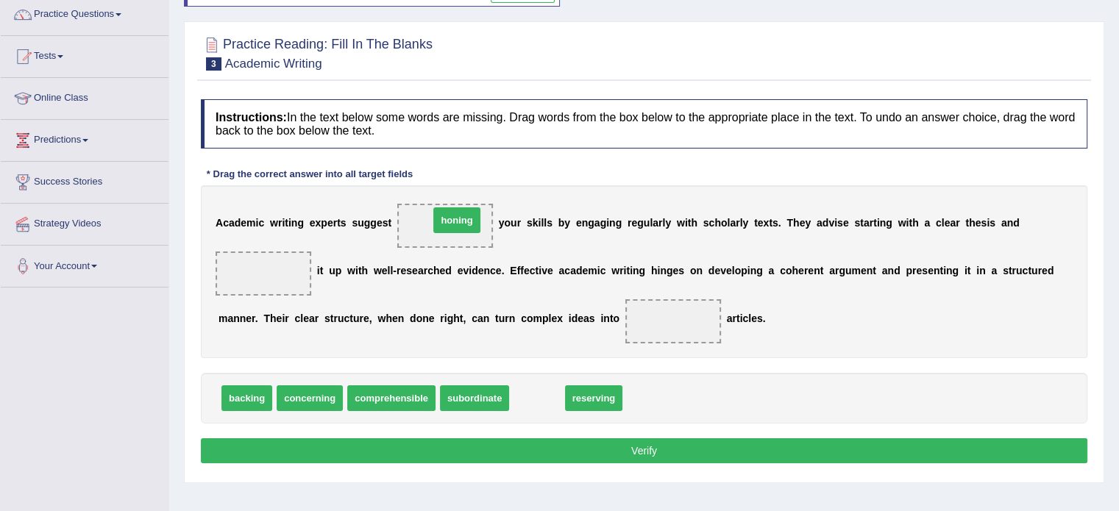
drag, startPoint x: 530, startPoint y: 395, endPoint x: 450, endPoint y: 208, distance: 203.3
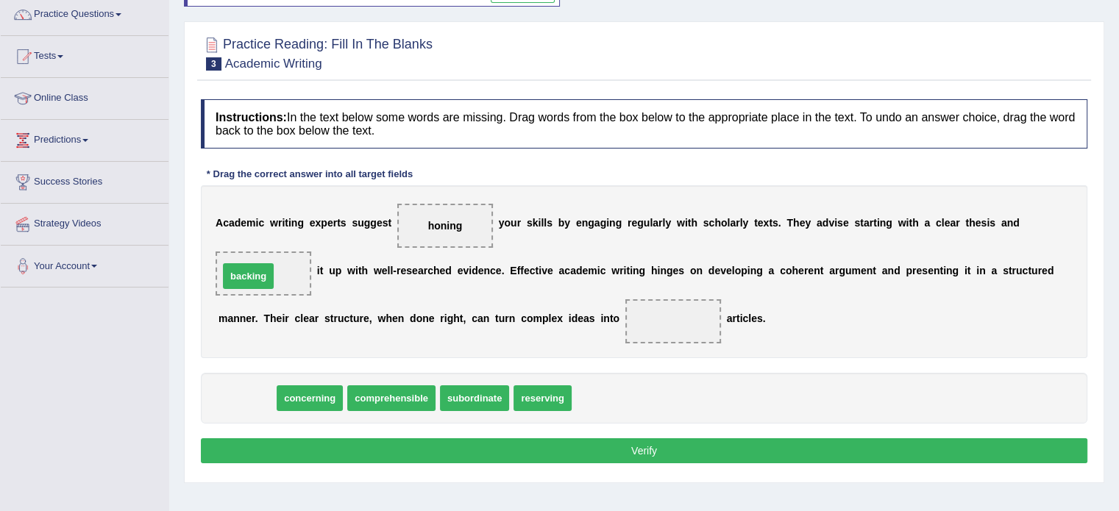
drag, startPoint x: 229, startPoint y: 399, endPoint x: 231, endPoint y: 277, distance: 122.1
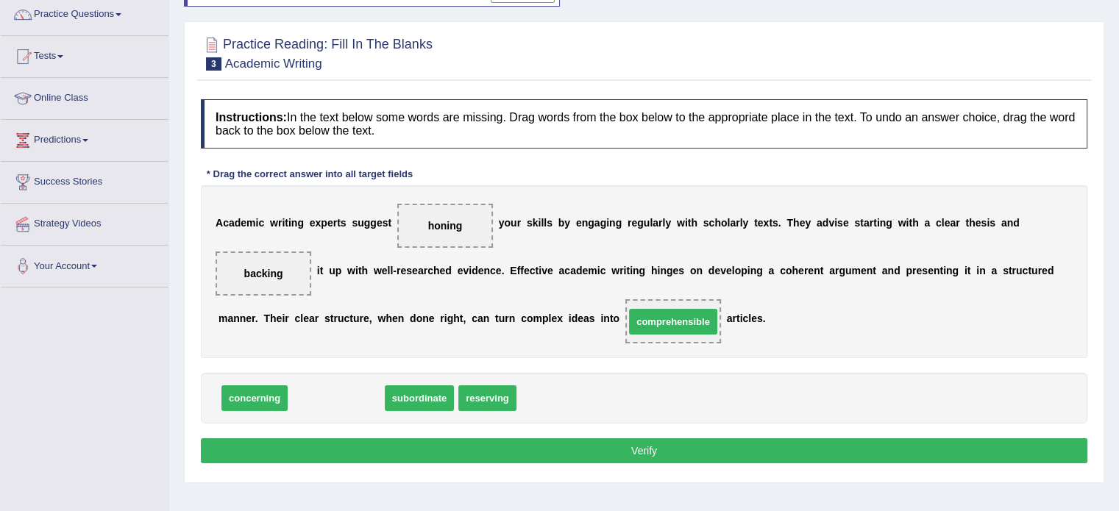
drag, startPoint x: 335, startPoint y: 396, endPoint x: 673, endPoint y: 332, distance: 344.4
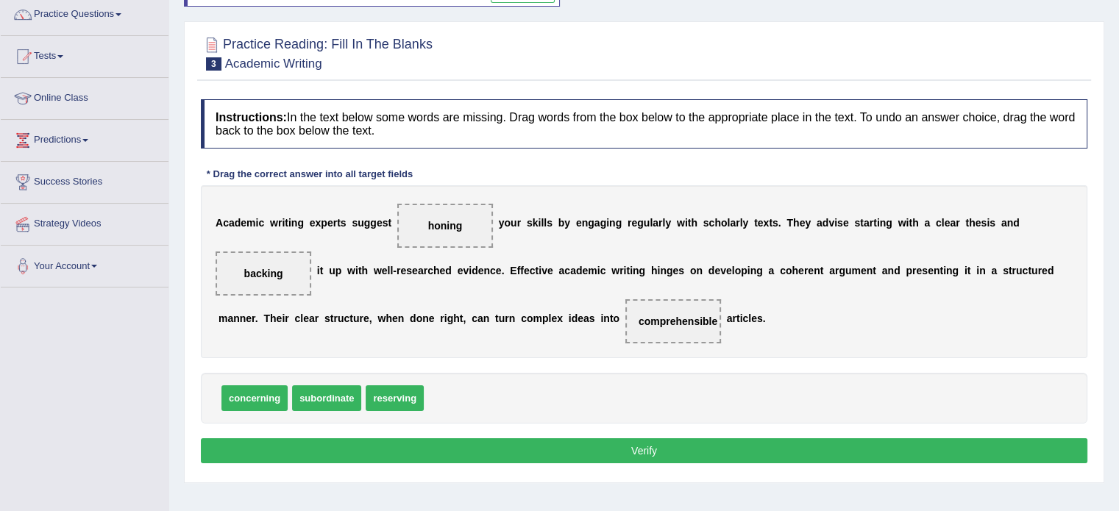
click at [573, 449] on button "Verify" at bounding box center [644, 450] width 886 height 25
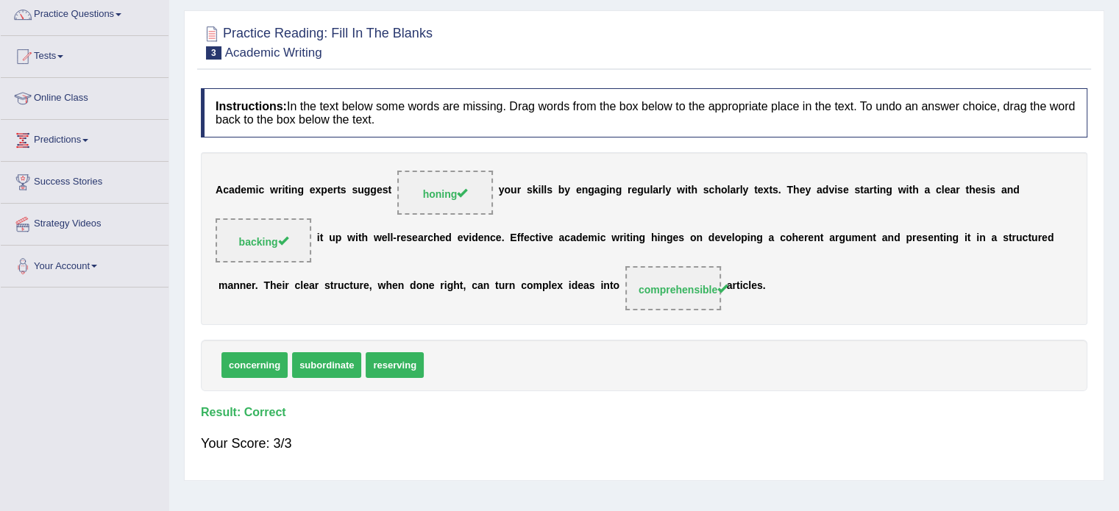
scroll to position [0, 0]
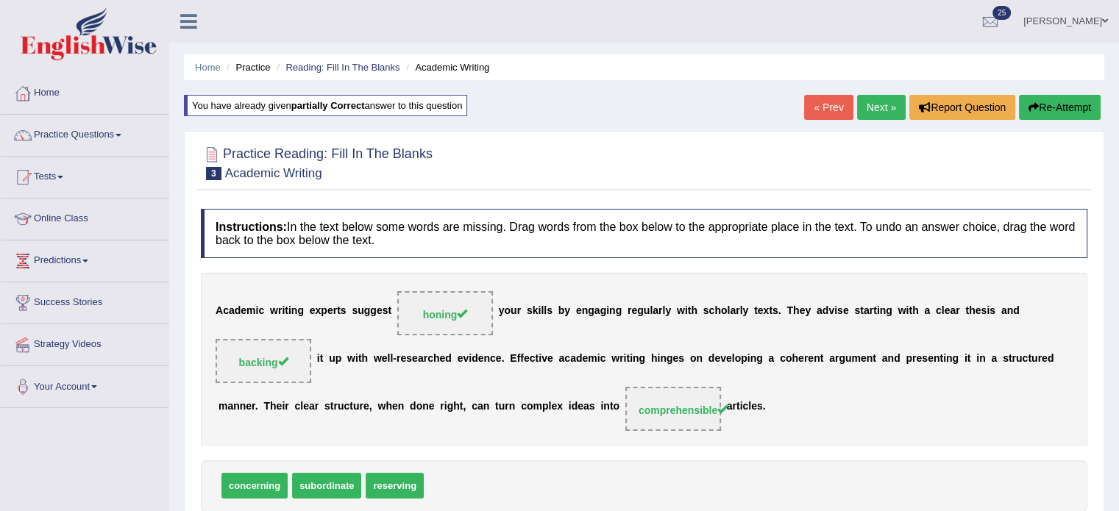
click at [878, 101] on link "Next »" at bounding box center [881, 107] width 49 height 25
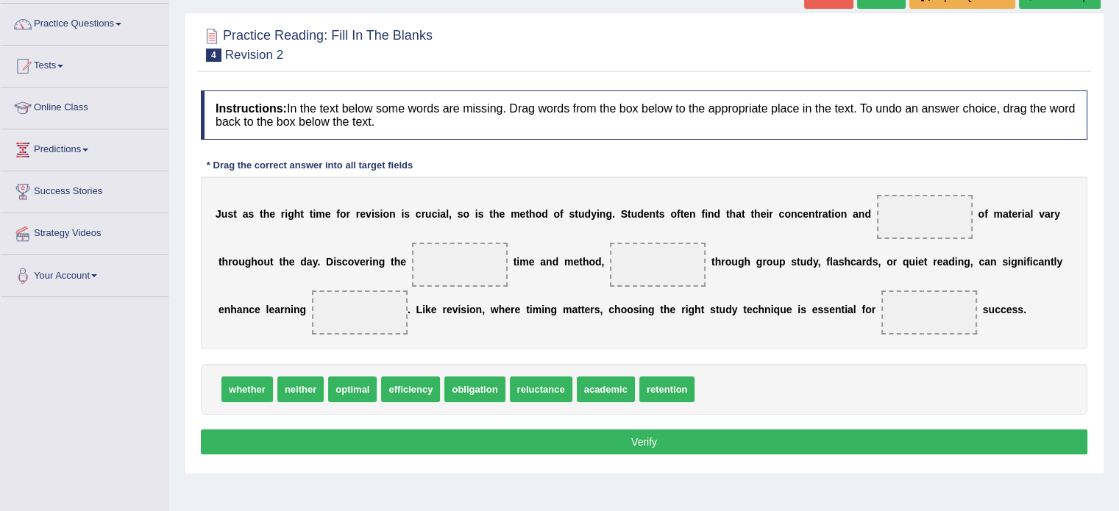
scroll to position [112, 0]
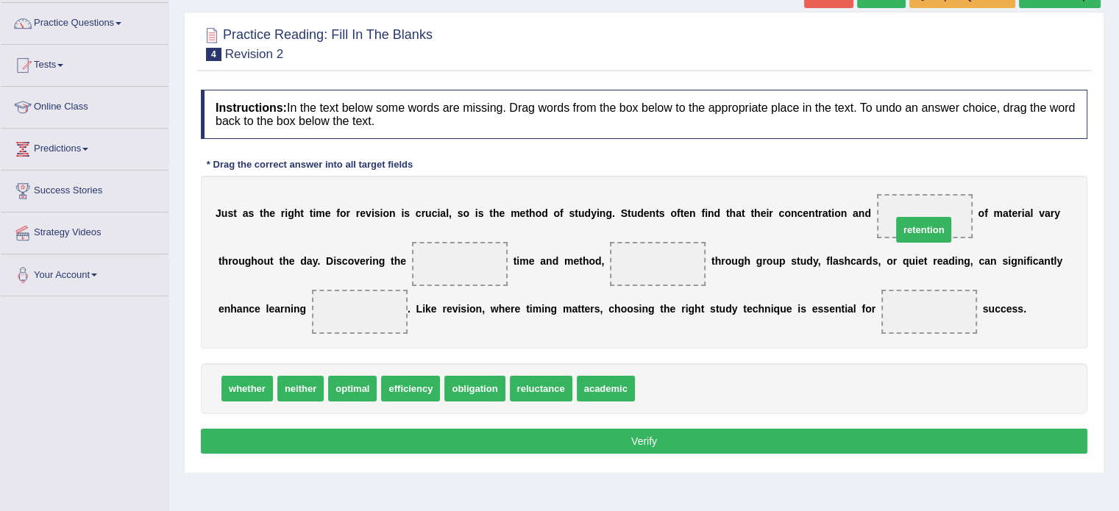
drag, startPoint x: 657, startPoint y: 388, endPoint x: 913, endPoint y: 228, distance: 301.6
click at [410, 394] on span "efficiency" at bounding box center [410, 389] width 59 height 26
click at [610, 390] on span "academic" at bounding box center [606, 389] width 58 height 26
drag, startPoint x: 610, startPoint y: 390, endPoint x: 482, endPoint y: 283, distance: 166.6
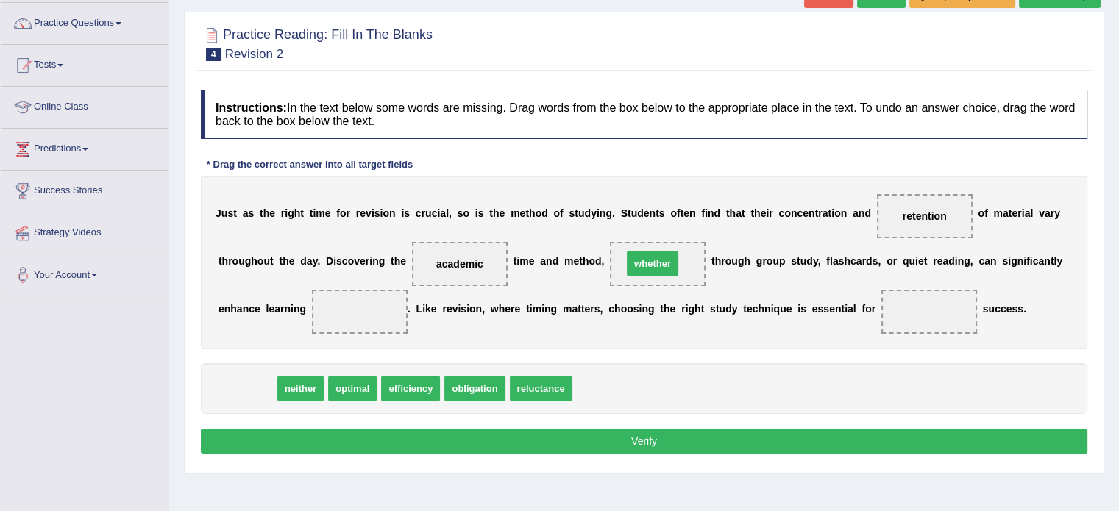
drag, startPoint x: 239, startPoint y: 390, endPoint x: 644, endPoint y: 266, distance: 423.8
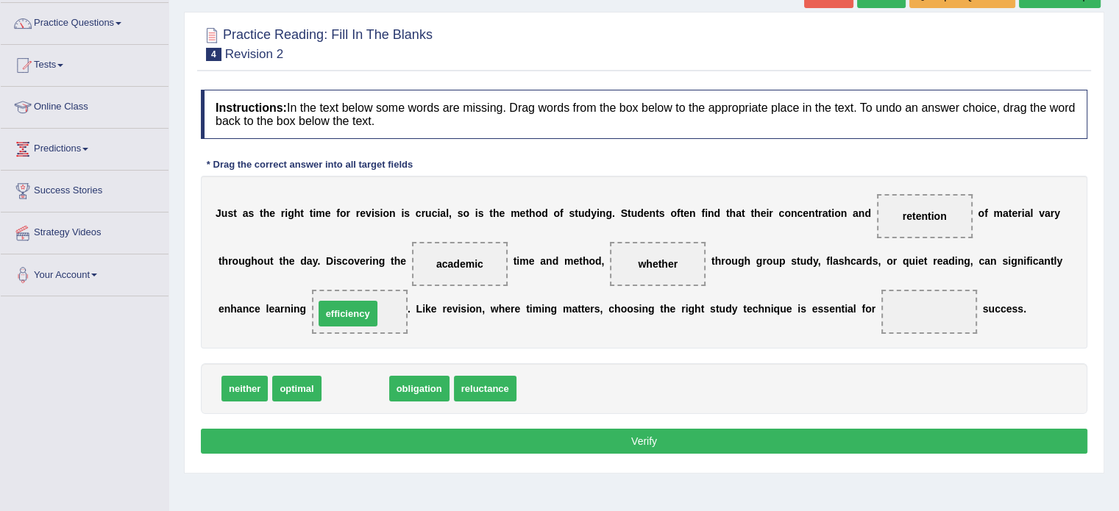
drag, startPoint x: 355, startPoint y: 386, endPoint x: 349, endPoint y: 308, distance: 78.2
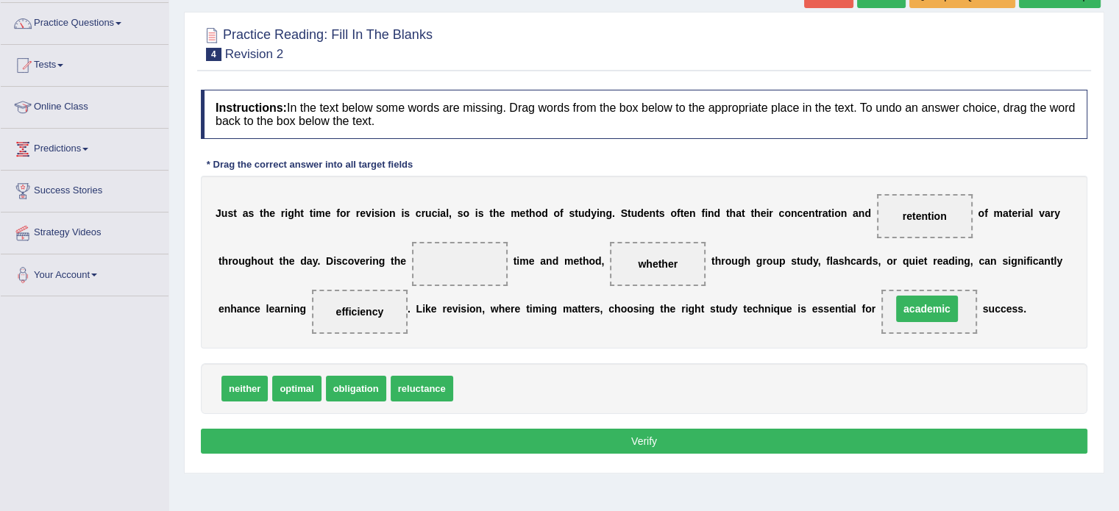
drag, startPoint x: 463, startPoint y: 260, endPoint x: 932, endPoint y: 306, distance: 470.7
drag, startPoint x: 299, startPoint y: 382, endPoint x: 457, endPoint y: 261, distance: 198.9
click at [515, 436] on button "Verify" at bounding box center [644, 441] width 886 height 25
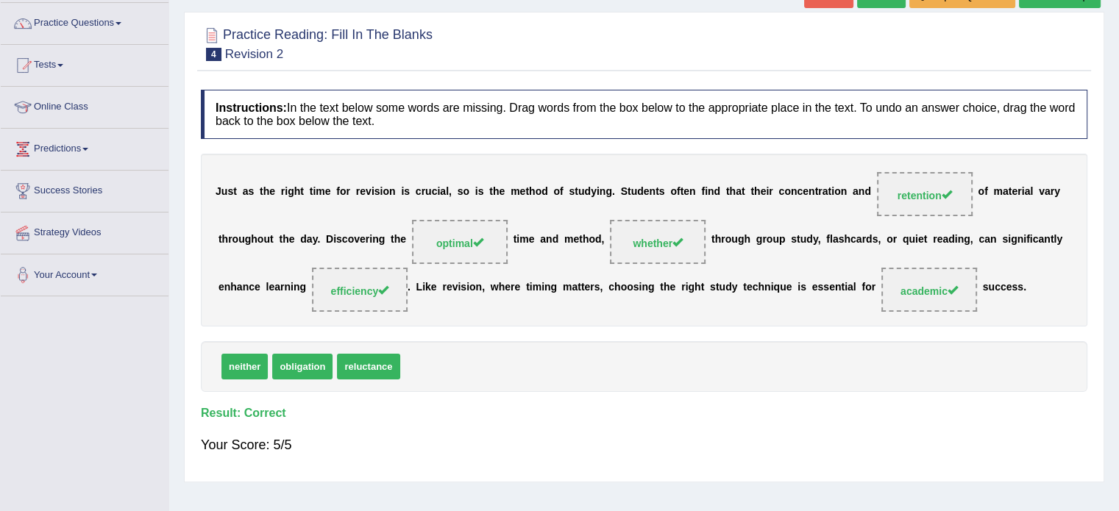
scroll to position [0, 0]
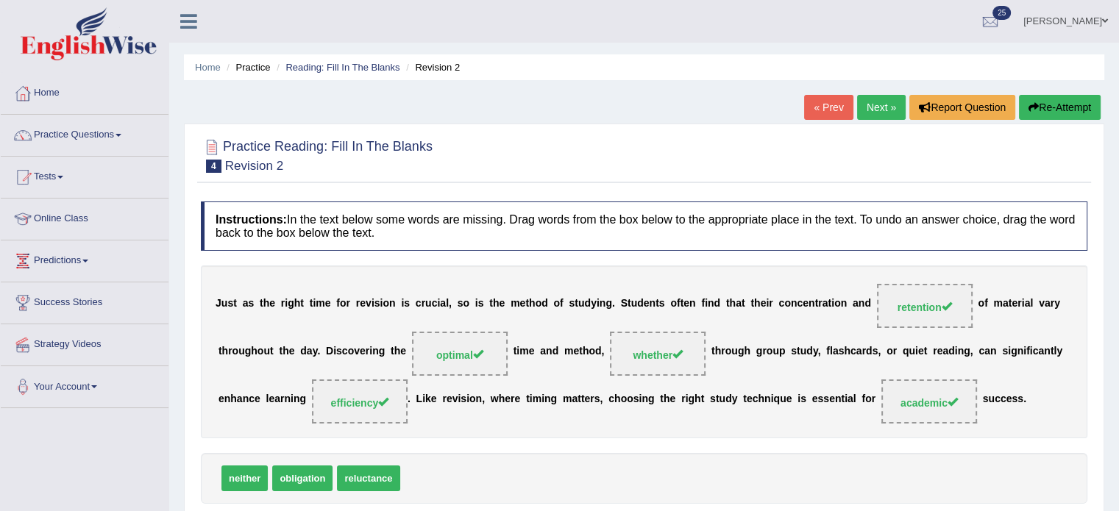
click at [1032, 103] on icon "button" at bounding box center [1033, 107] width 10 height 10
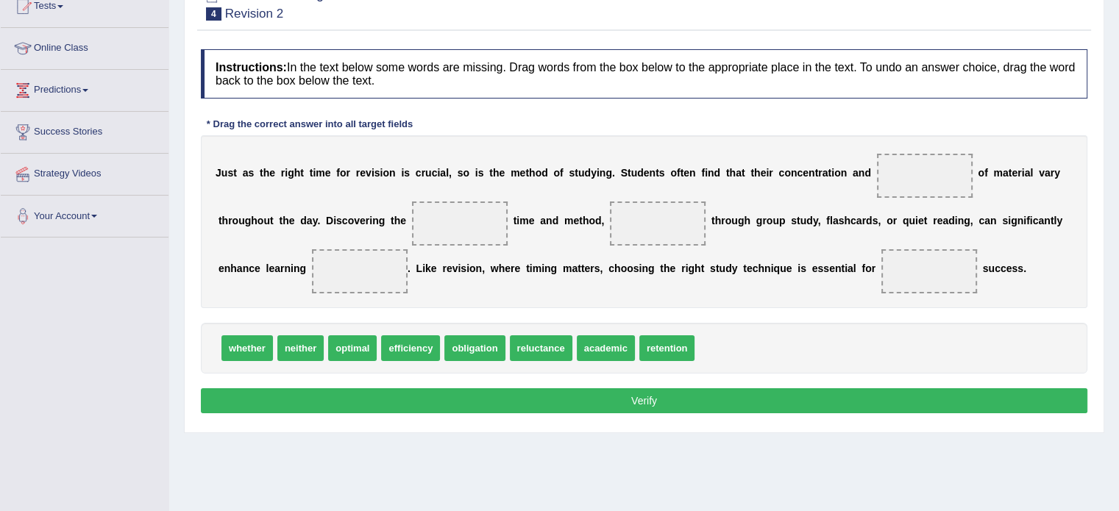
scroll to position [182, 0]
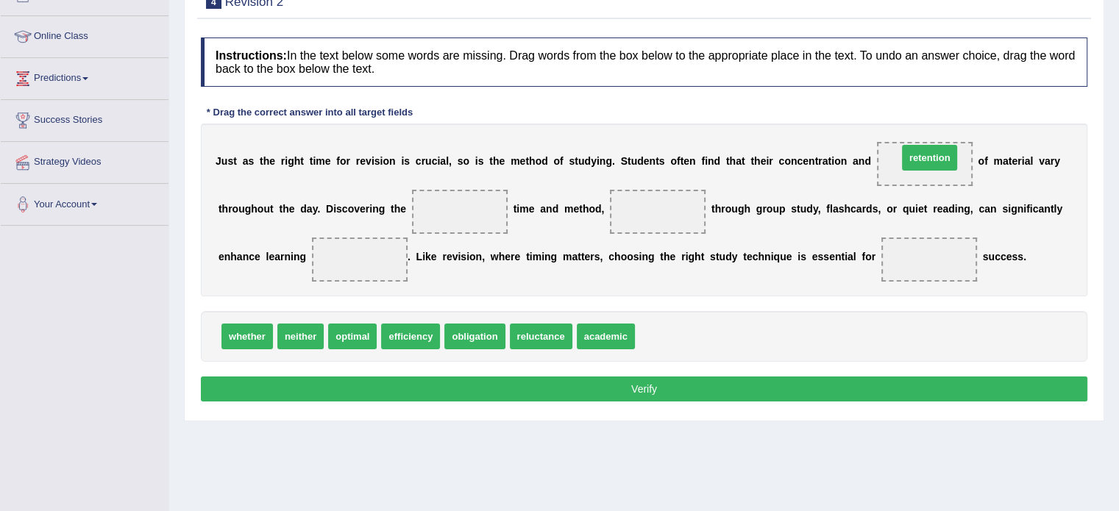
drag, startPoint x: 661, startPoint y: 334, endPoint x: 923, endPoint y: 155, distance: 317.0
click at [354, 329] on span "optimal" at bounding box center [352, 337] width 49 height 26
drag, startPoint x: 354, startPoint y: 329, endPoint x: 466, endPoint y: 208, distance: 164.4
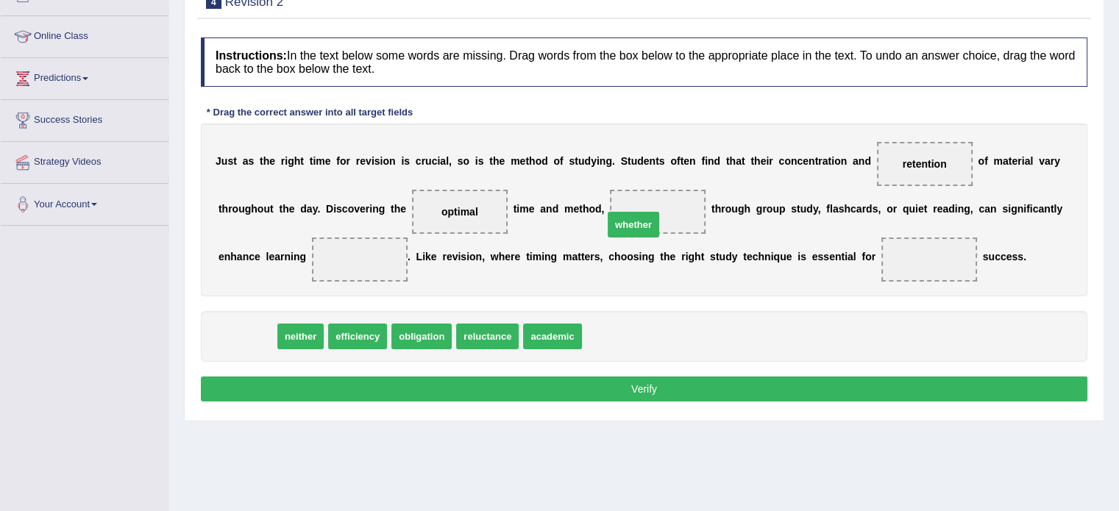
drag, startPoint x: 241, startPoint y: 332, endPoint x: 652, endPoint y: 211, distance: 428.6
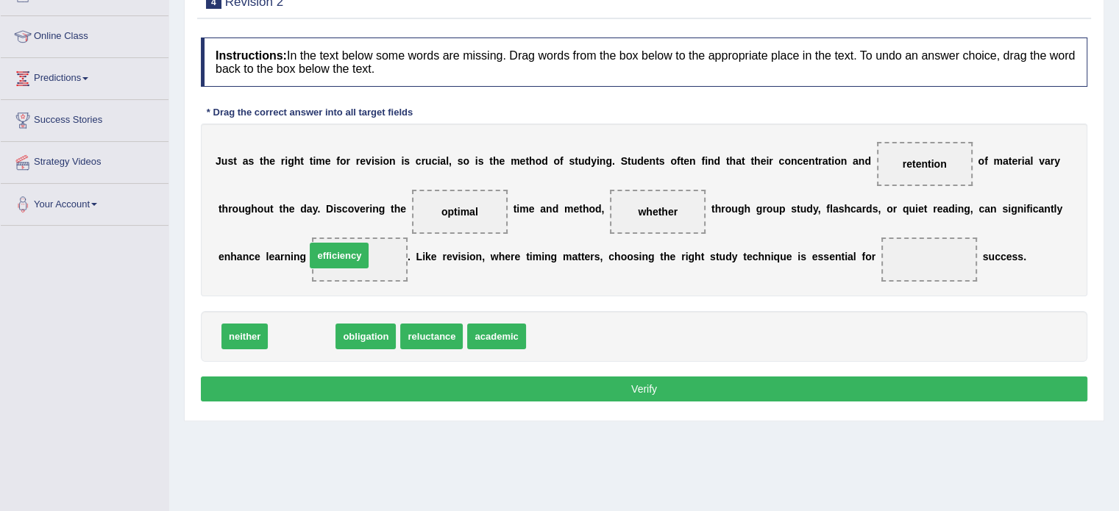
drag, startPoint x: 304, startPoint y: 331, endPoint x: 348, endPoint y: 249, distance: 93.1
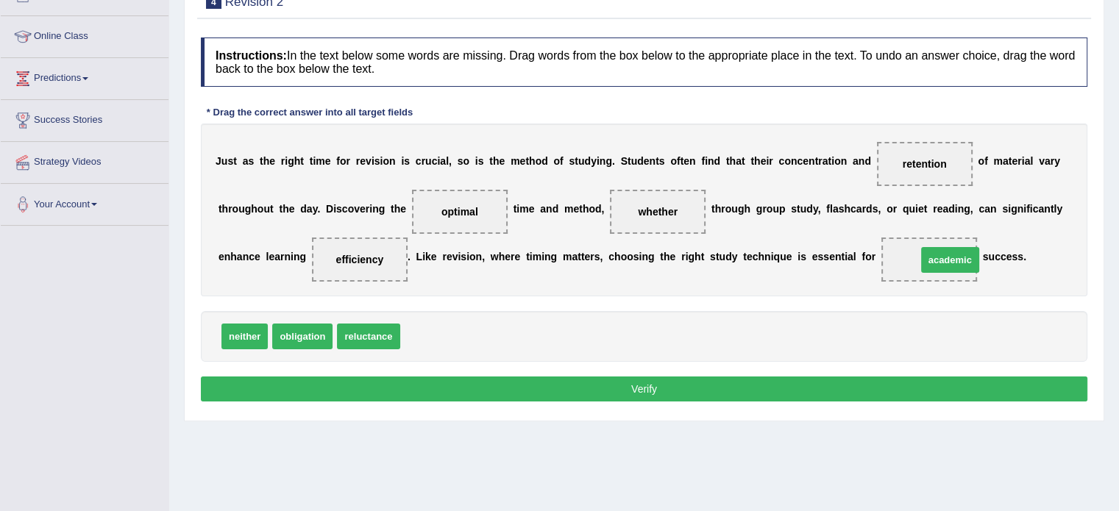
drag, startPoint x: 421, startPoint y: 337, endPoint x: 928, endPoint y: 260, distance: 513.2
click at [765, 382] on button "Verify" at bounding box center [644, 389] width 886 height 25
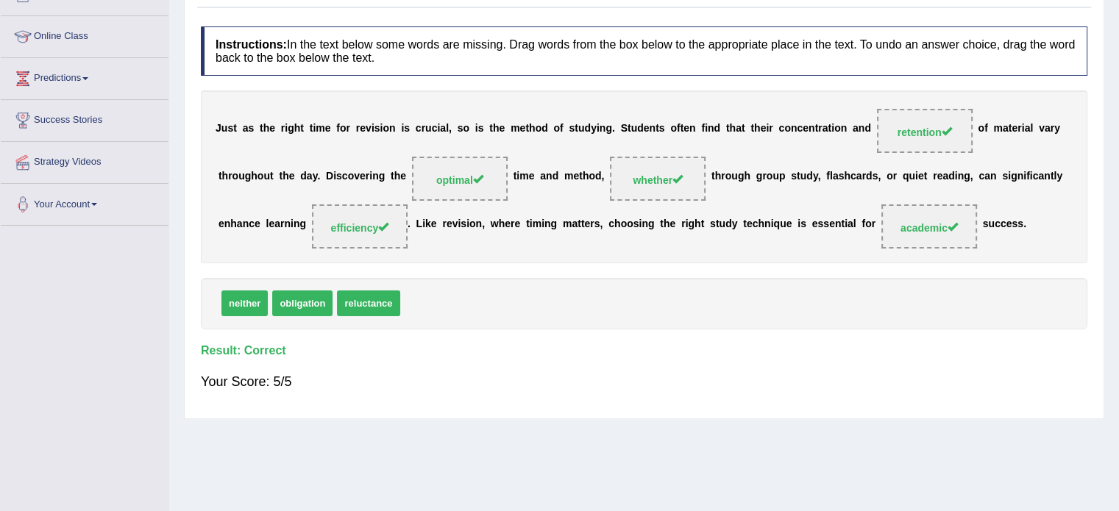
scroll to position [0, 0]
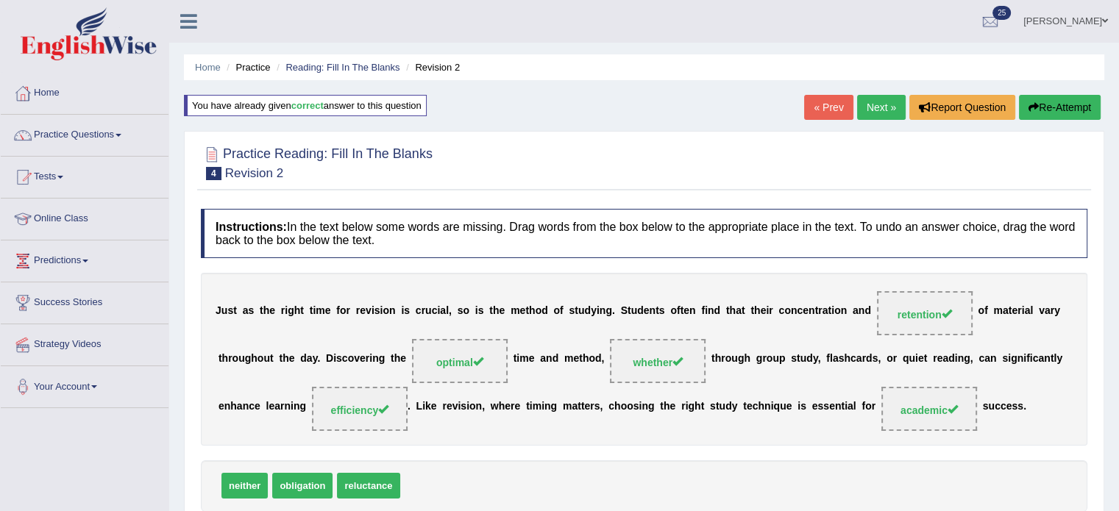
click at [876, 102] on link "Next »" at bounding box center [881, 107] width 49 height 25
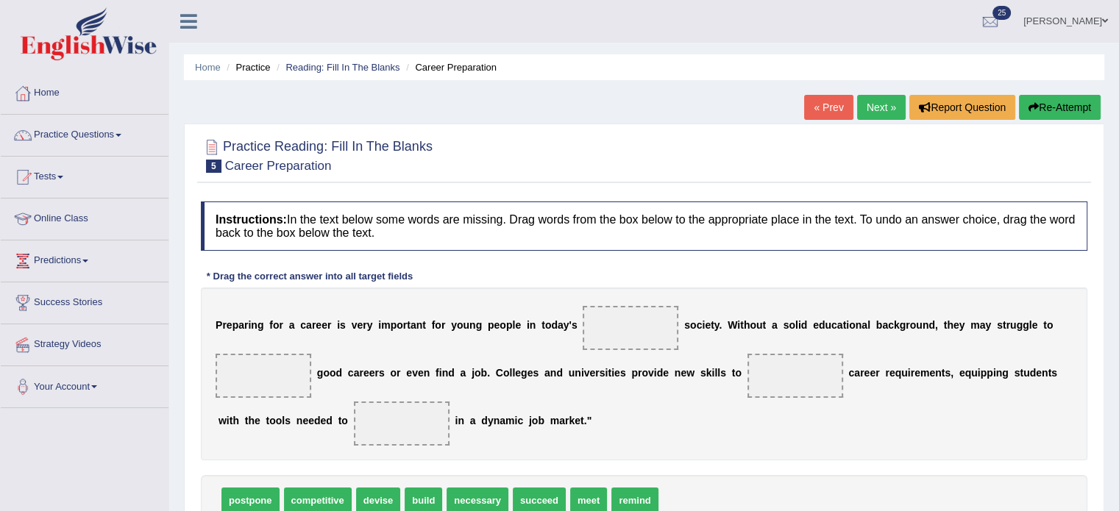
click at [876, 399] on div "P r e p a r i n g f o r a c a r e e r i s v e r y i m p o r t a n t f o r y o u…" at bounding box center [644, 374] width 886 height 173
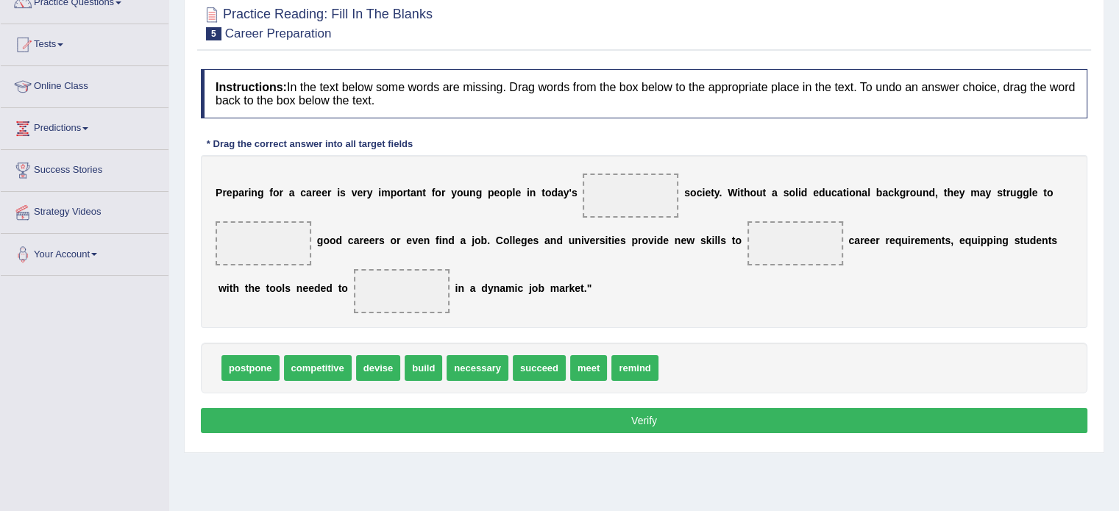
scroll to position [138, 0]
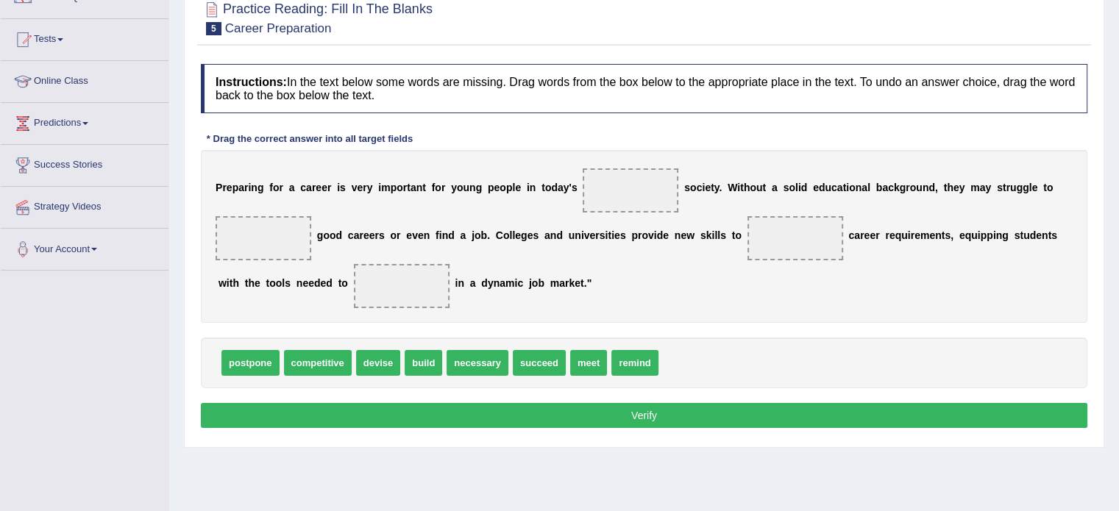
click at [311, 200] on div "P r e p a r i n g f o r a c a r e e r i s v e r y i m p o r t a n t f o r y o u…" at bounding box center [644, 236] width 886 height 173
drag, startPoint x: 318, startPoint y: 362, endPoint x: 627, endPoint y: 185, distance: 356.7
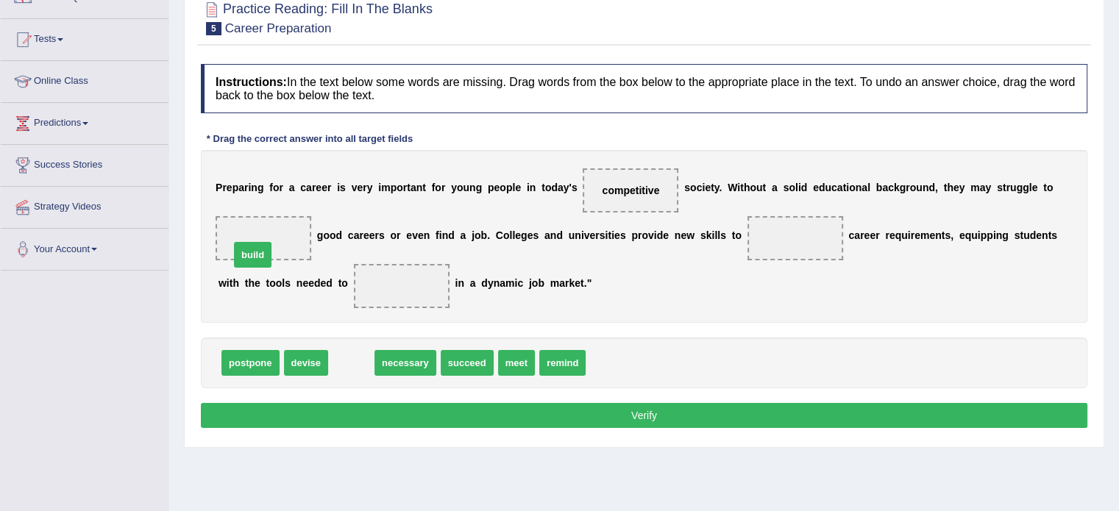
drag, startPoint x: 347, startPoint y: 360, endPoint x: 246, endPoint y: 246, distance: 152.6
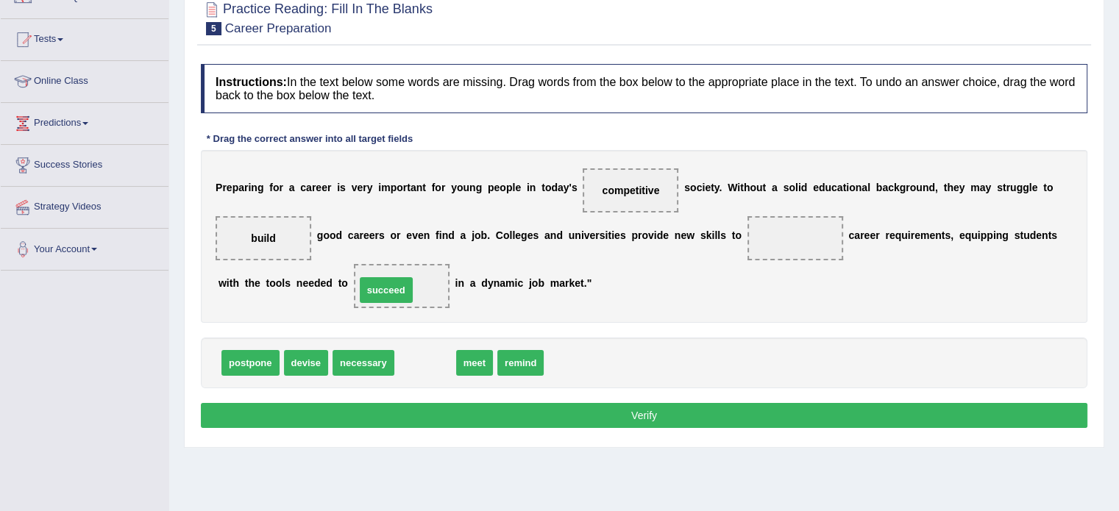
drag, startPoint x: 424, startPoint y: 361, endPoint x: 385, endPoint y: 288, distance: 82.6
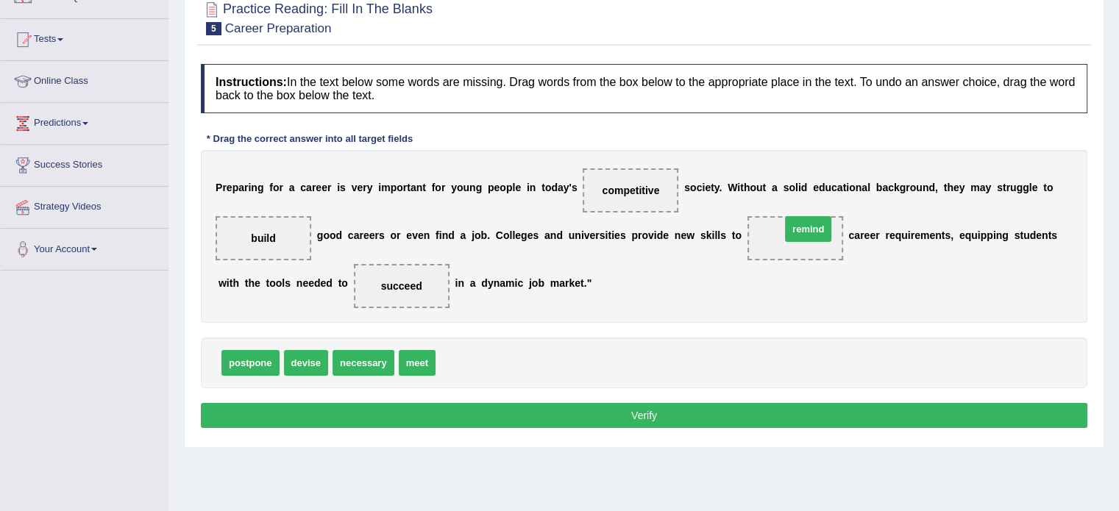
drag, startPoint x: 462, startPoint y: 357, endPoint x: 788, endPoint y: 233, distance: 349.4
click at [676, 414] on button "Verify" at bounding box center [644, 415] width 886 height 25
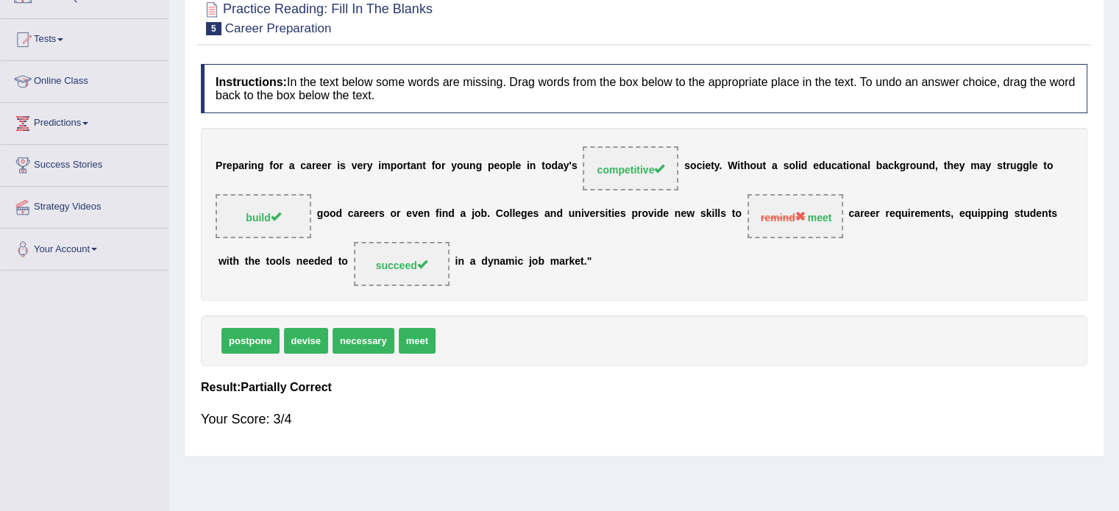
scroll to position [50, 0]
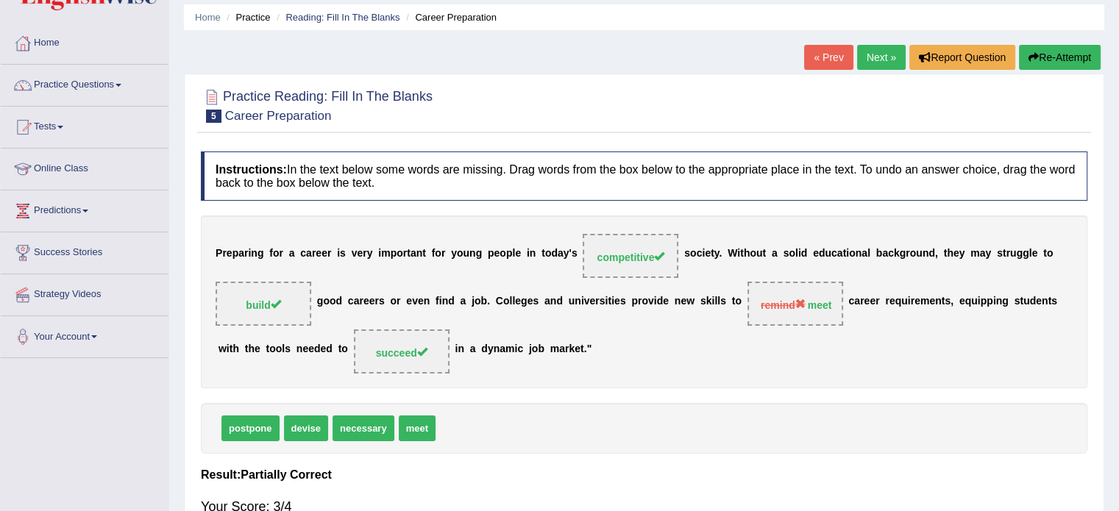
click at [1040, 49] on button "Re-Attempt" at bounding box center [1060, 57] width 82 height 25
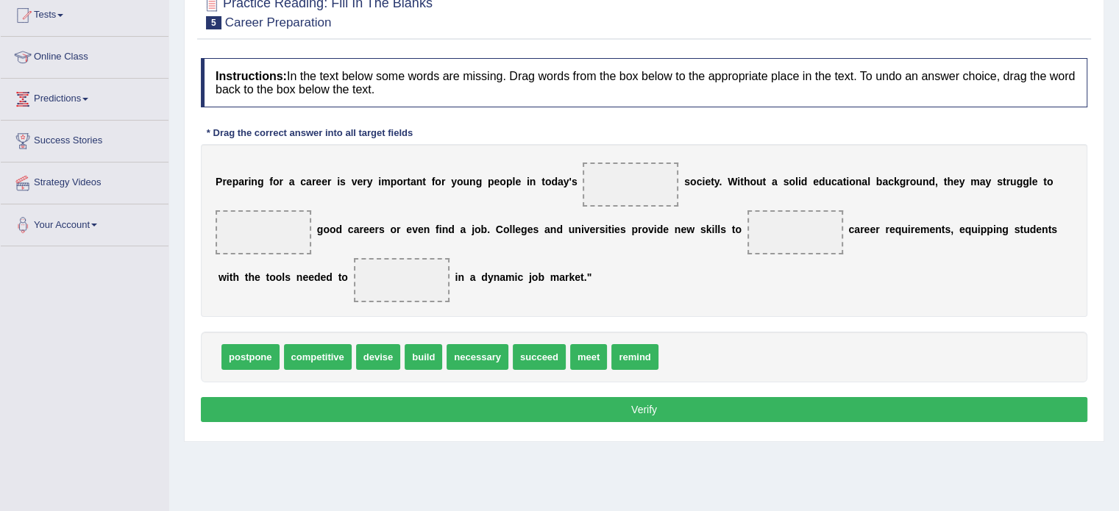
scroll to position [163, 0]
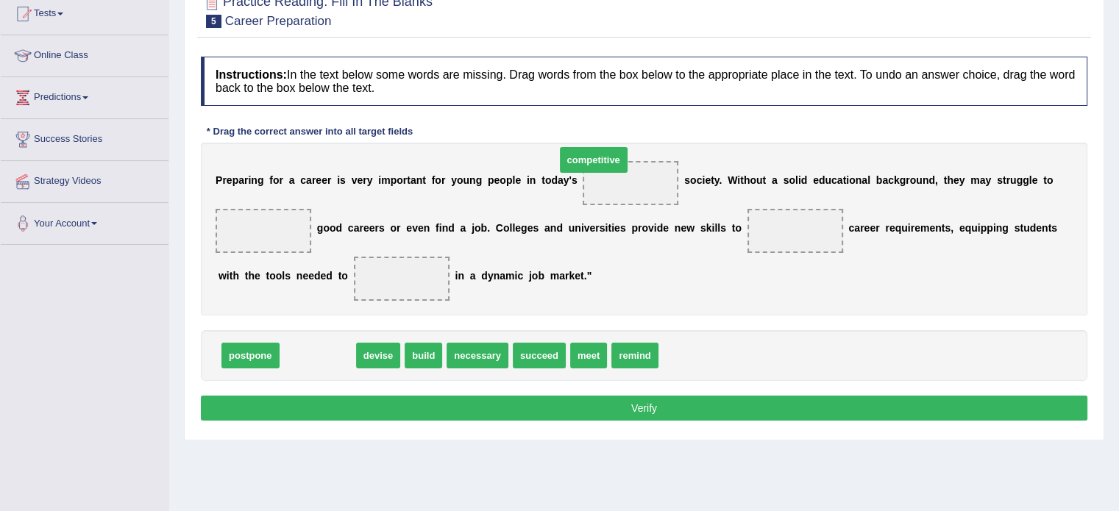
drag, startPoint x: 307, startPoint y: 351, endPoint x: 582, endPoint y: 152, distance: 339.8
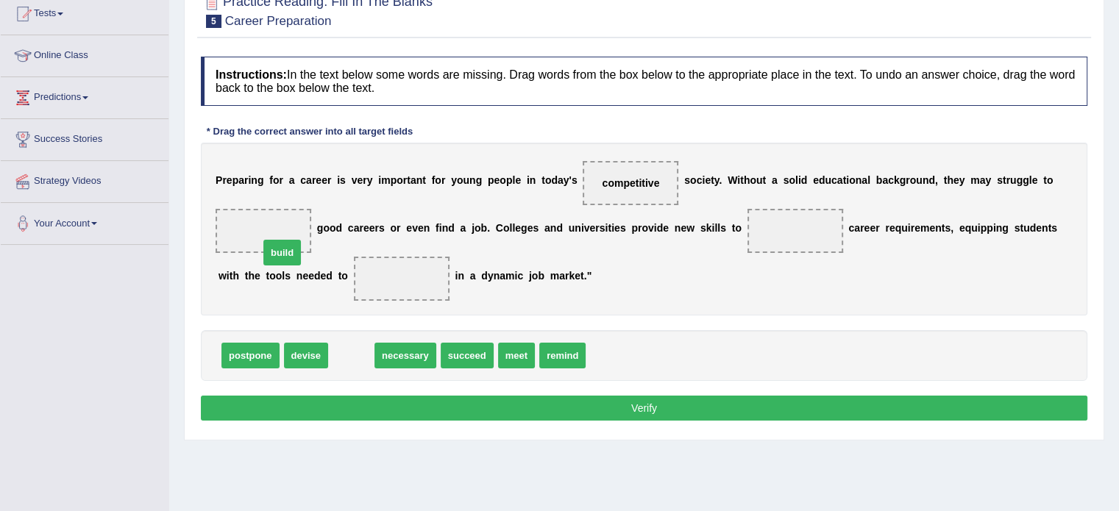
drag, startPoint x: 349, startPoint y: 352, endPoint x: 271, endPoint y: 236, distance: 139.3
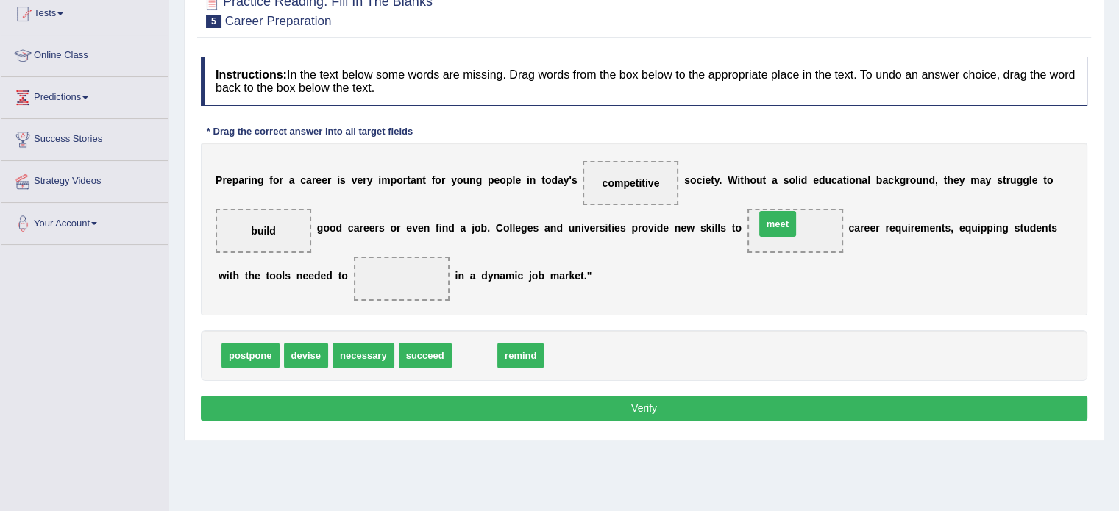
drag, startPoint x: 474, startPoint y: 352, endPoint x: 780, endPoint y: 223, distance: 332.2
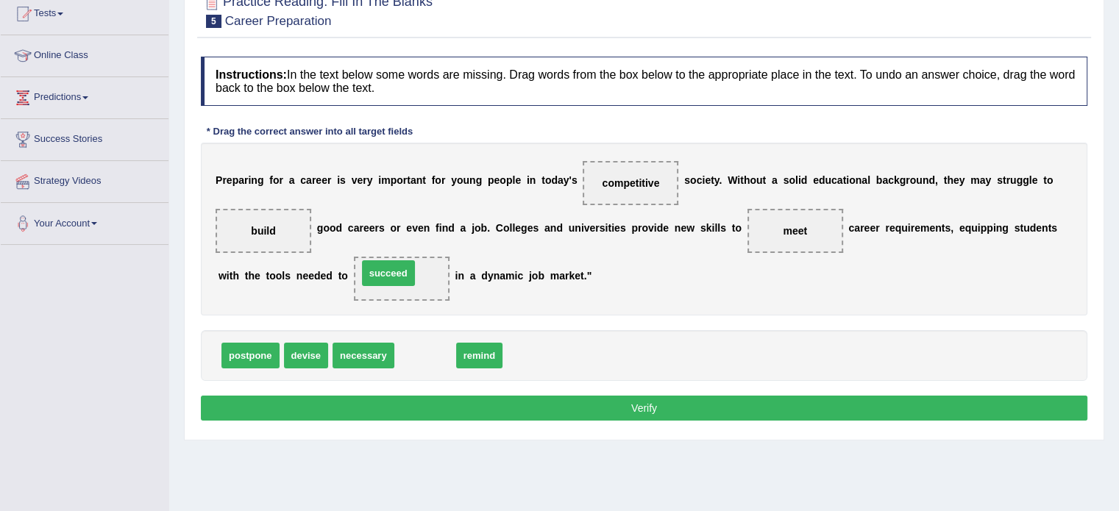
drag, startPoint x: 421, startPoint y: 354, endPoint x: 387, endPoint y: 274, distance: 87.3
click at [503, 398] on button "Verify" at bounding box center [644, 408] width 886 height 25
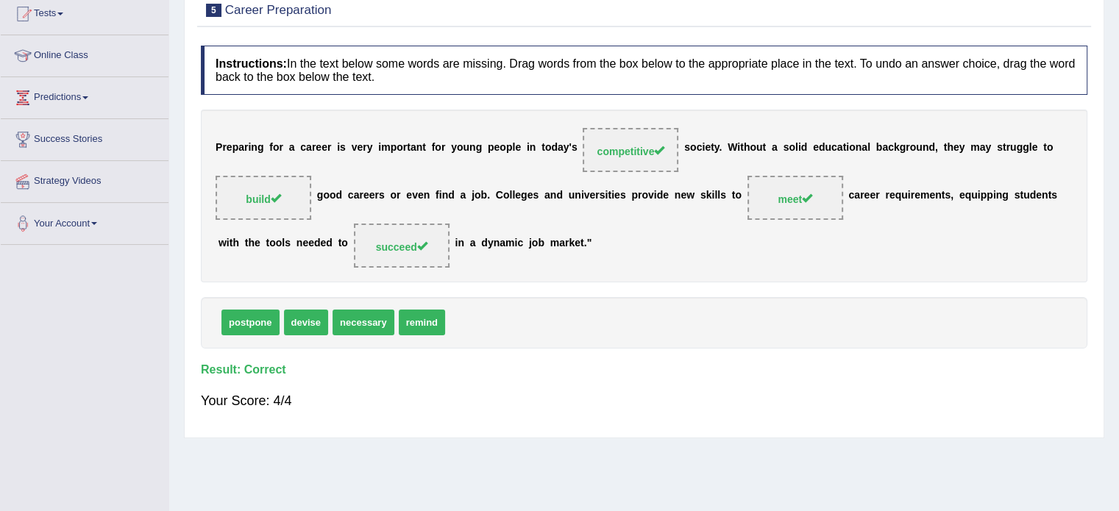
scroll to position [0, 0]
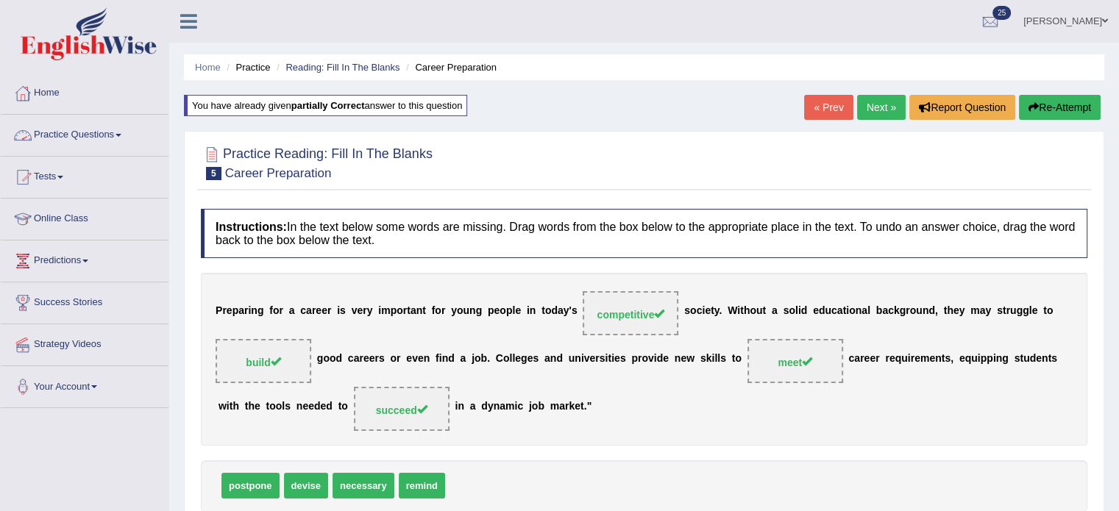
click at [120, 135] on link "Practice Questions" at bounding box center [85, 133] width 168 height 37
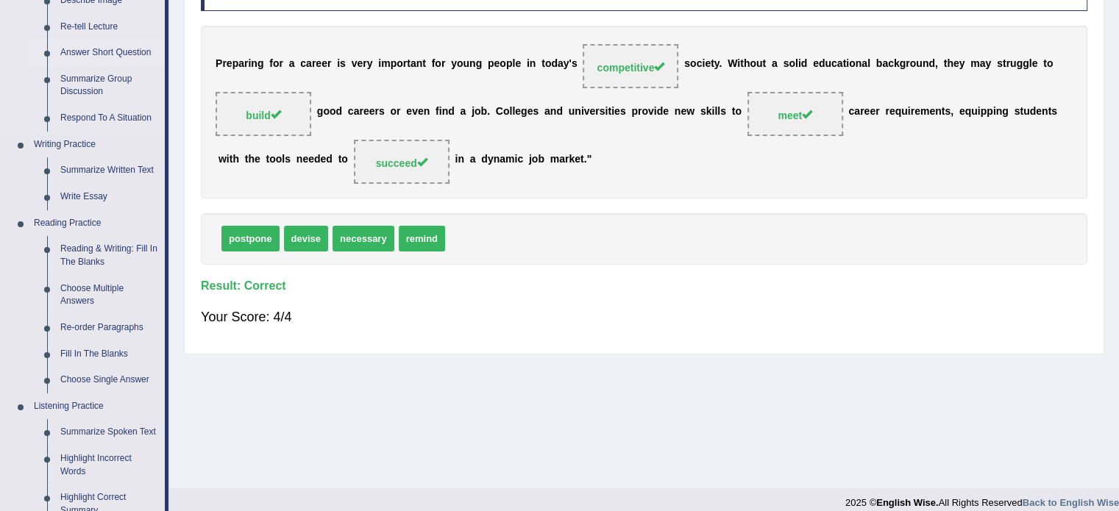
scroll to position [249, 0]
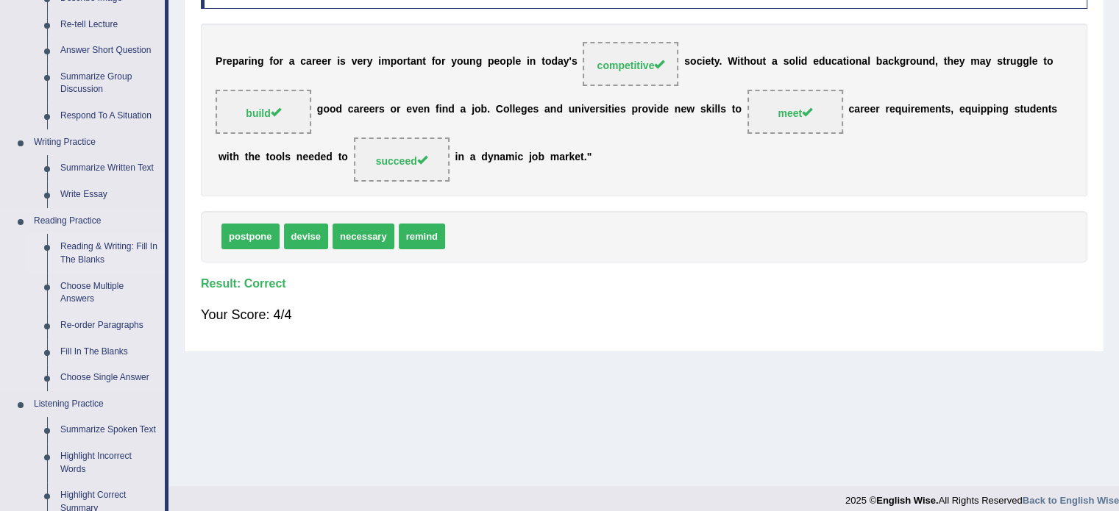
click at [110, 248] on link "Reading & Writing: Fill In The Blanks" at bounding box center [109, 253] width 111 height 39
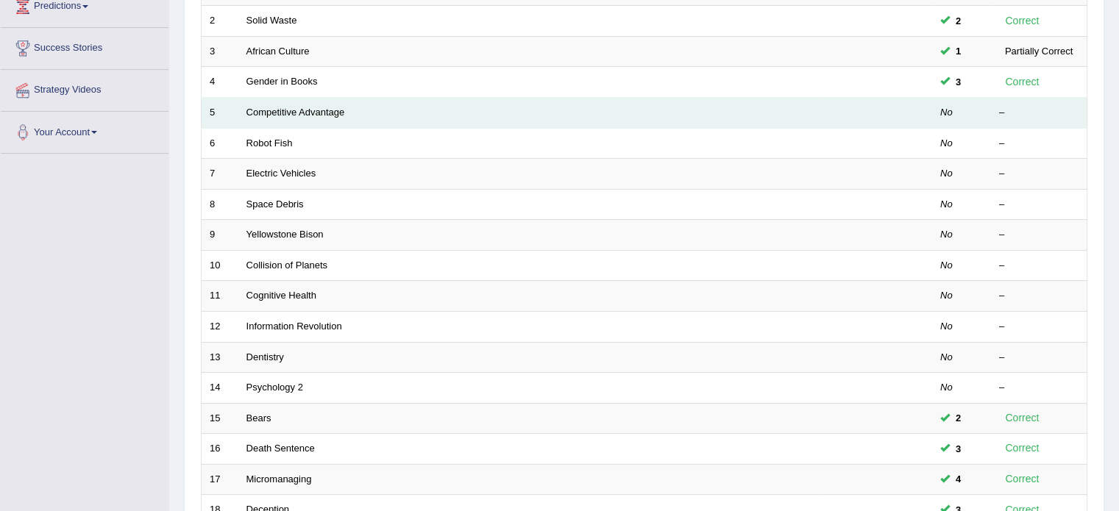
scroll to position [256, 0]
click at [301, 113] on link "Competitive Advantage" at bounding box center [295, 110] width 99 height 11
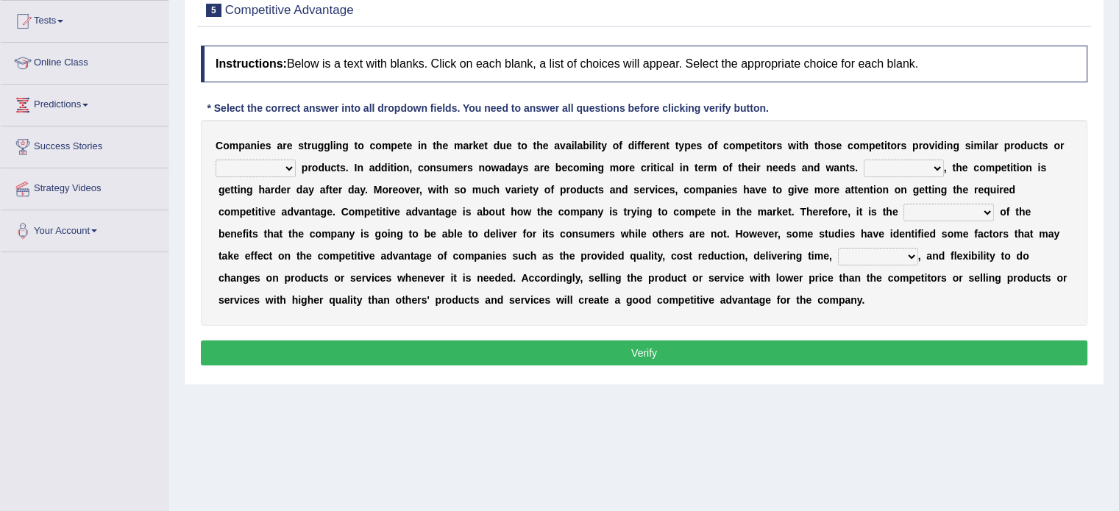
scroll to position [156, 0]
click at [288, 162] on select "constitution restitution substitution institution" at bounding box center [255, 169] width 80 height 18
select select "substitution"
click at [215, 160] on select "constitution restitution substitution institution" at bounding box center [255, 169] width 80 height 18
click at [936, 164] on select "However Instead Additionally Therefore" at bounding box center [903, 169] width 80 height 18
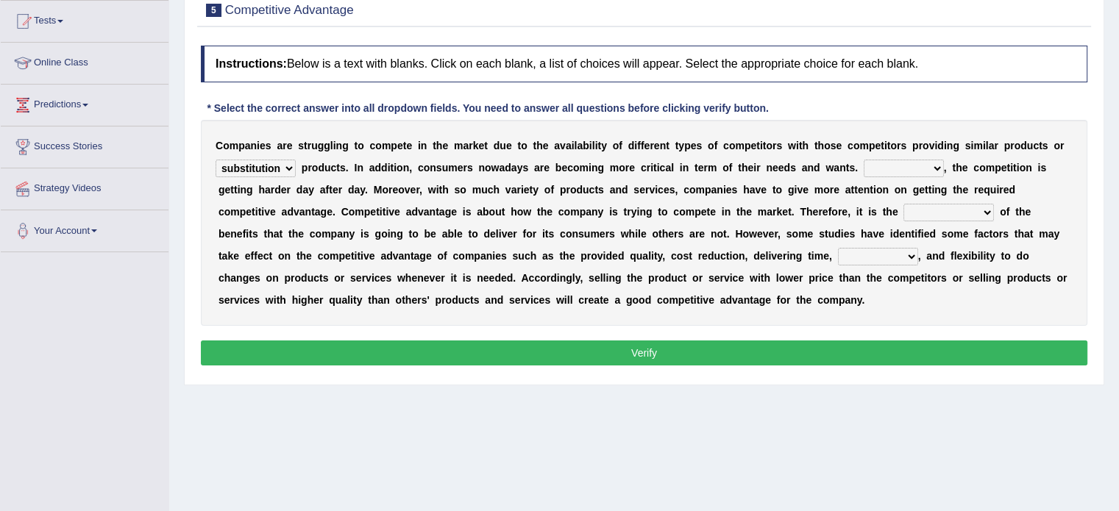
select select "Therefore"
click at [863, 160] on select "However Instead Additionally Therefore" at bounding box center [903, 169] width 80 height 18
click at [980, 211] on select "dissemination ordination determination incarnation" at bounding box center [948, 213] width 90 height 18
select select "ordination"
click at [903, 204] on select "dissemination ordination determination incarnation" at bounding box center [948, 213] width 90 height 18
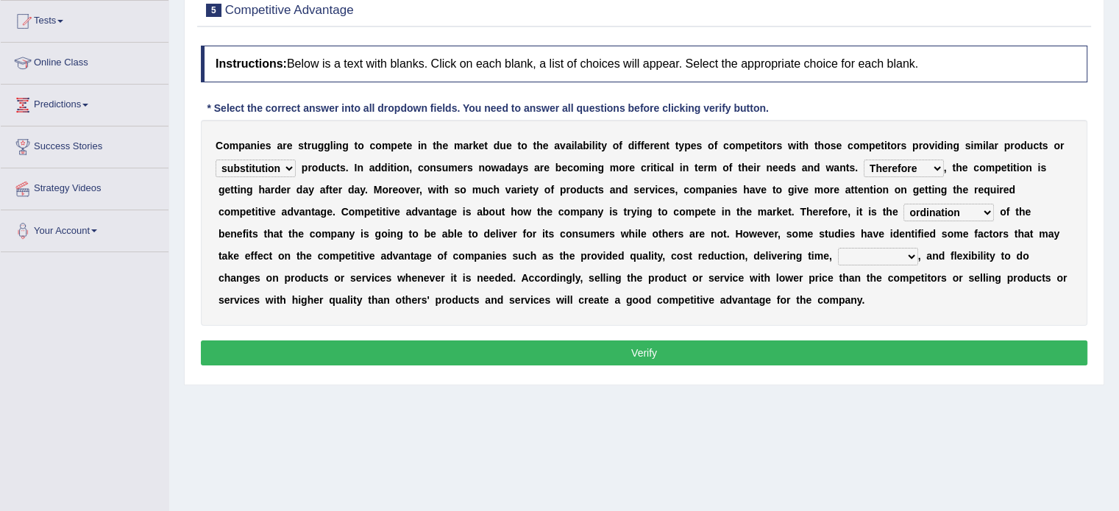
click at [913, 255] on select "captivation aggregation deprivation innovation" at bounding box center [878, 257] width 80 height 18
select select "innovation"
click at [838, 248] on select "captivation aggregation deprivation innovation" at bounding box center [878, 257] width 80 height 18
click at [600, 352] on button "Verify" at bounding box center [644, 352] width 886 height 25
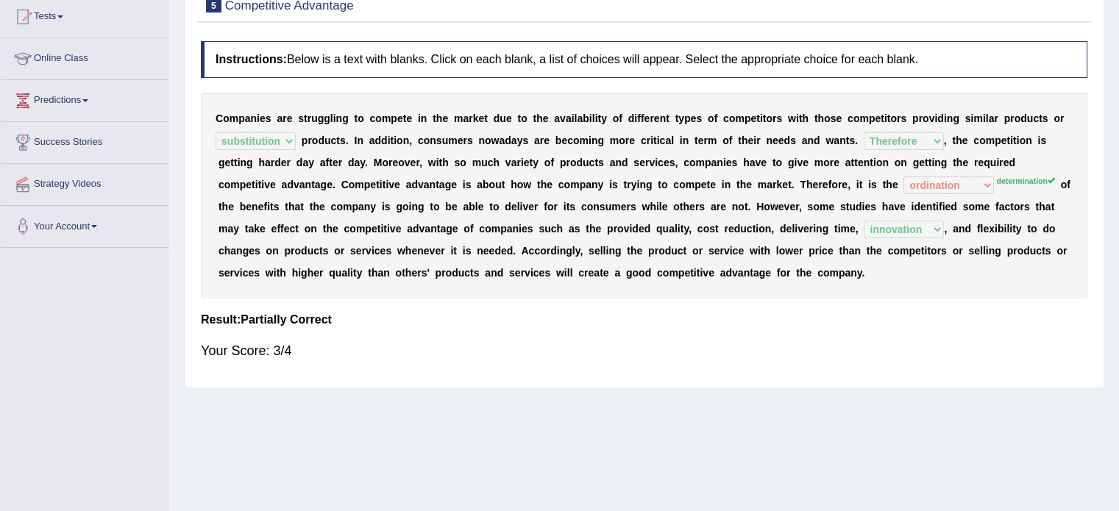
scroll to position [0, 0]
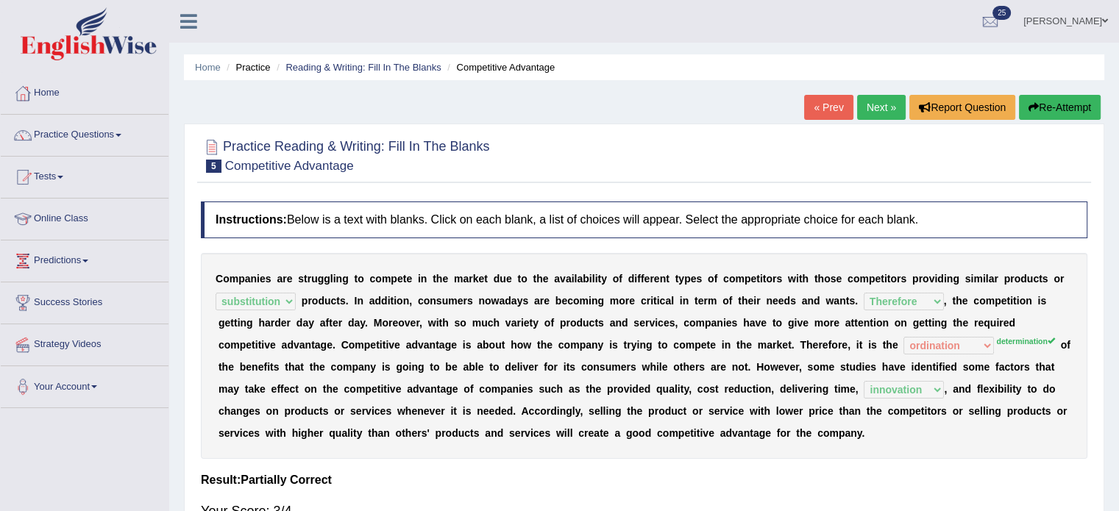
click at [877, 106] on link "Next »" at bounding box center [881, 107] width 49 height 25
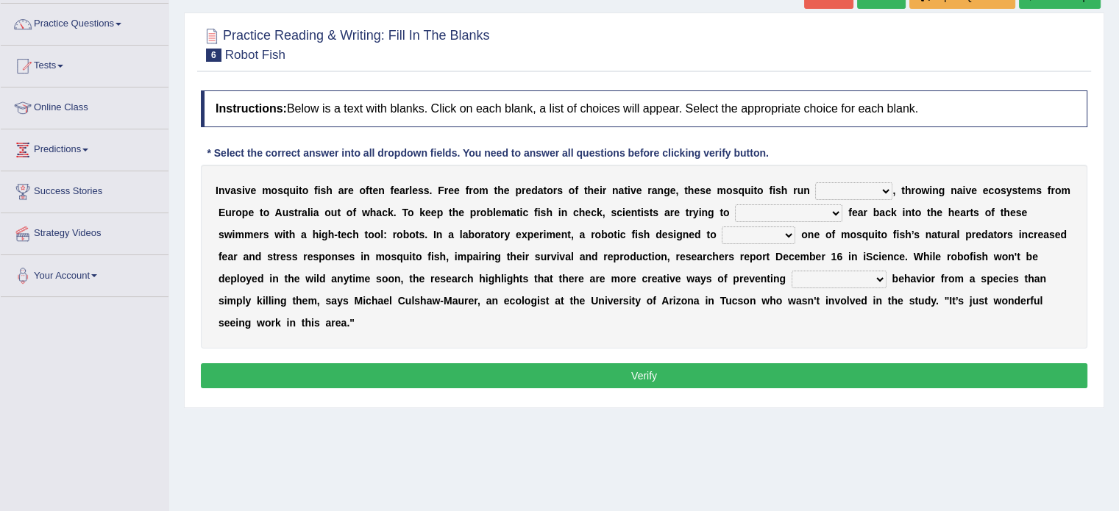
scroll to position [115, 0]
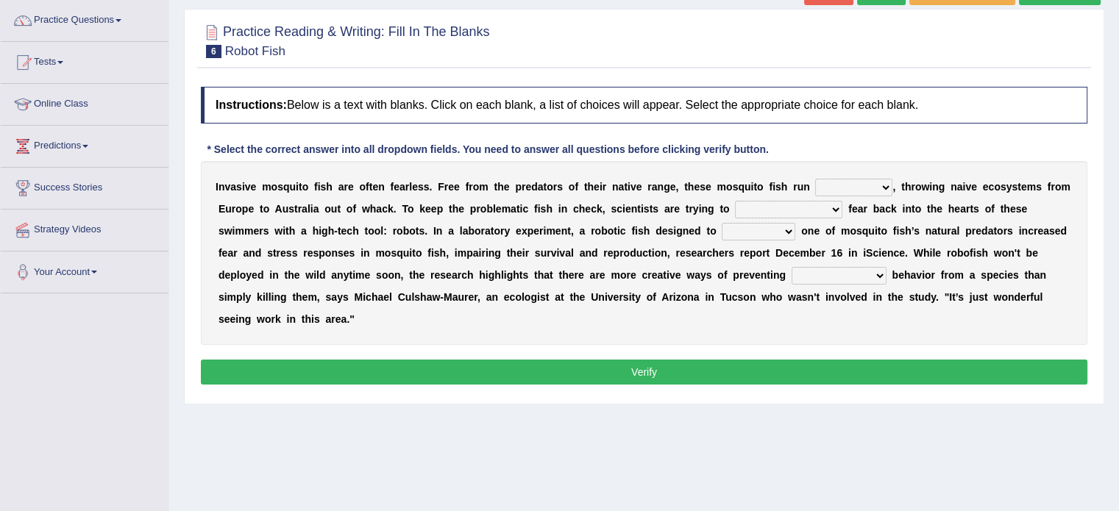
click at [880, 185] on select "occupant flippant rampant concordant" at bounding box center [853, 188] width 77 height 18
select select "flippant"
click at [815, 179] on select "occupant flippant rampant concordant" at bounding box center [853, 188] width 77 height 18
click at [842, 207] on b at bounding box center [845, 209] width 6 height 12
click at [803, 205] on select "accept spike strike drake" at bounding box center [788, 210] width 107 height 18
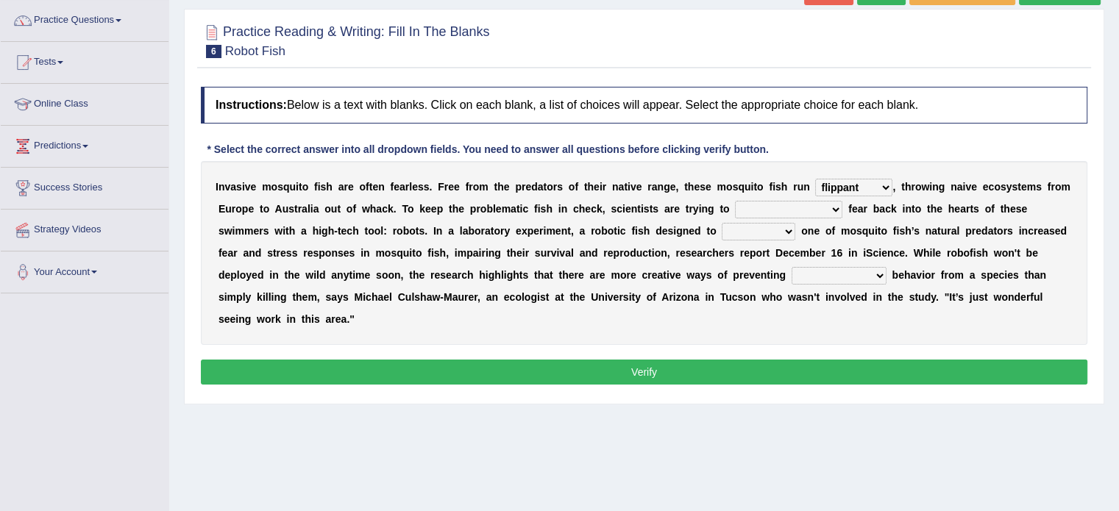
select select "spike"
click at [735, 201] on select "accept spike strike drake" at bounding box center [788, 210] width 107 height 18
click at [728, 232] on select "bequest mimic battle conquest" at bounding box center [758, 232] width 74 height 18
select select "conquest"
click at [721, 223] on select "bequest mimic battle conquest" at bounding box center [758, 232] width 74 height 18
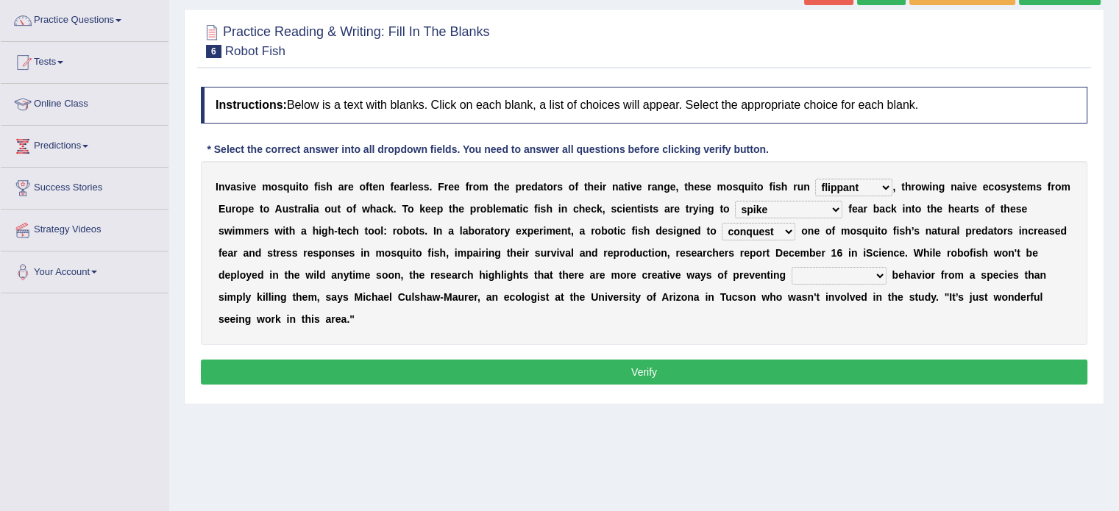
click at [808, 274] on select "unprivileged unprecedented uncharted unwanted" at bounding box center [838, 276] width 95 height 18
select select "unwanted"
click at [791, 267] on select "unprivileged unprecedented uncharted unwanted" at bounding box center [838, 276] width 95 height 18
click at [551, 367] on button "Verify" at bounding box center [644, 372] width 886 height 25
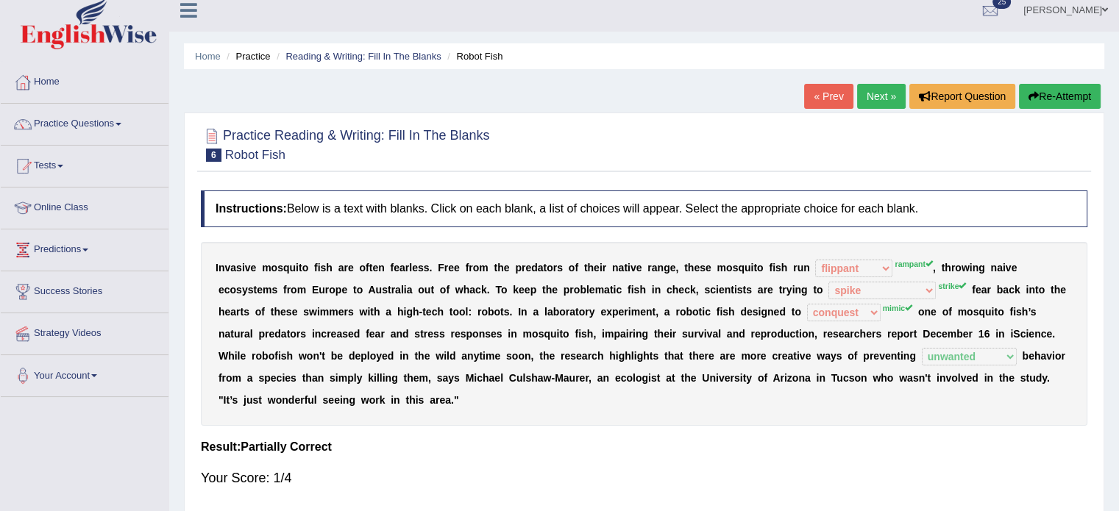
scroll to position [0, 0]
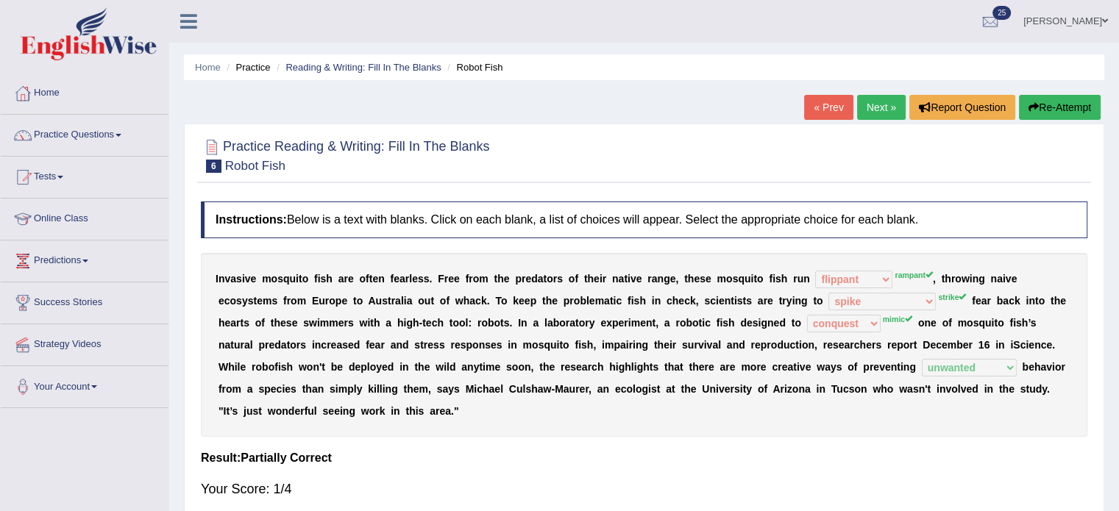
click at [1057, 101] on button "Re-Attempt" at bounding box center [1060, 107] width 82 height 25
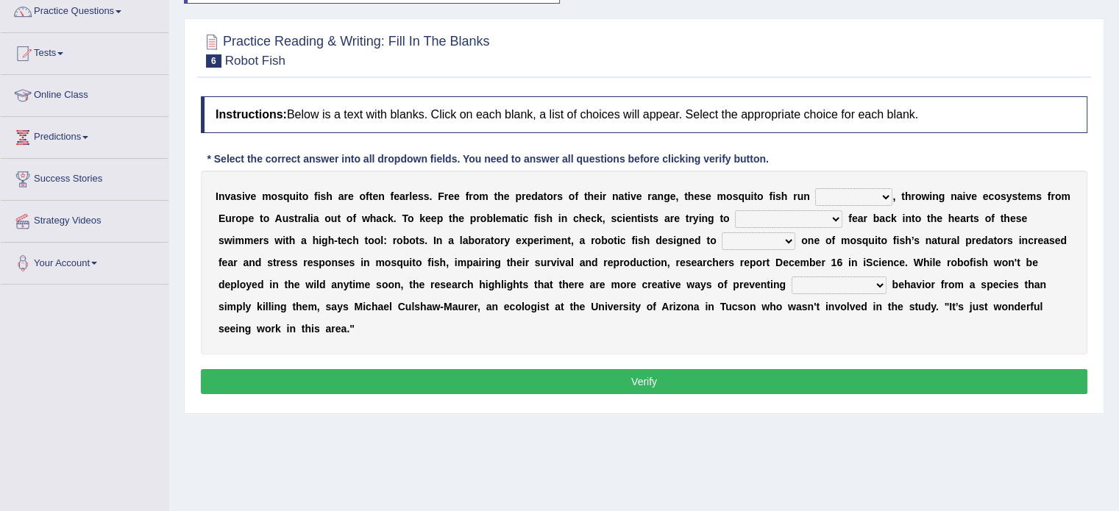
select select "rampant"
click at [815, 188] on select "occupant flippant rampant concordant" at bounding box center [853, 197] width 77 height 18
click at [805, 214] on select "accept spike strike drake" at bounding box center [788, 219] width 107 height 18
select select "strike"
click at [735, 210] on select "accept spike strike drake" at bounding box center [788, 219] width 107 height 18
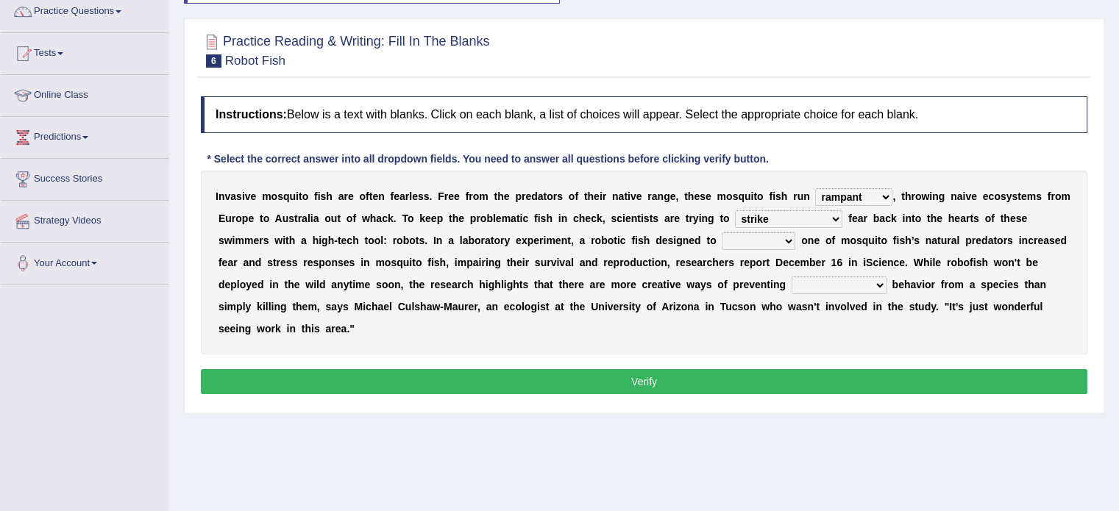
click at [735, 241] on select "bequest mimic battle conquest" at bounding box center [758, 241] width 74 height 18
select select "mimic"
click at [721, 232] on select "bequest mimic battle conquest" at bounding box center [758, 241] width 74 height 18
click at [810, 278] on select "unprivileged unprecedented uncharted unwanted" at bounding box center [838, 286] width 95 height 18
select select "unwanted"
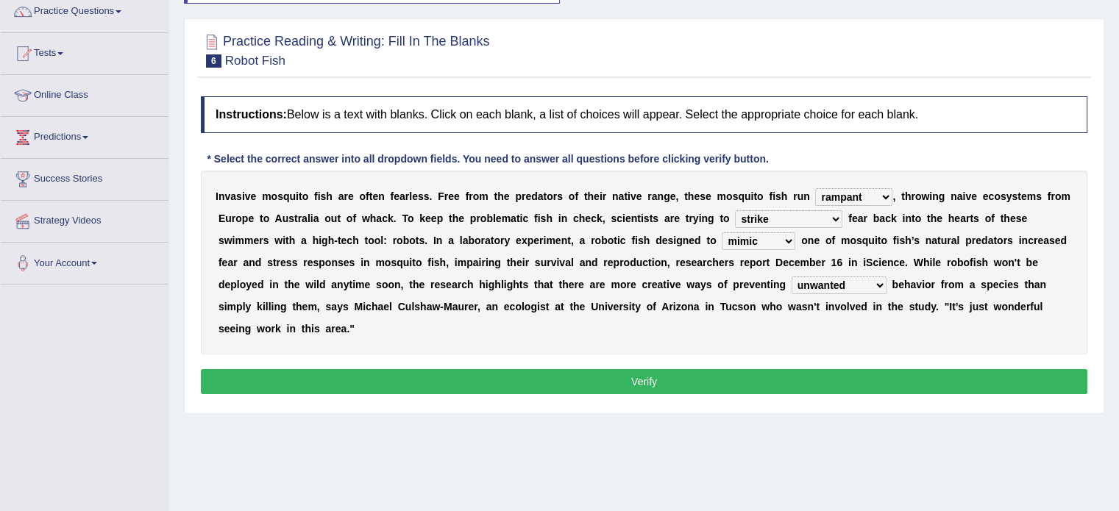
click at [791, 277] on select "unprivileged unprecedented uncharted unwanted" at bounding box center [838, 286] width 95 height 18
click at [740, 385] on button "Verify" at bounding box center [644, 381] width 886 height 25
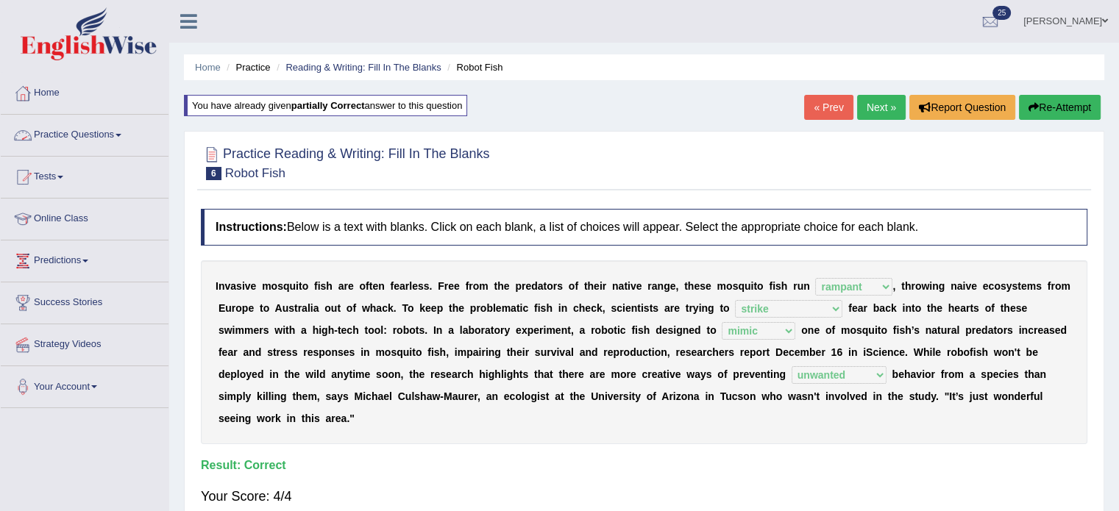
click at [117, 138] on link "Practice Questions" at bounding box center [85, 133] width 168 height 37
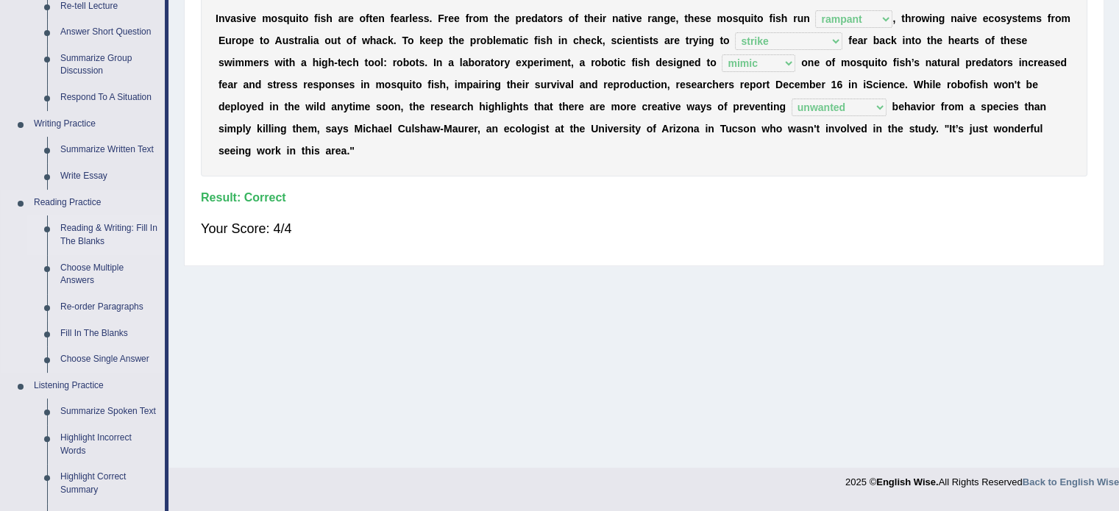
scroll to position [332, 0]
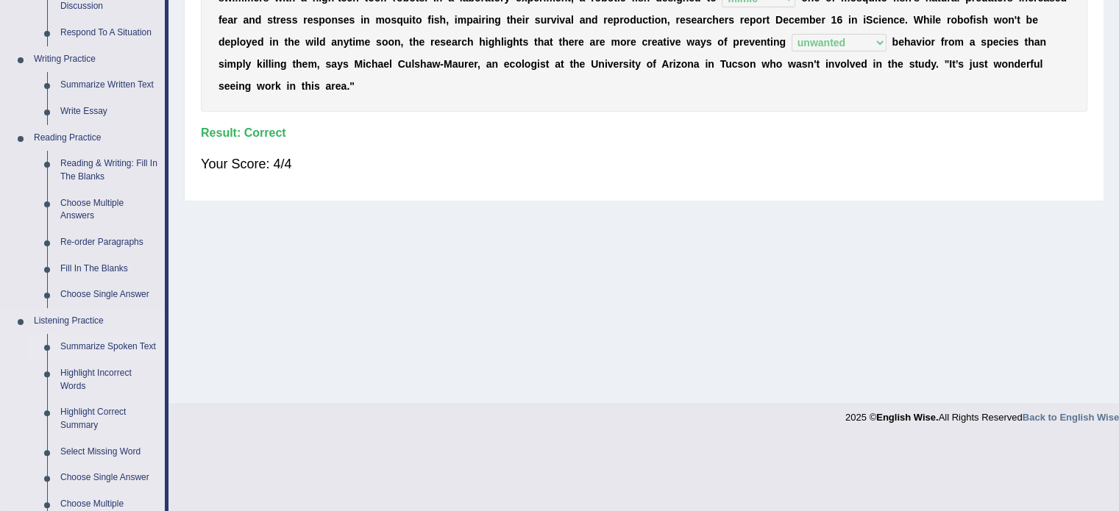
click at [110, 340] on link "Summarize Spoken Text" at bounding box center [109, 347] width 111 height 26
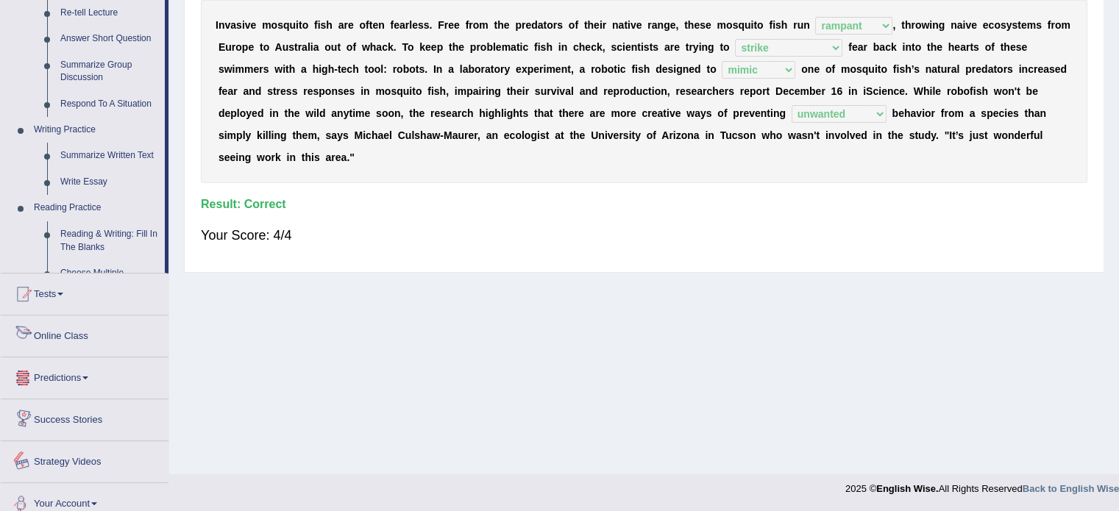
scroll to position [604, 0]
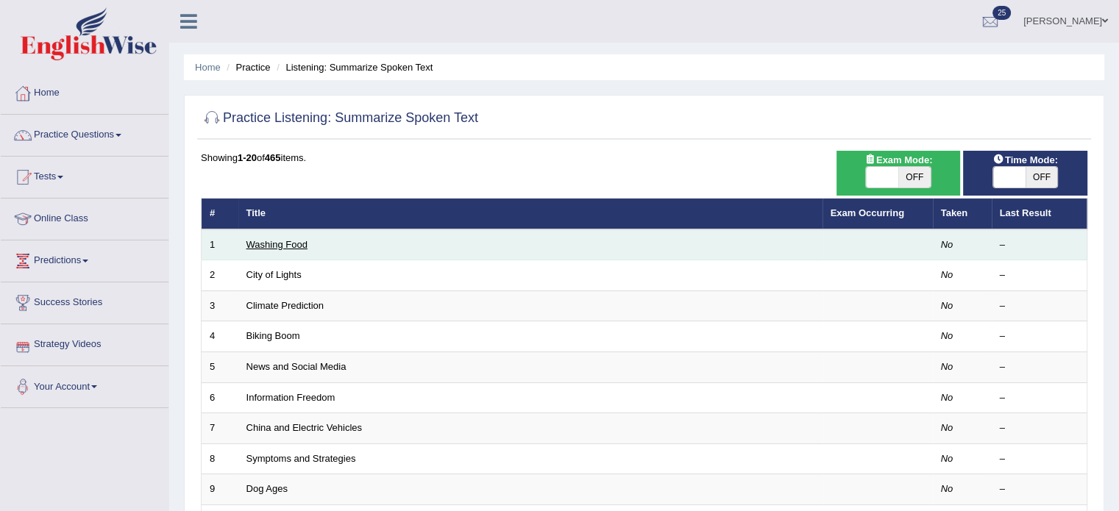
click at [260, 241] on link "Washing Food" at bounding box center [276, 244] width 61 height 11
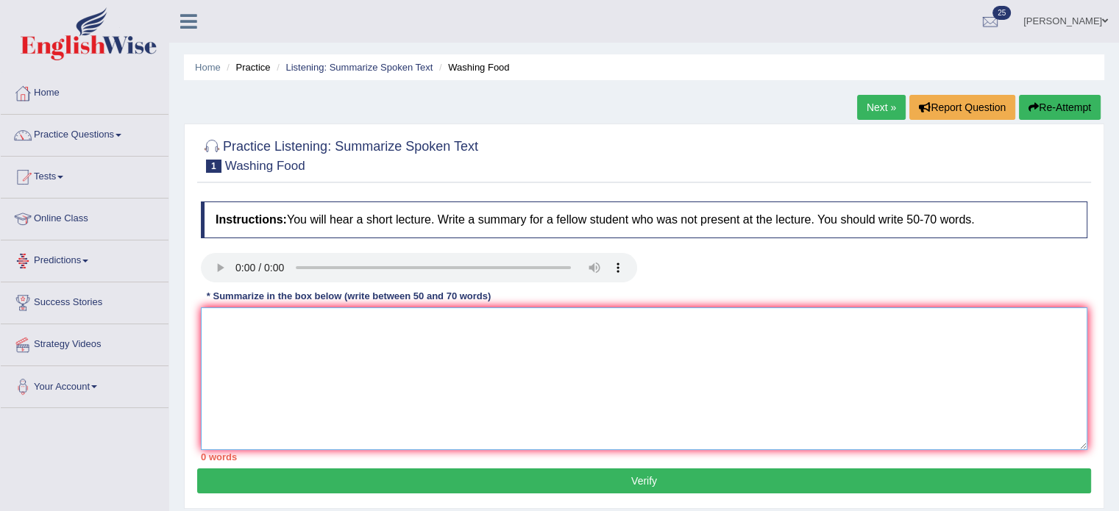
click at [243, 328] on textarea at bounding box center [644, 378] width 886 height 143
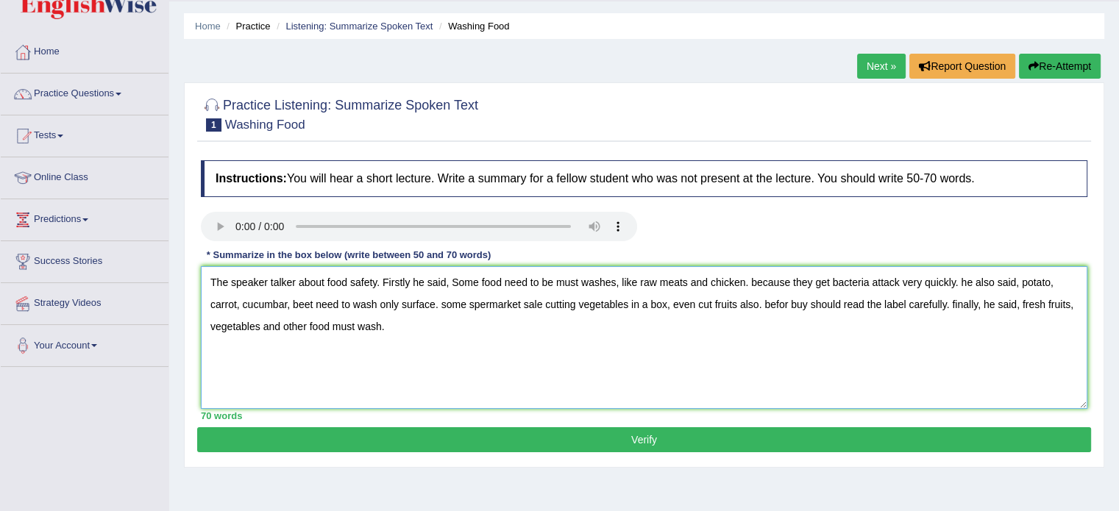
scroll to position [43, 0]
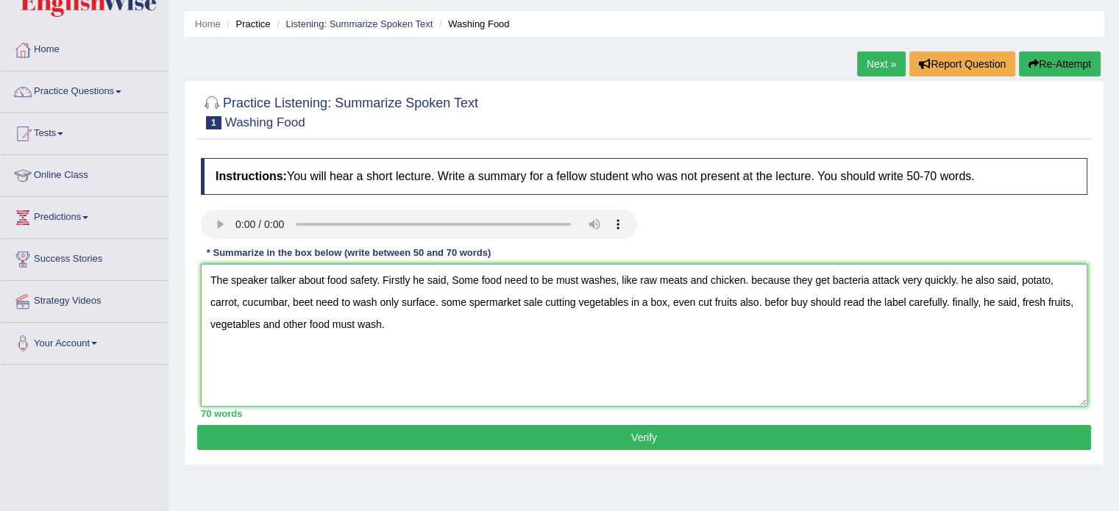
type textarea "The speaker talker about food safety. Firstly he said, Some food need to be mus…"
click at [335, 430] on button "Verify" at bounding box center [644, 437] width 894 height 25
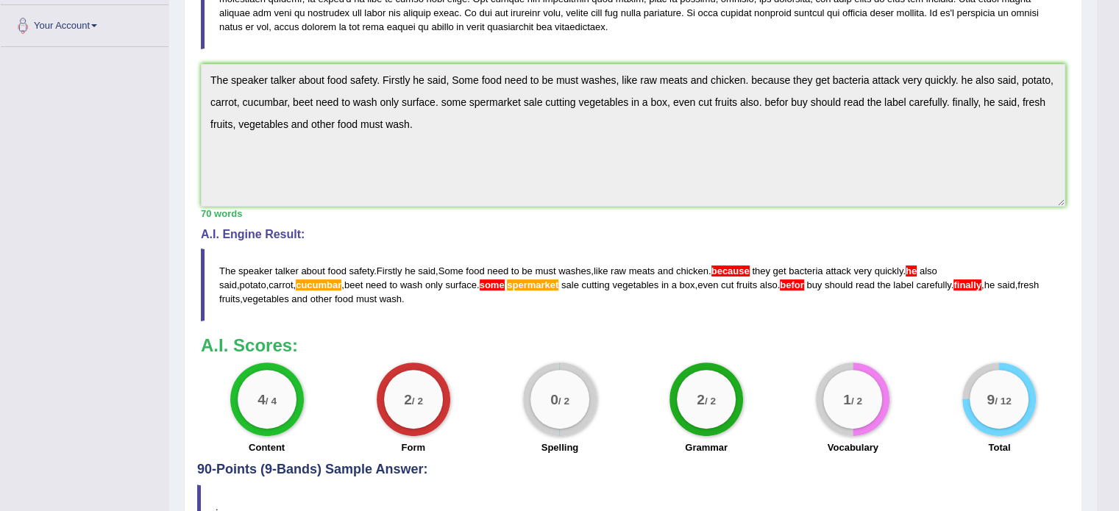
scroll to position [447, 0]
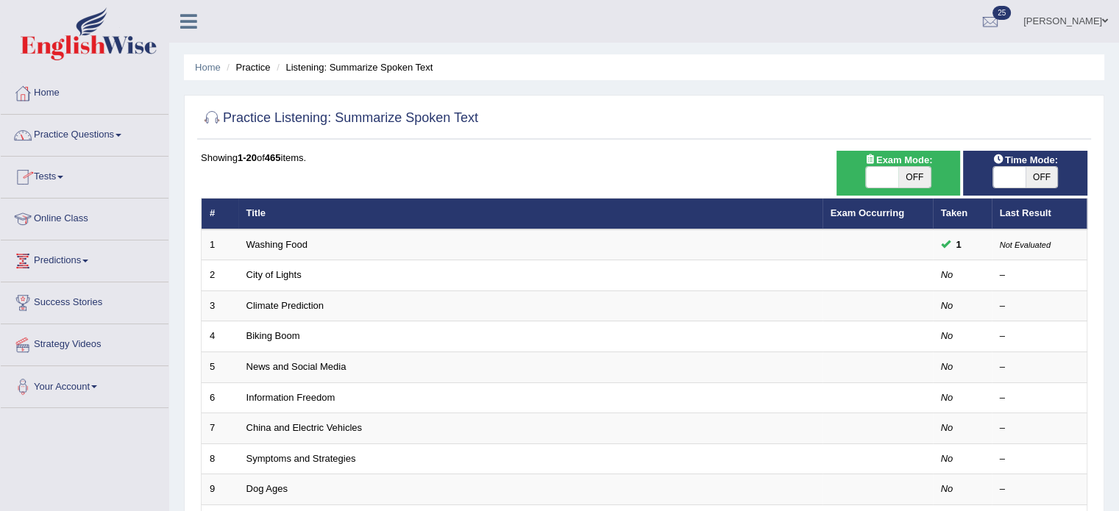
click at [126, 138] on link "Practice Questions" at bounding box center [85, 133] width 168 height 37
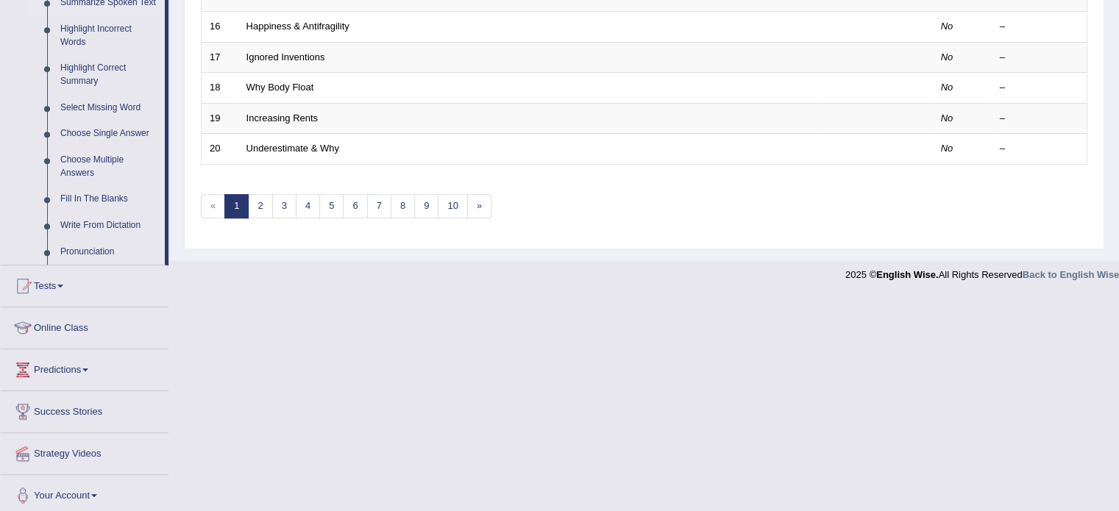
scroll to position [682, 0]
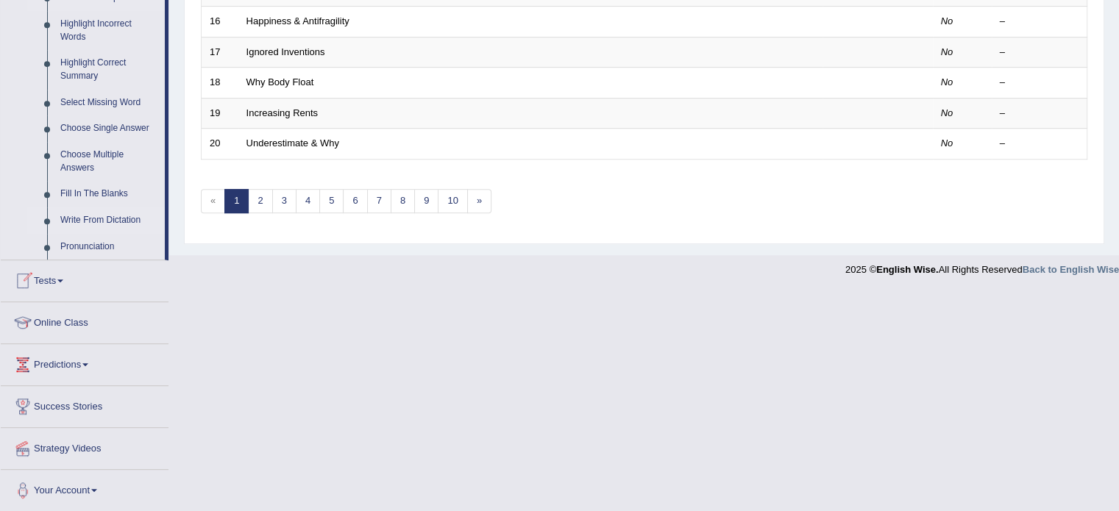
click at [130, 215] on link "Write From Dictation" at bounding box center [109, 220] width 111 height 26
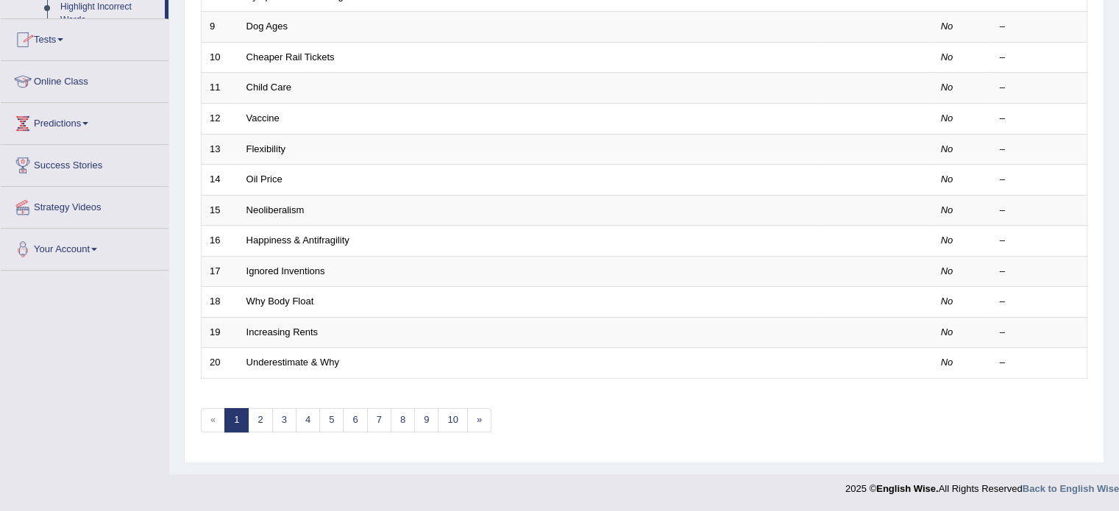
scroll to position [458, 0]
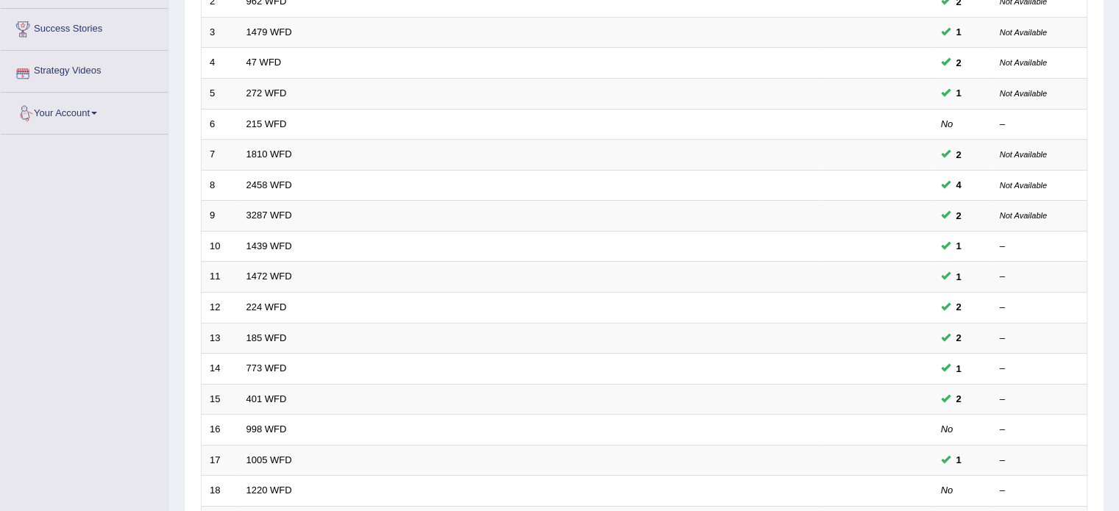
scroll to position [274, 0]
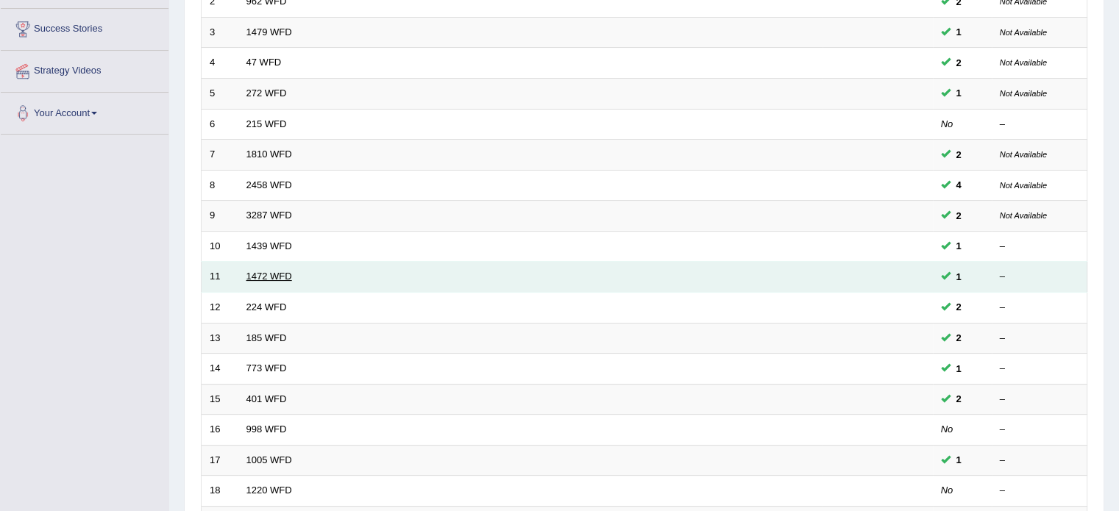
click at [260, 274] on link "1472 WFD" at bounding box center [269, 276] width 46 height 11
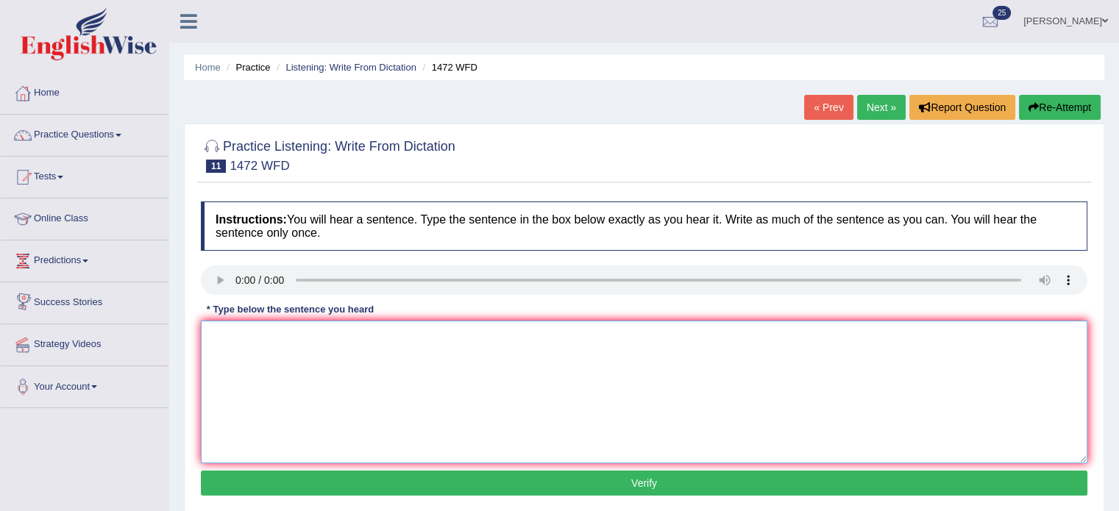
click at [251, 349] on textarea at bounding box center [644, 392] width 886 height 143
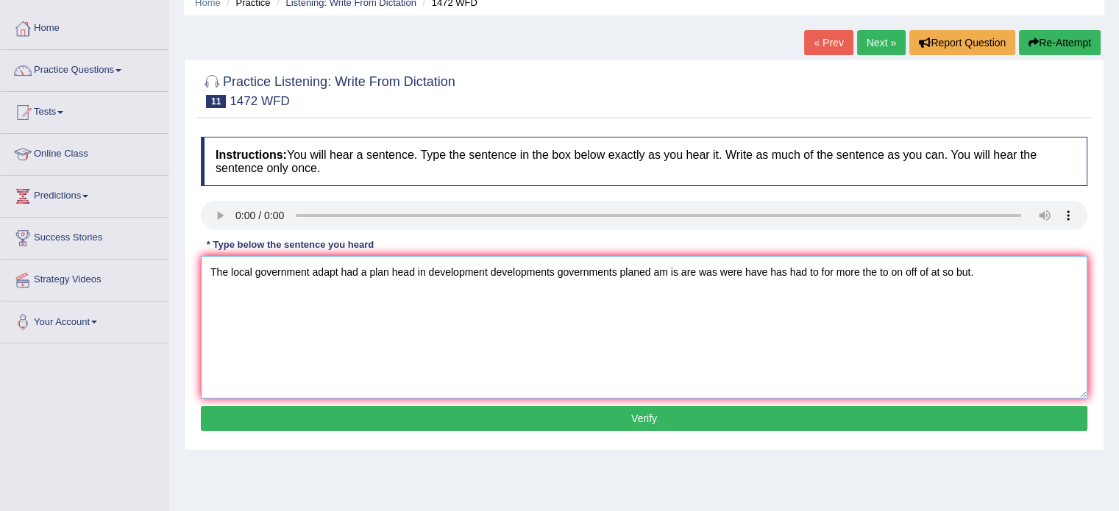
scroll to position [65, 0]
type textarea "The local government adapt had a plan head in development developments governme…"
click at [288, 417] on button "Verify" at bounding box center [644, 418] width 886 height 25
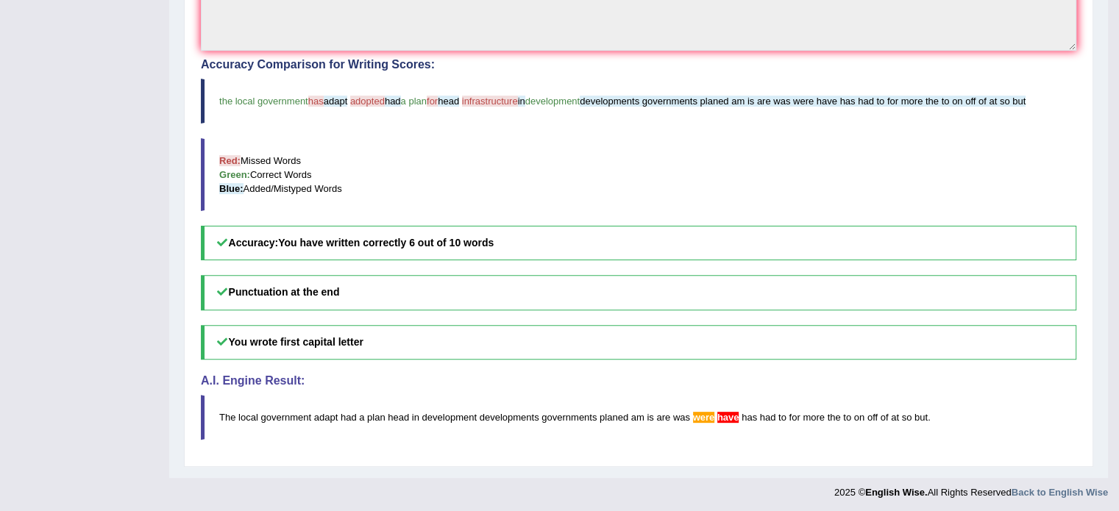
scroll to position [0, 0]
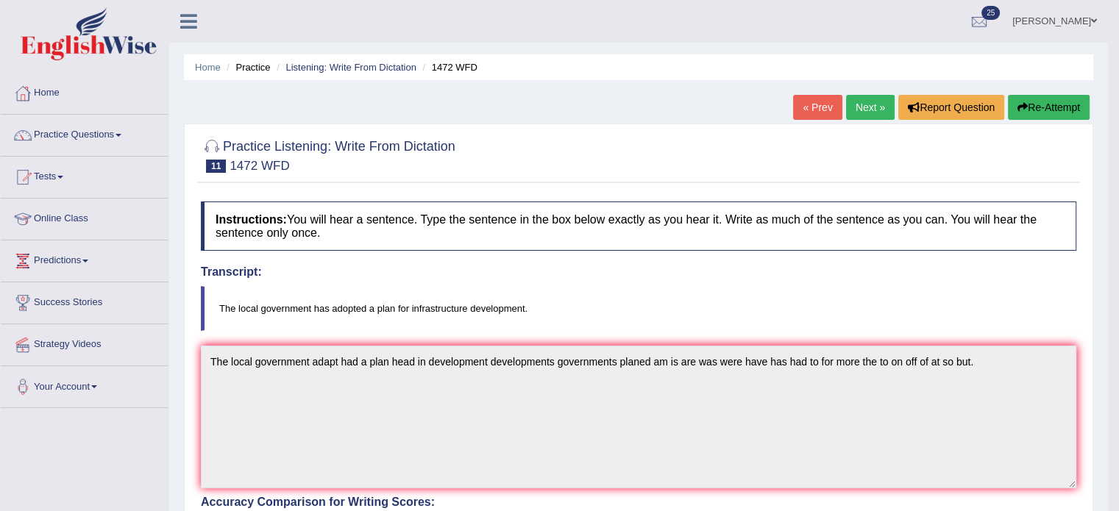
click at [121, 138] on link "Practice Questions" at bounding box center [85, 133] width 168 height 37
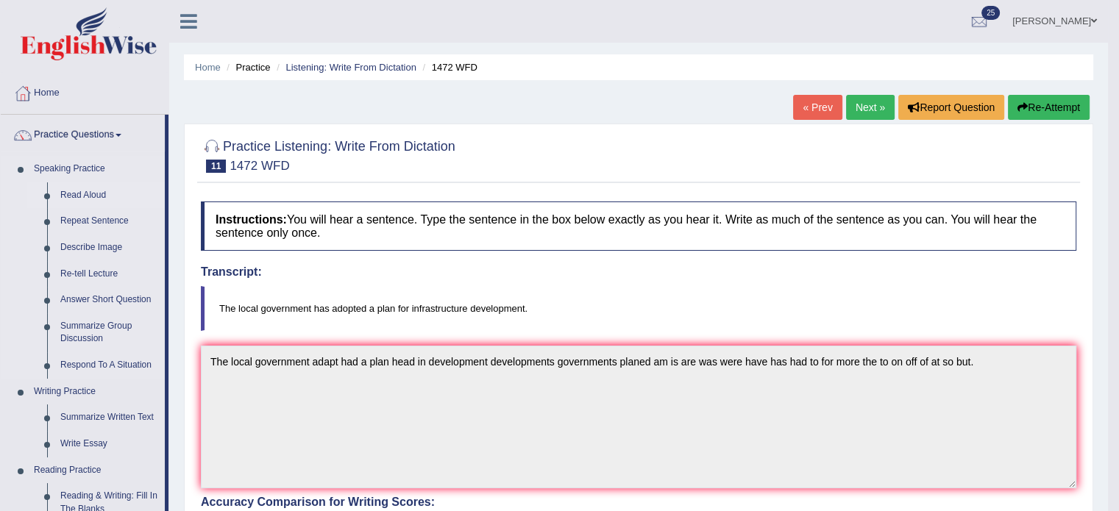
click at [79, 197] on link "Read Aloud" at bounding box center [109, 195] width 111 height 26
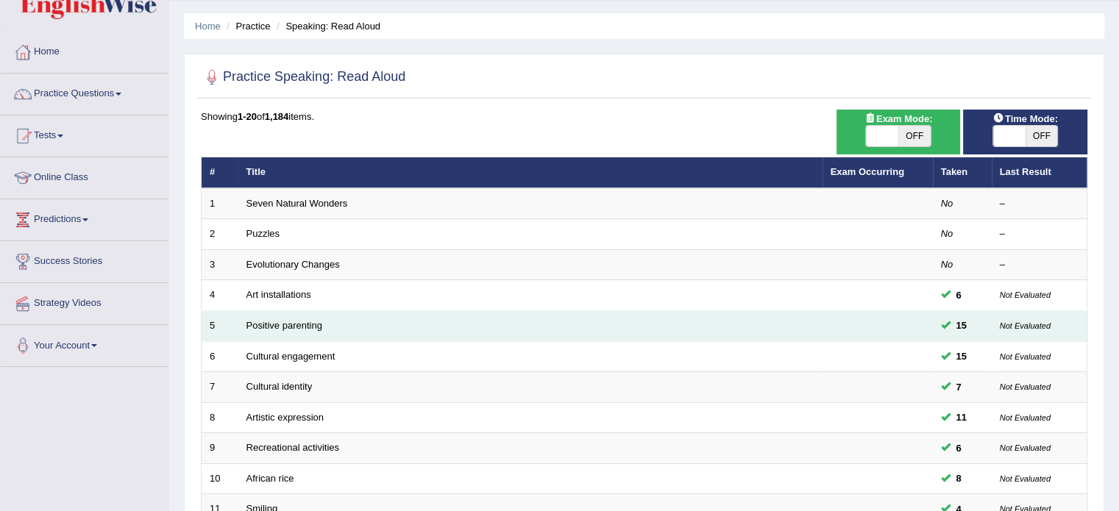
scroll to position [38, 0]
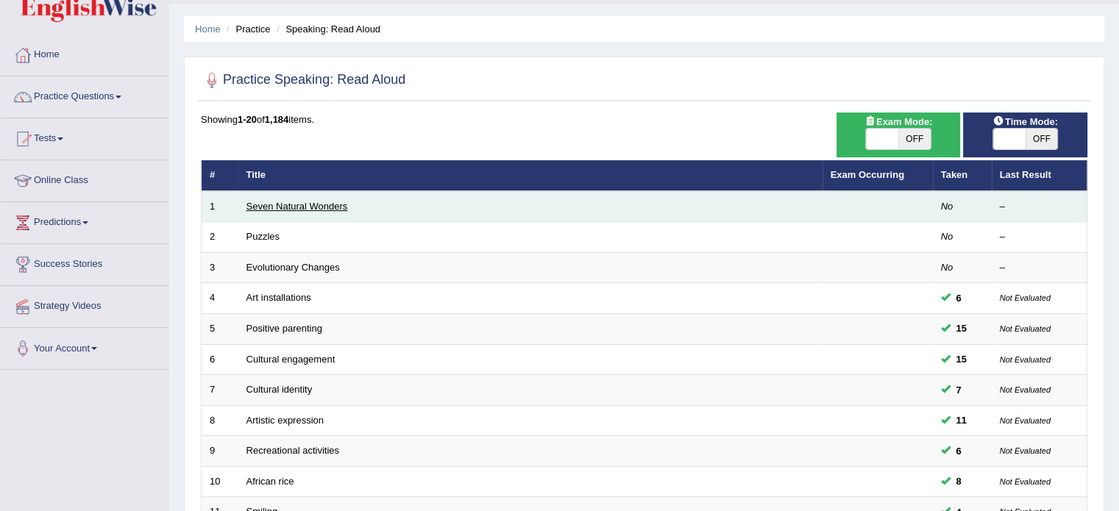
click at [302, 204] on link "Seven Natural Wonders" at bounding box center [296, 206] width 101 height 11
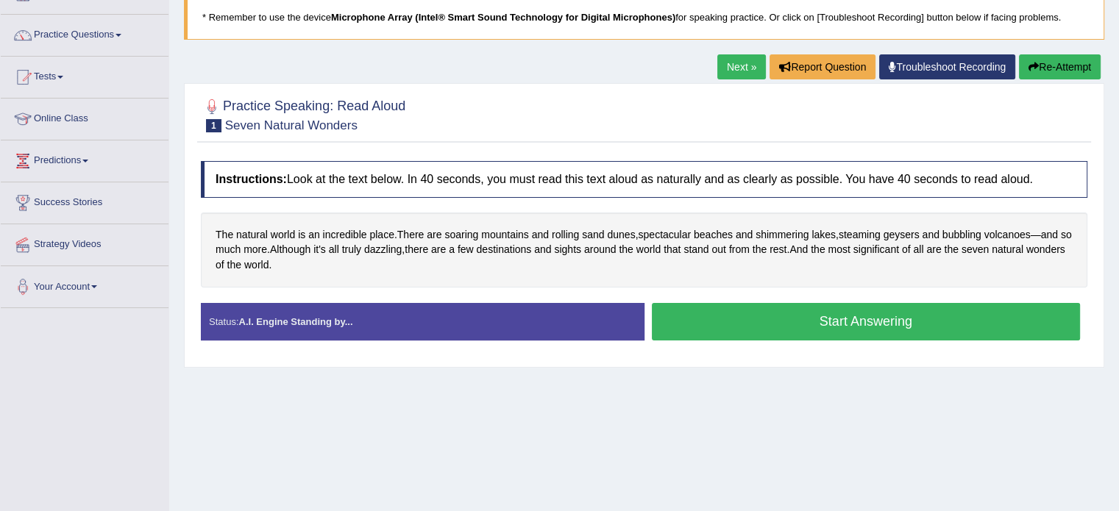
scroll to position [101, 0]
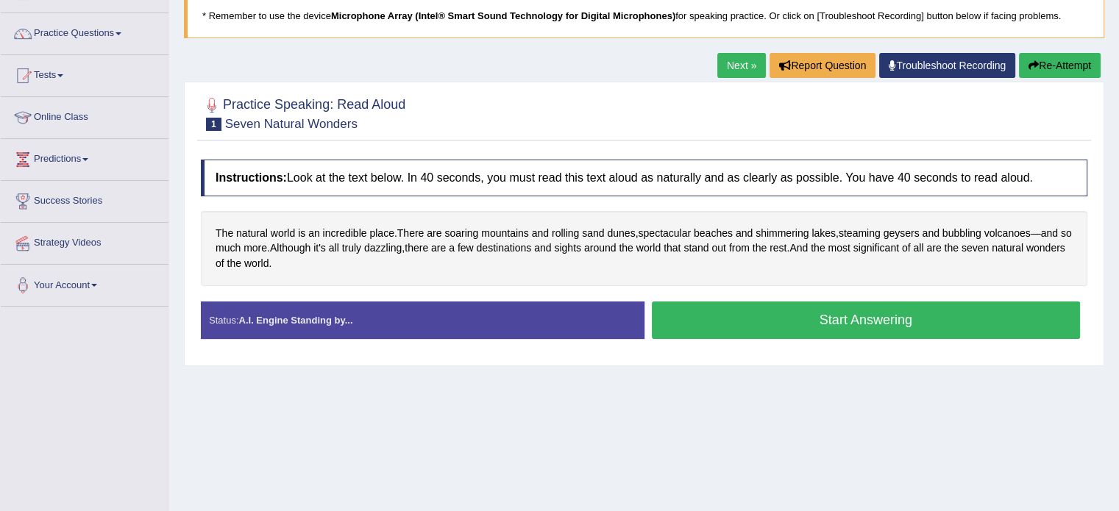
click at [772, 320] on button "Start Answering" at bounding box center [866, 321] width 429 height 38
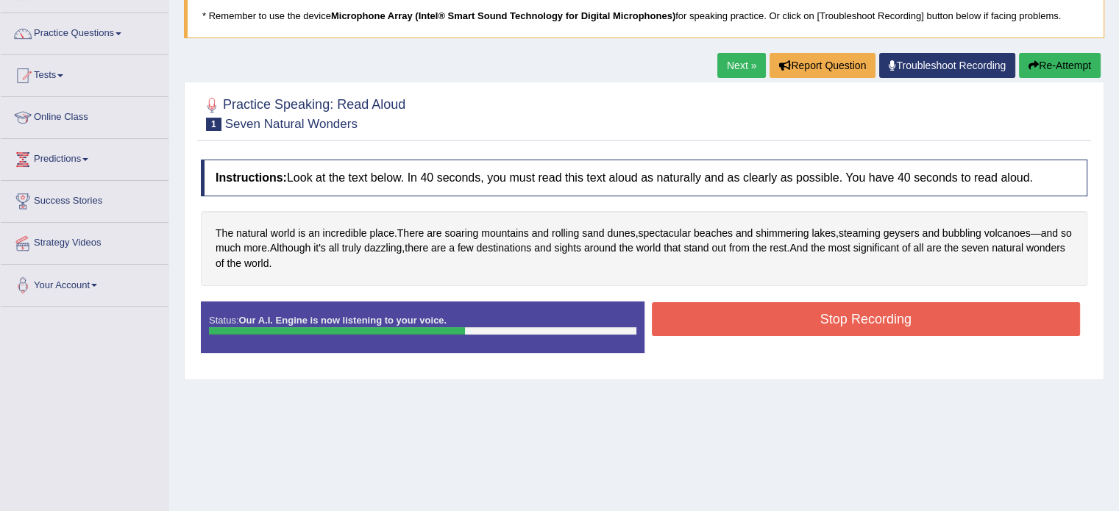
click at [750, 327] on button "Stop Recording" at bounding box center [866, 319] width 429 height 34
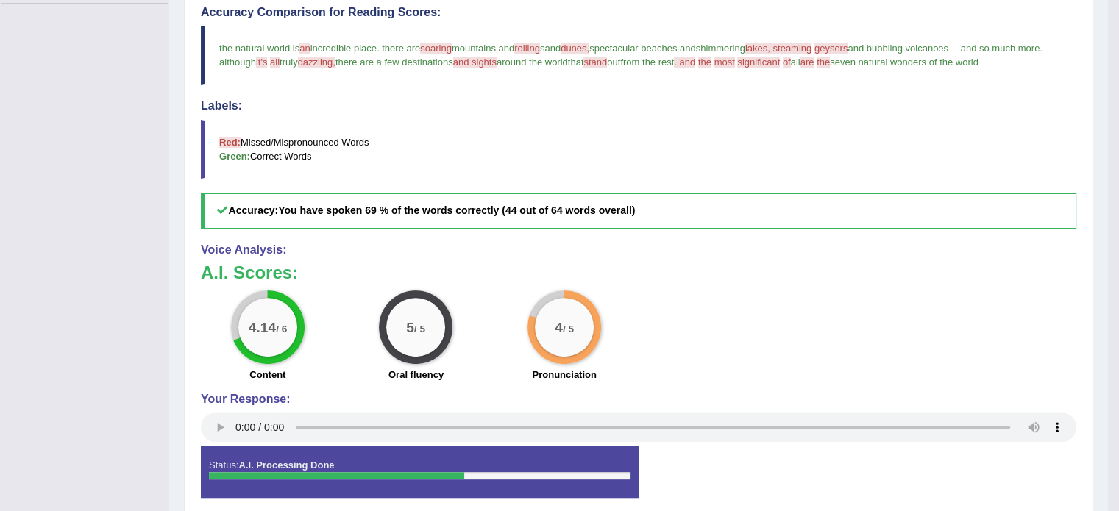
scroll to position [0, 0]
